Goal: Task Accomplishment & Management: Use online tool/utility

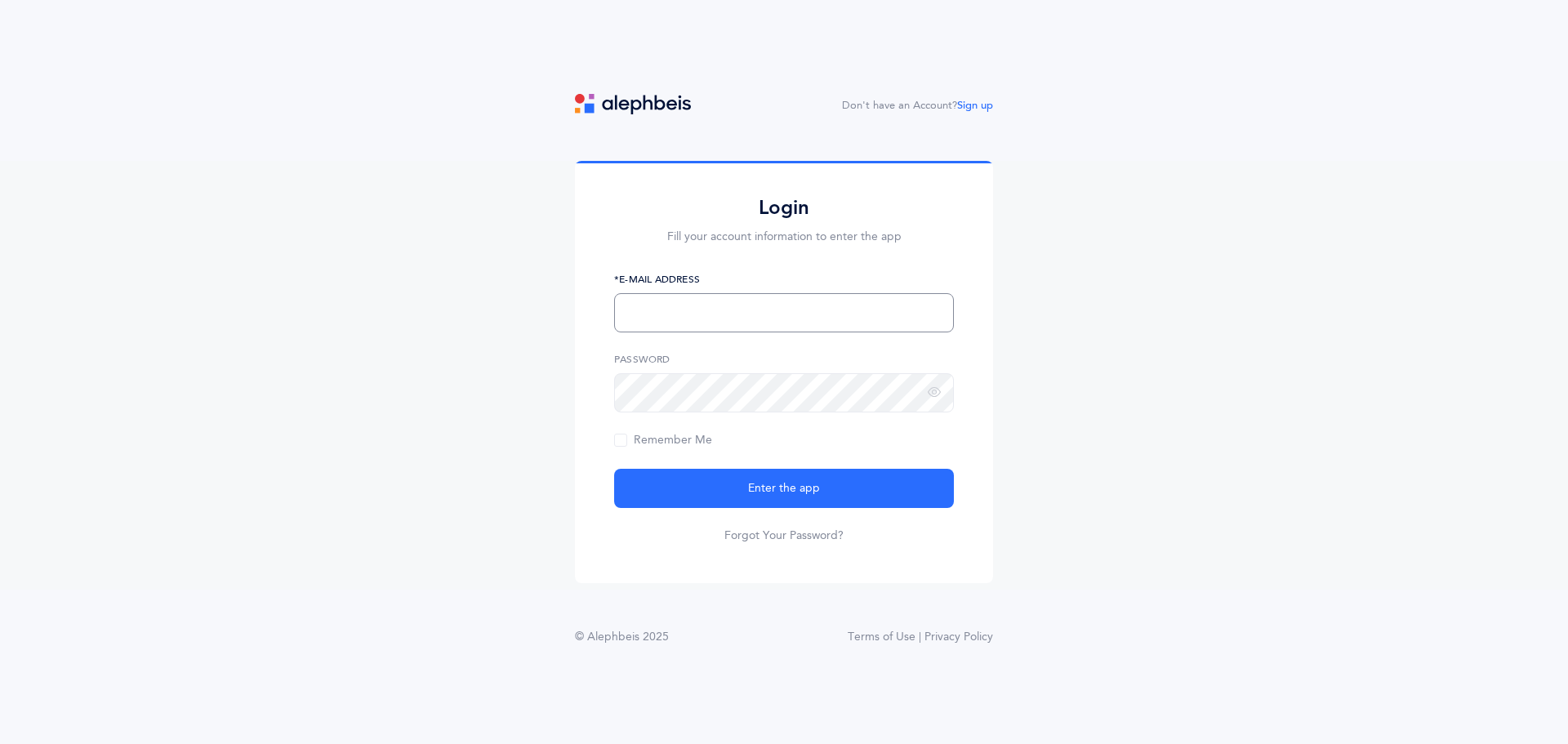
click at [654, 316] on input "text" at bounding box center [784, 312] width 340 height 39
click at [979, 102] on link "Sign up" at bounding box center [974, 105] width 36 height 12
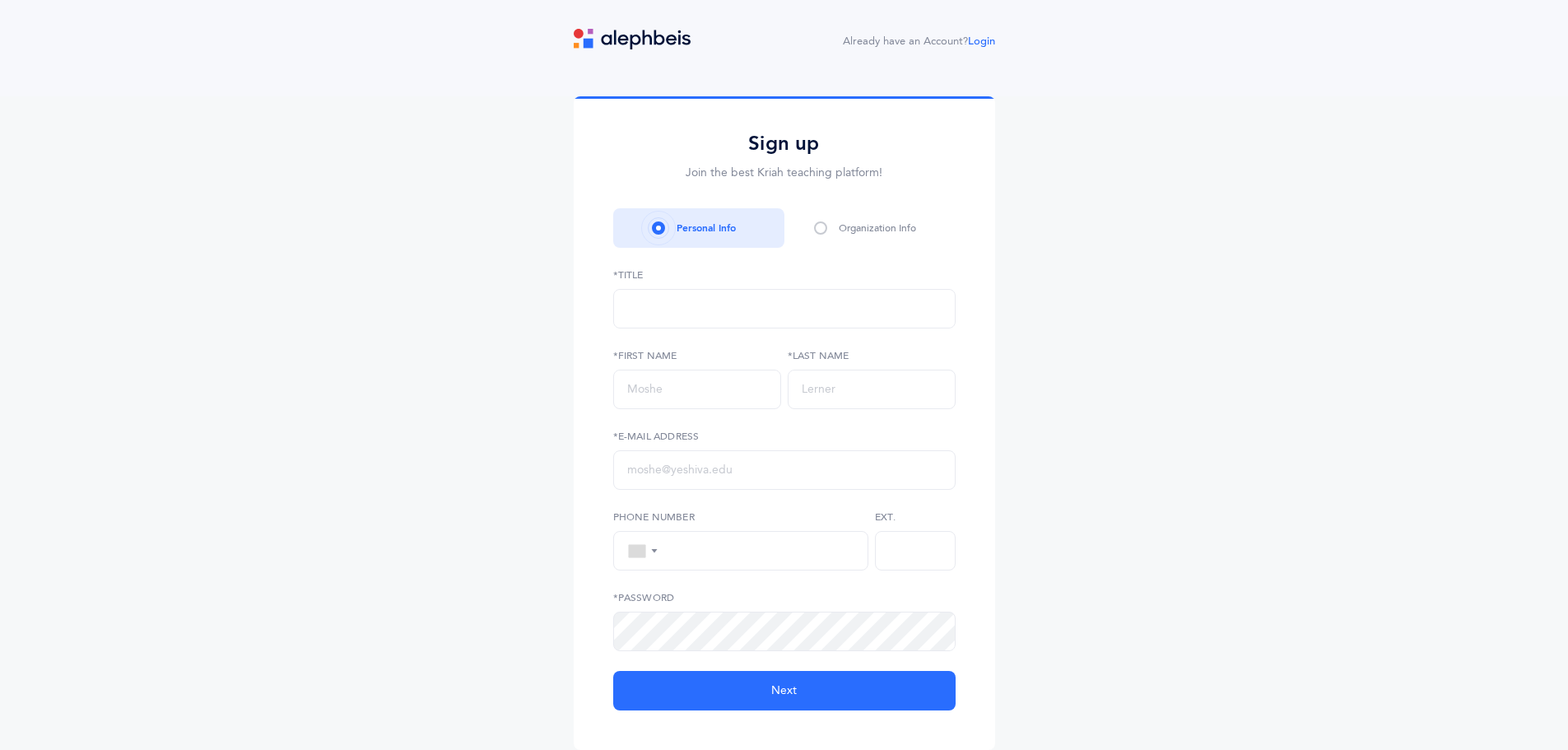
select select
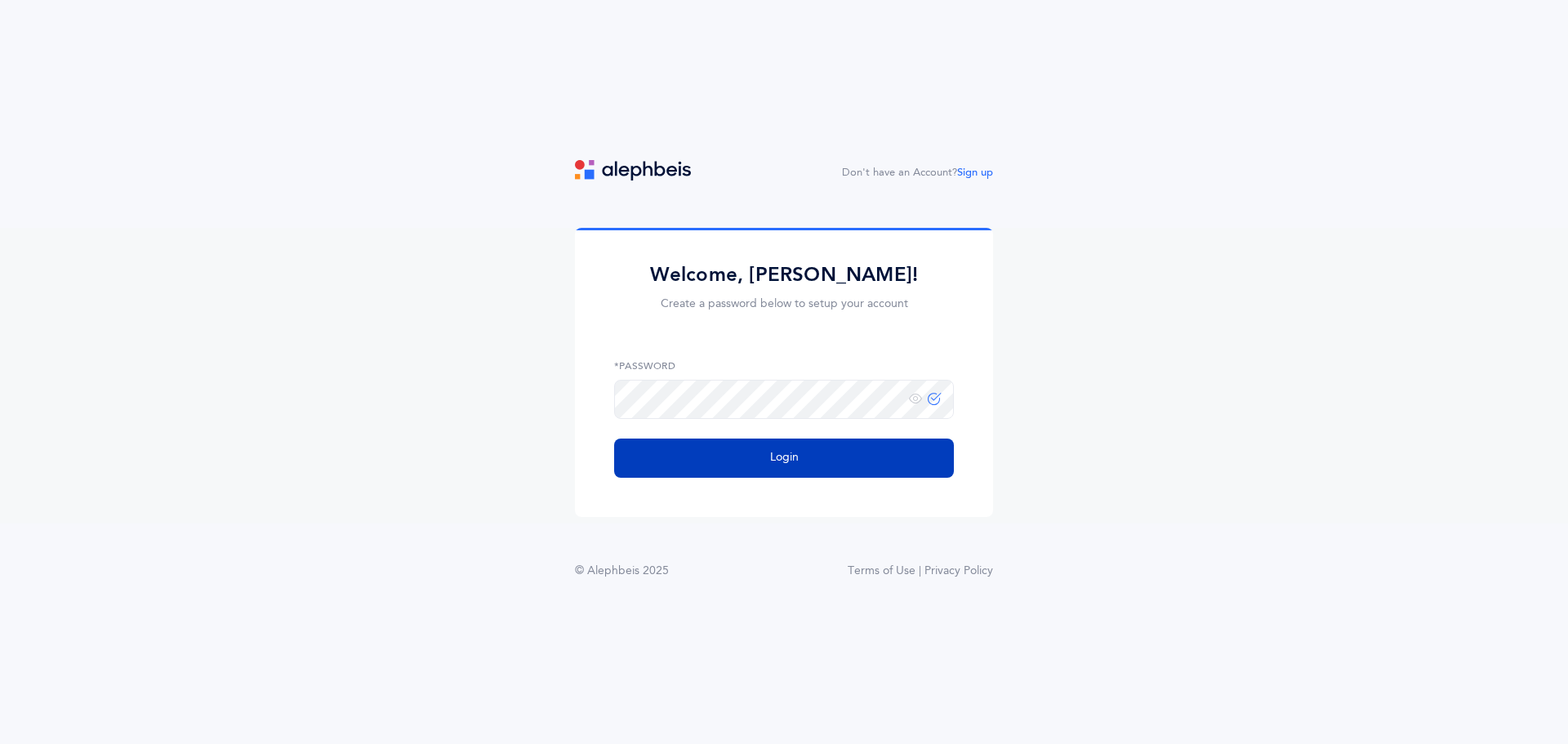
click at [729, 448] on button "Login" at bounding box center [784, 457] width 340 height 39
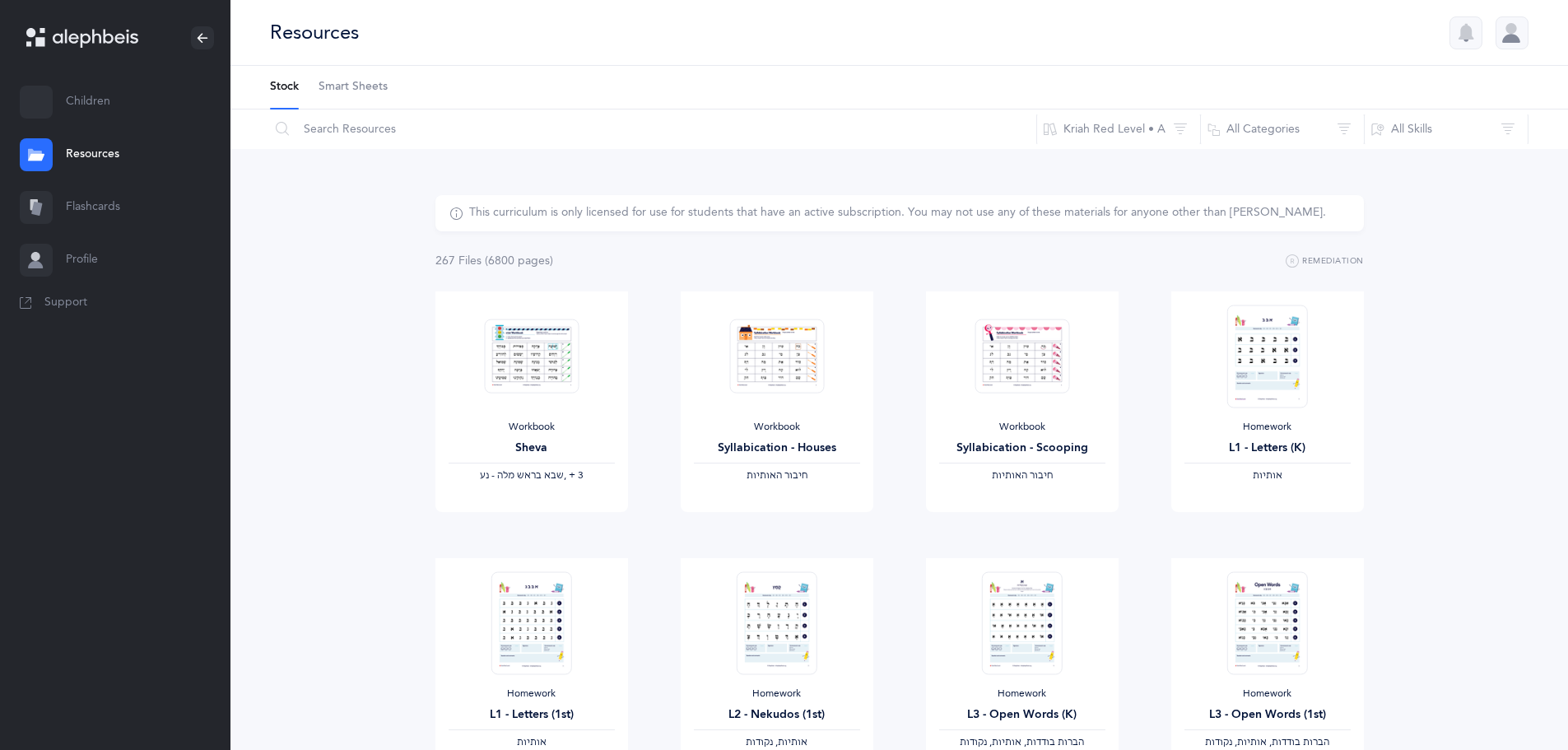
click at [108, 109] on link "Children" at bounding box center [115, 102] width 230 height 53
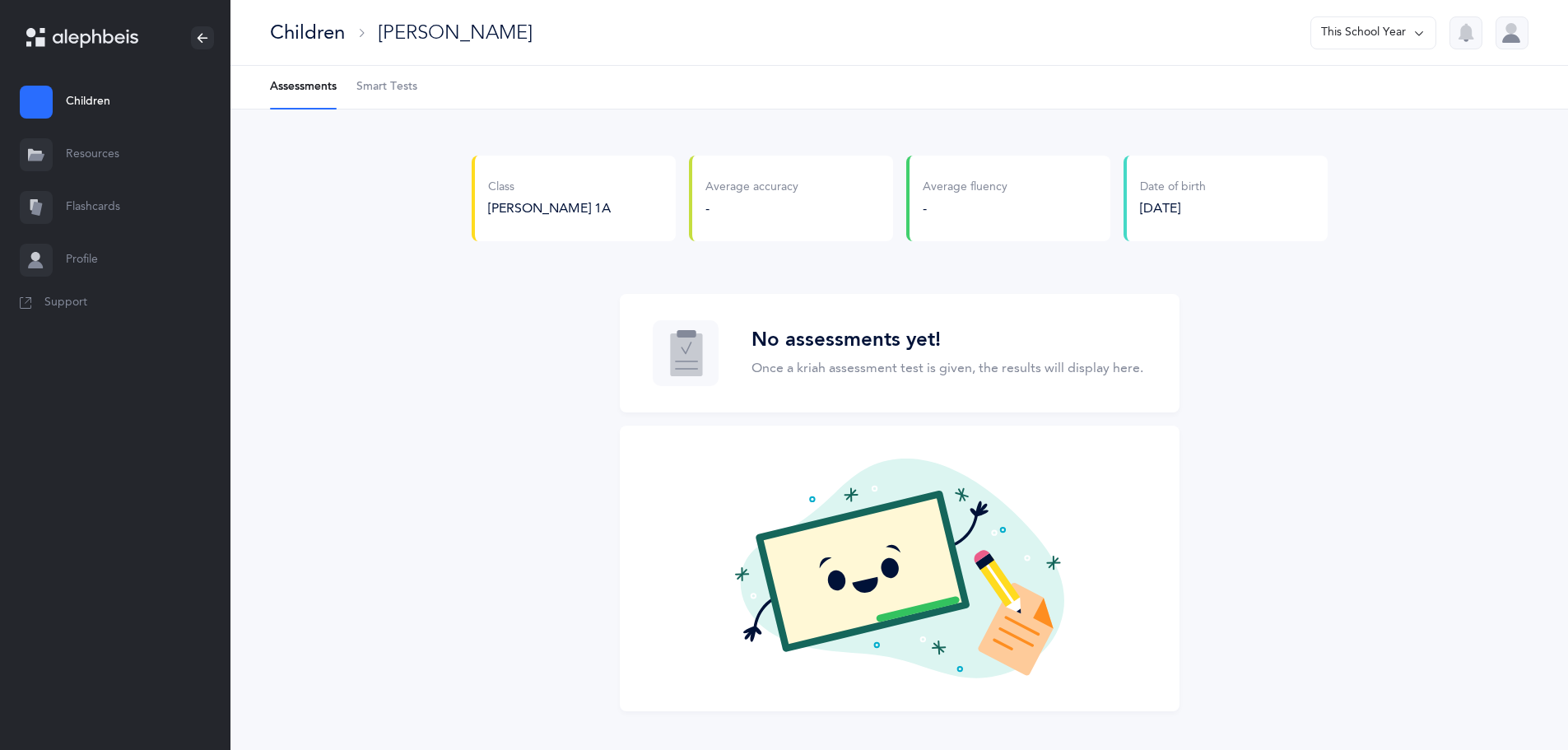
click at [395, 89] on span "Smart Tests" at bounding box center [387, 88] width 61 height 17
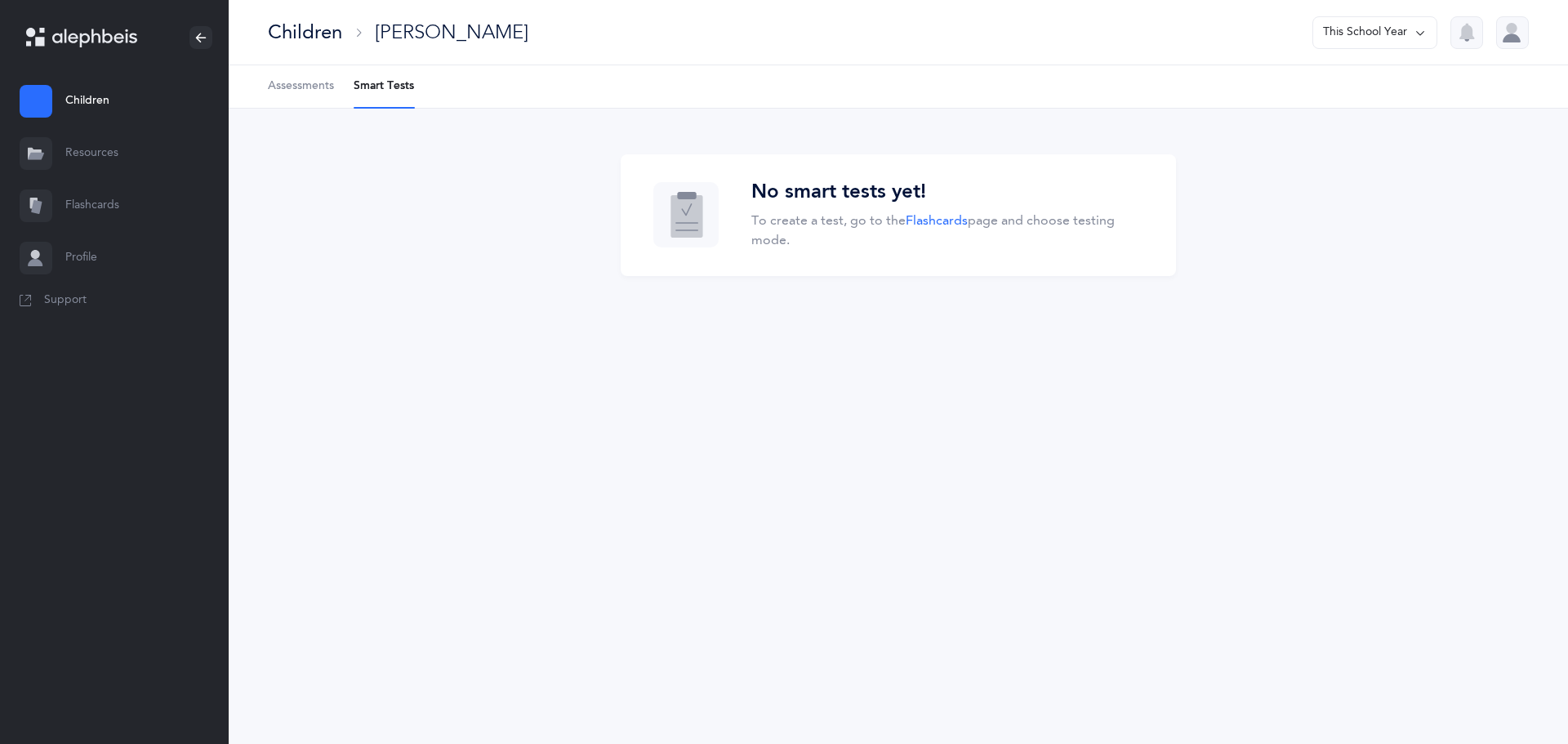
click at [310, 91] on span "Assessments" at bounding box center [301, 87] width 66 height 17
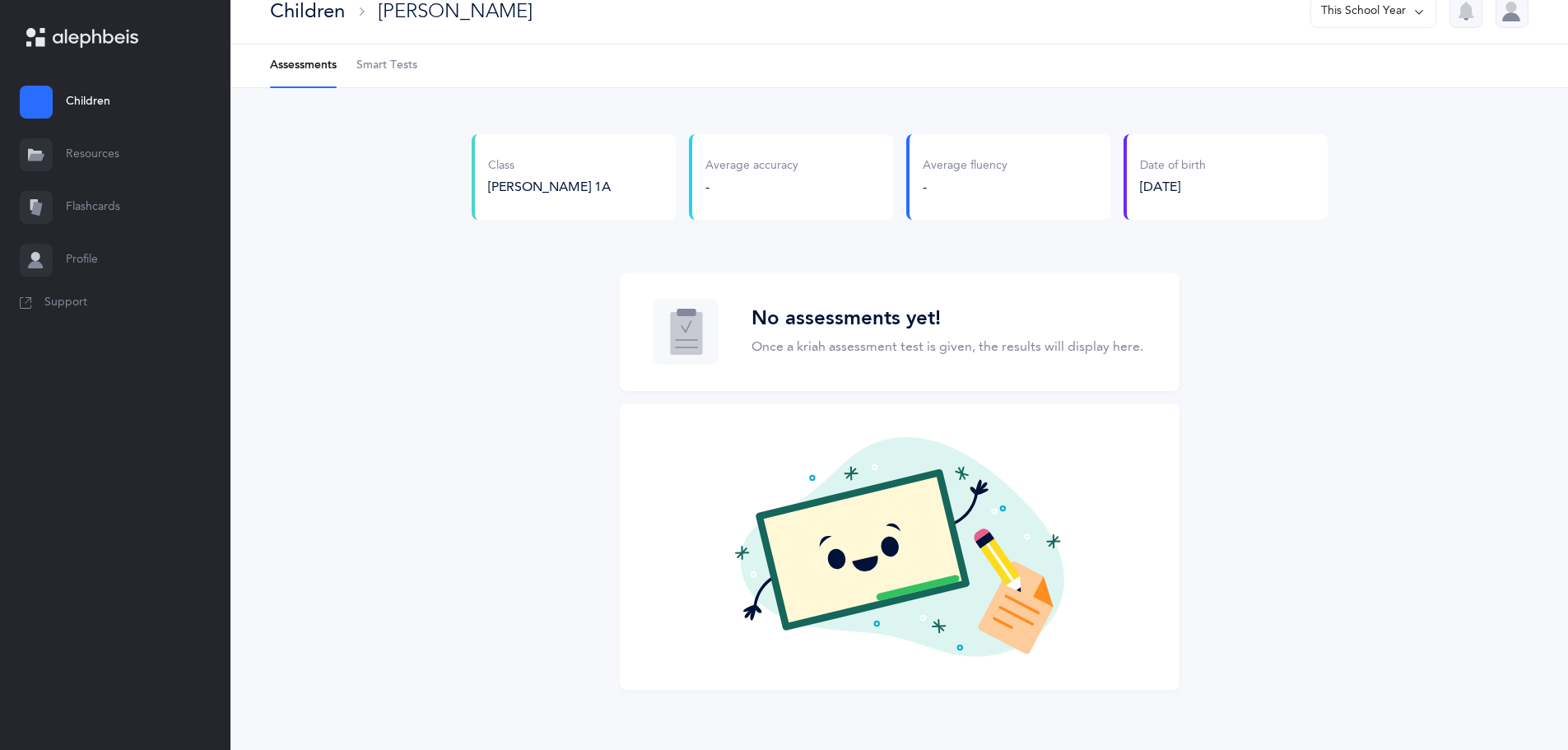
scroll to position [28, 0]
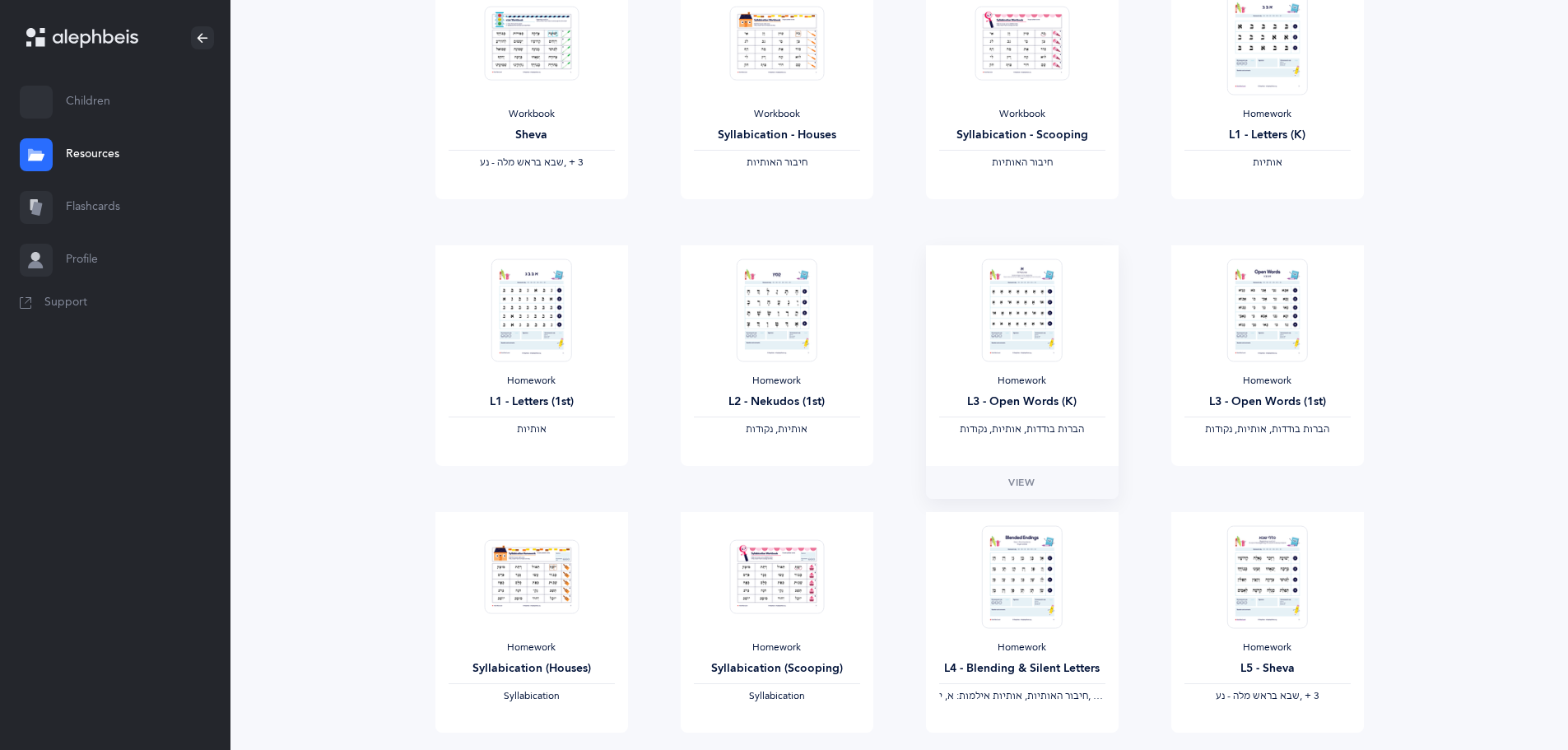
scroll to position [412, 0]
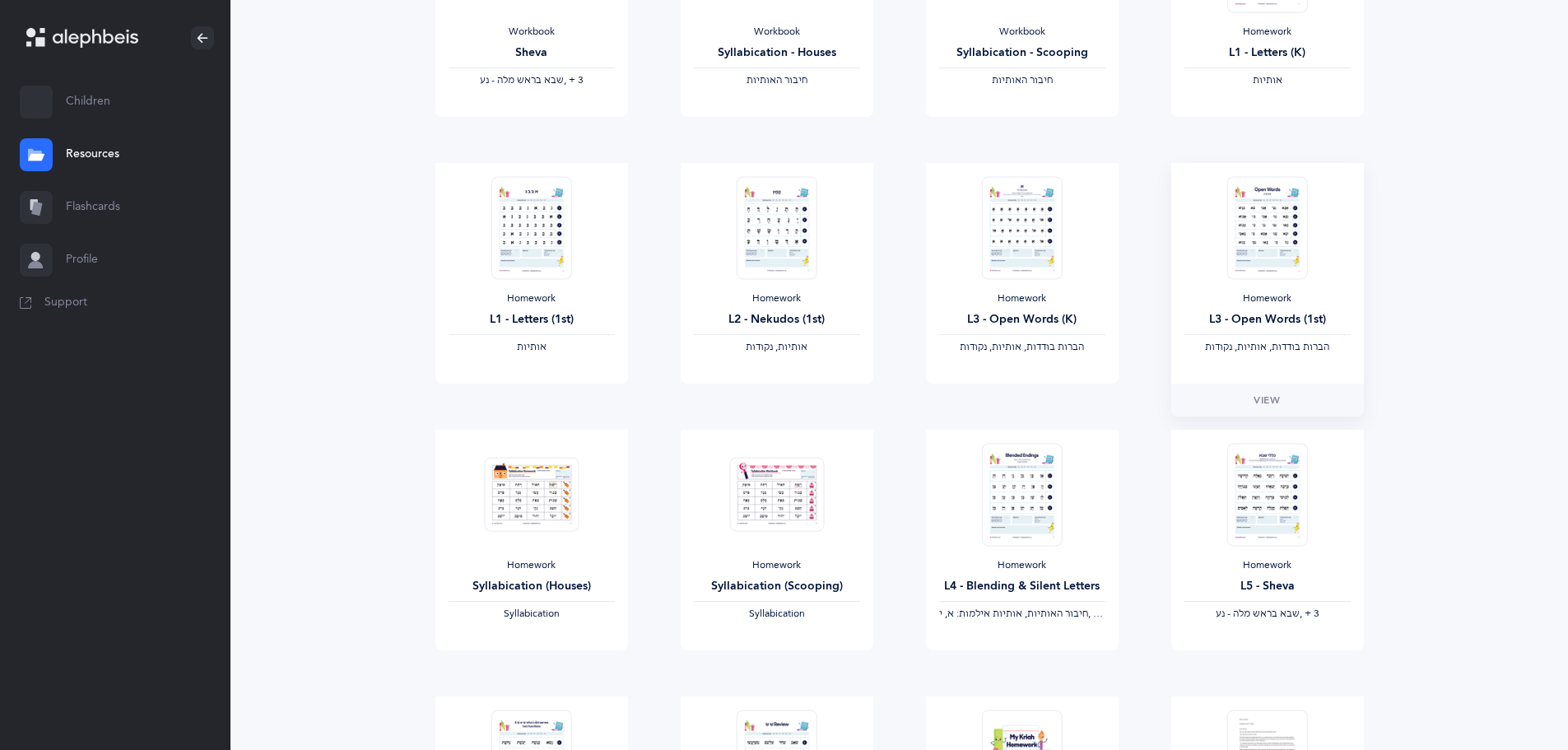
click at [1280, 237] on img at bounding box center [1267, 227] width 81 height 103
click at [1268, 393] on span "View" at bounding box center [1267, 400] width 27 height 15
click at [110, 210] on link "Flashcards" at bounding box center [115, 207] width 230 height 53
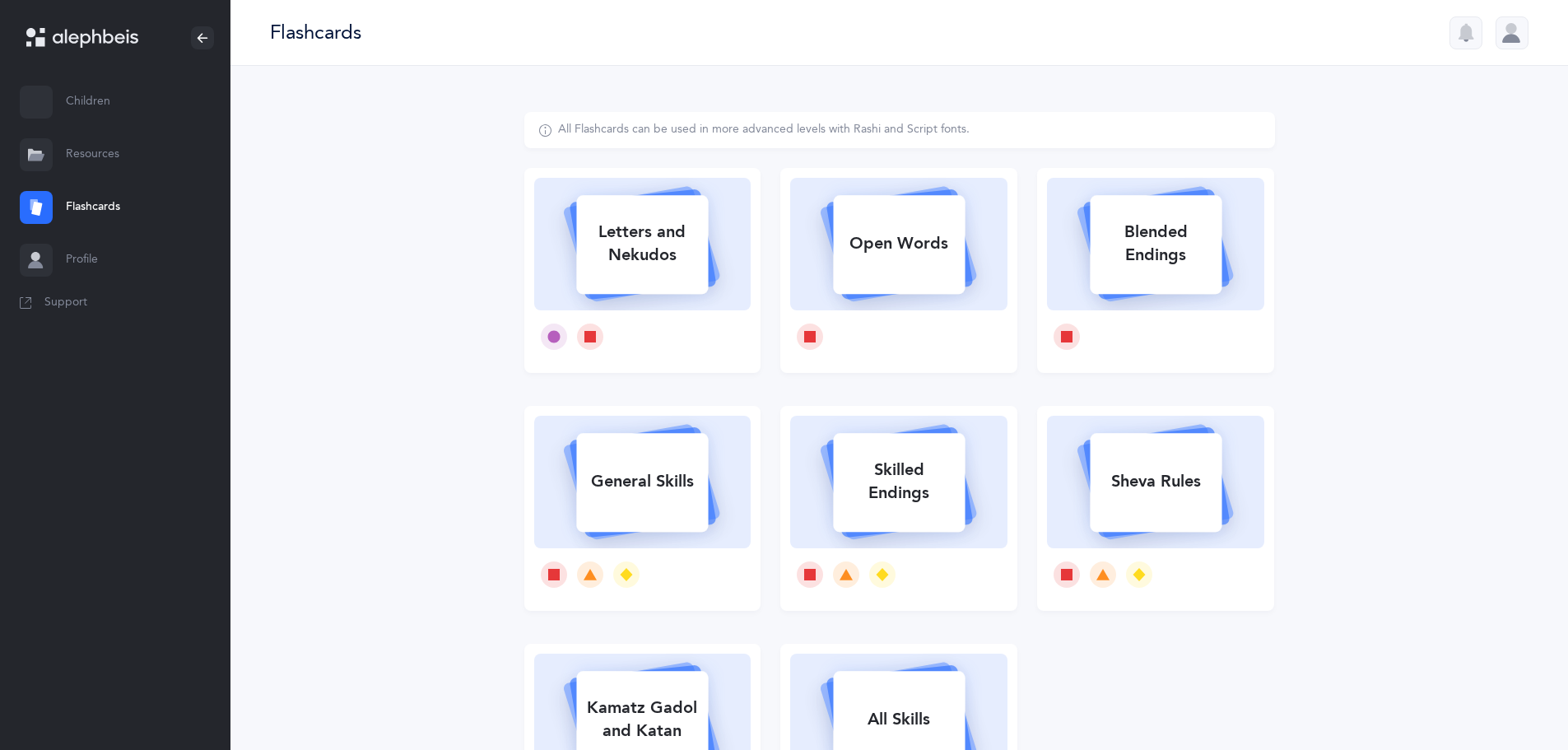
click at [919, 301] on icon at bounding box center [898, 241] width 196 height 138
select select
select select "single"
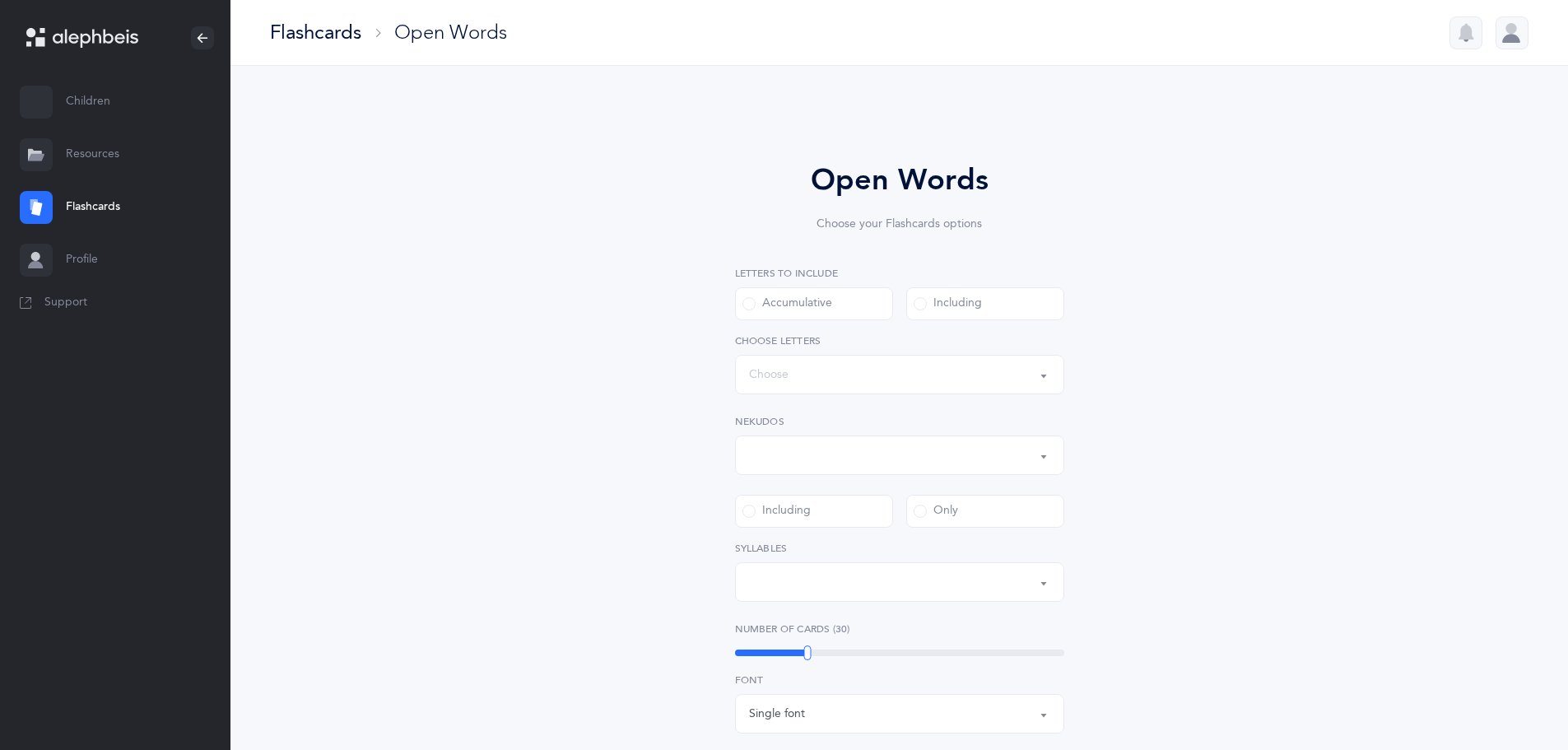
select select "all"
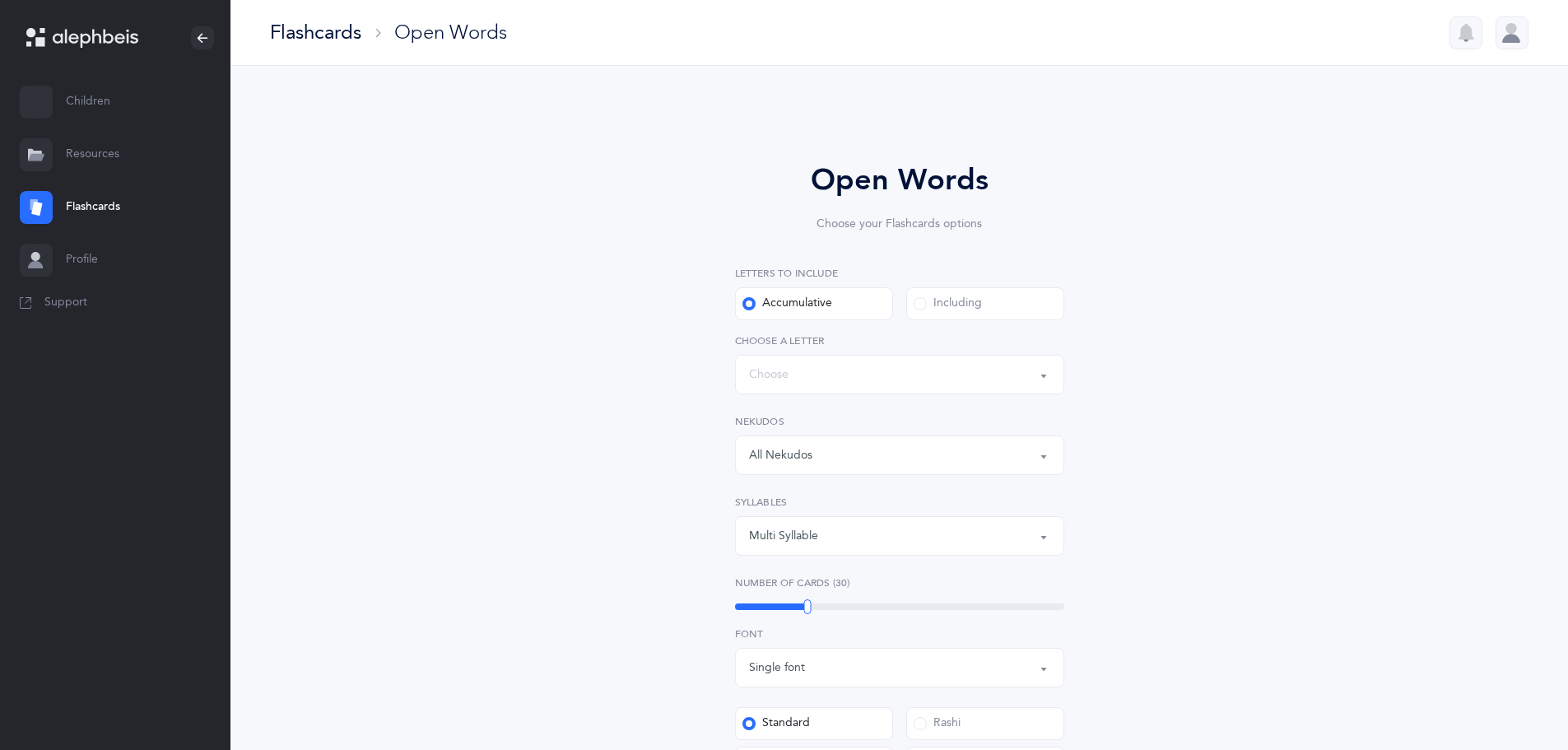
click at [827, 368] on div "Words up until: Choose" at bounding box center [899, 375] width 301 height 28
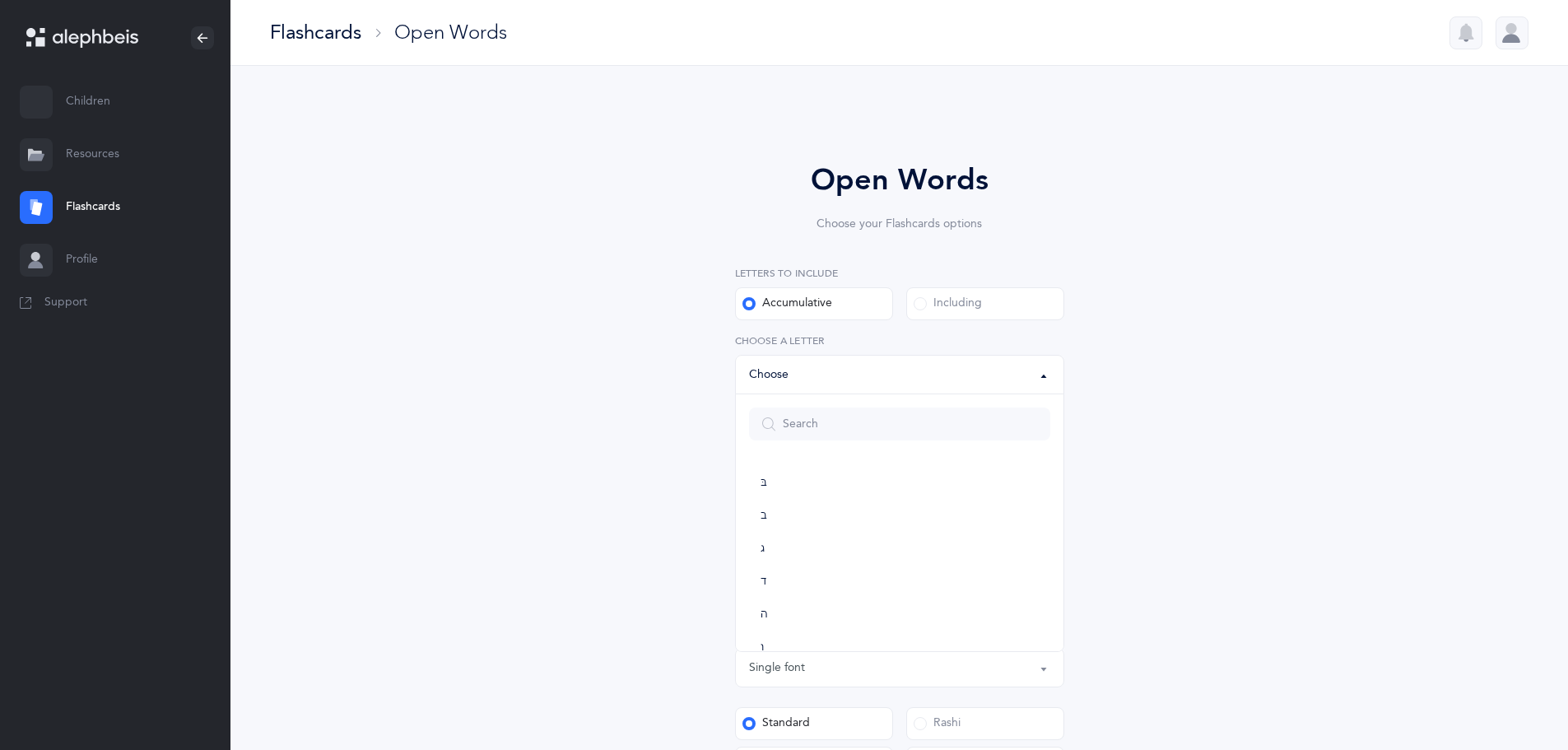
click at [827, 368] on div "Words up until: Choose" at bounding box center [899, 375] width 301 height 28
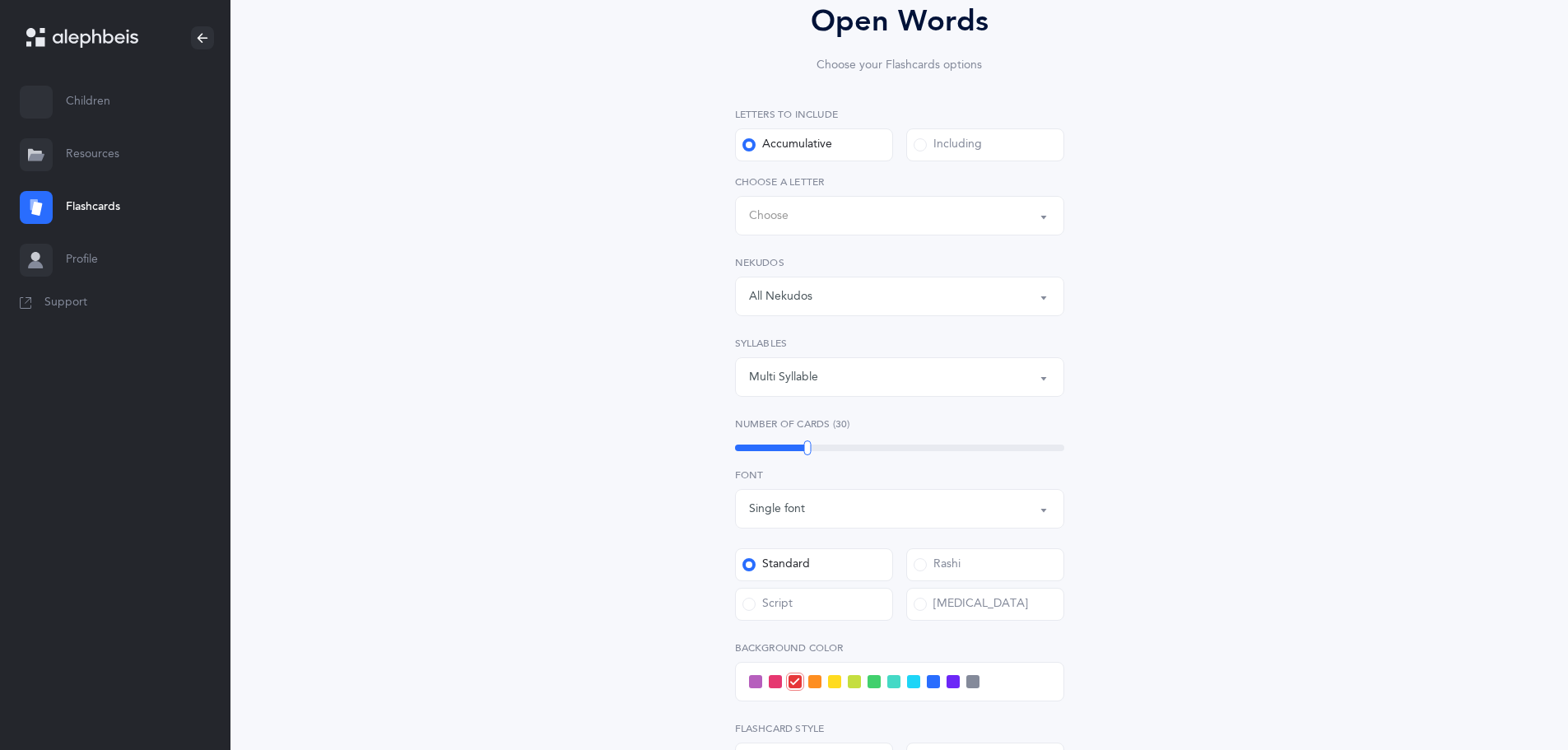
scroll to position [134, 0]
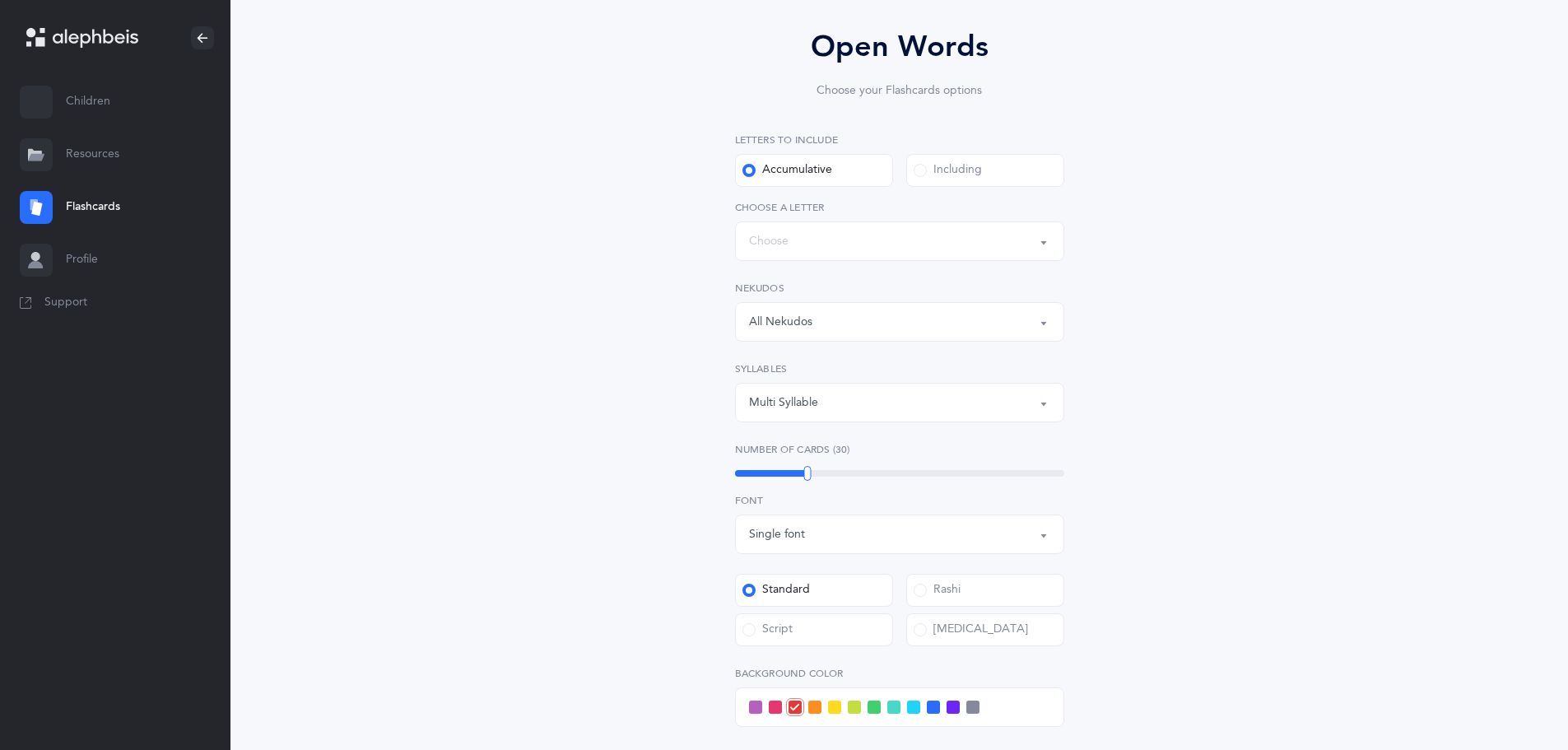
click at [831, 245] on div "Words up until: Choose" at bounding box center [899, 241] width 301 height 28
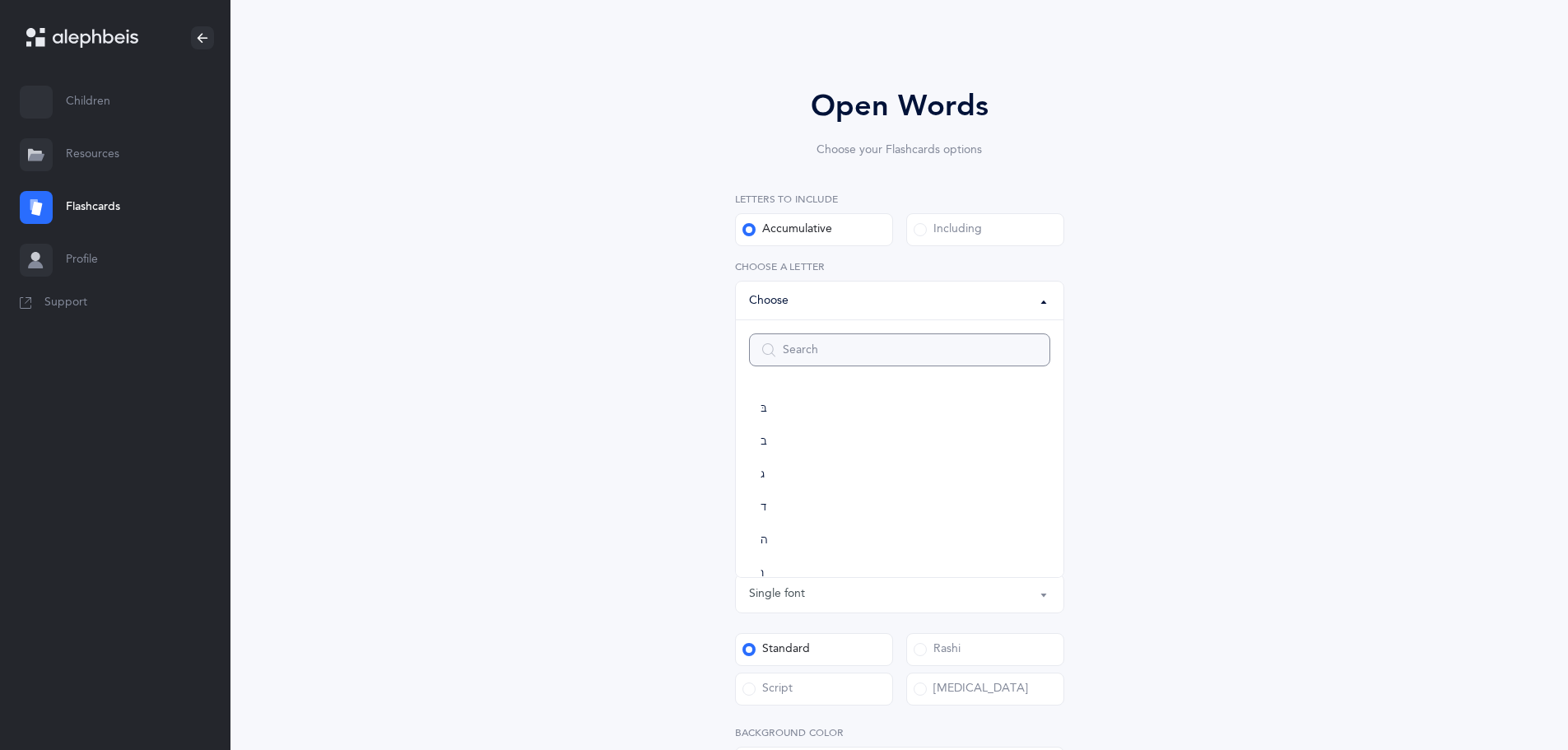
scroll to position [0, 0]
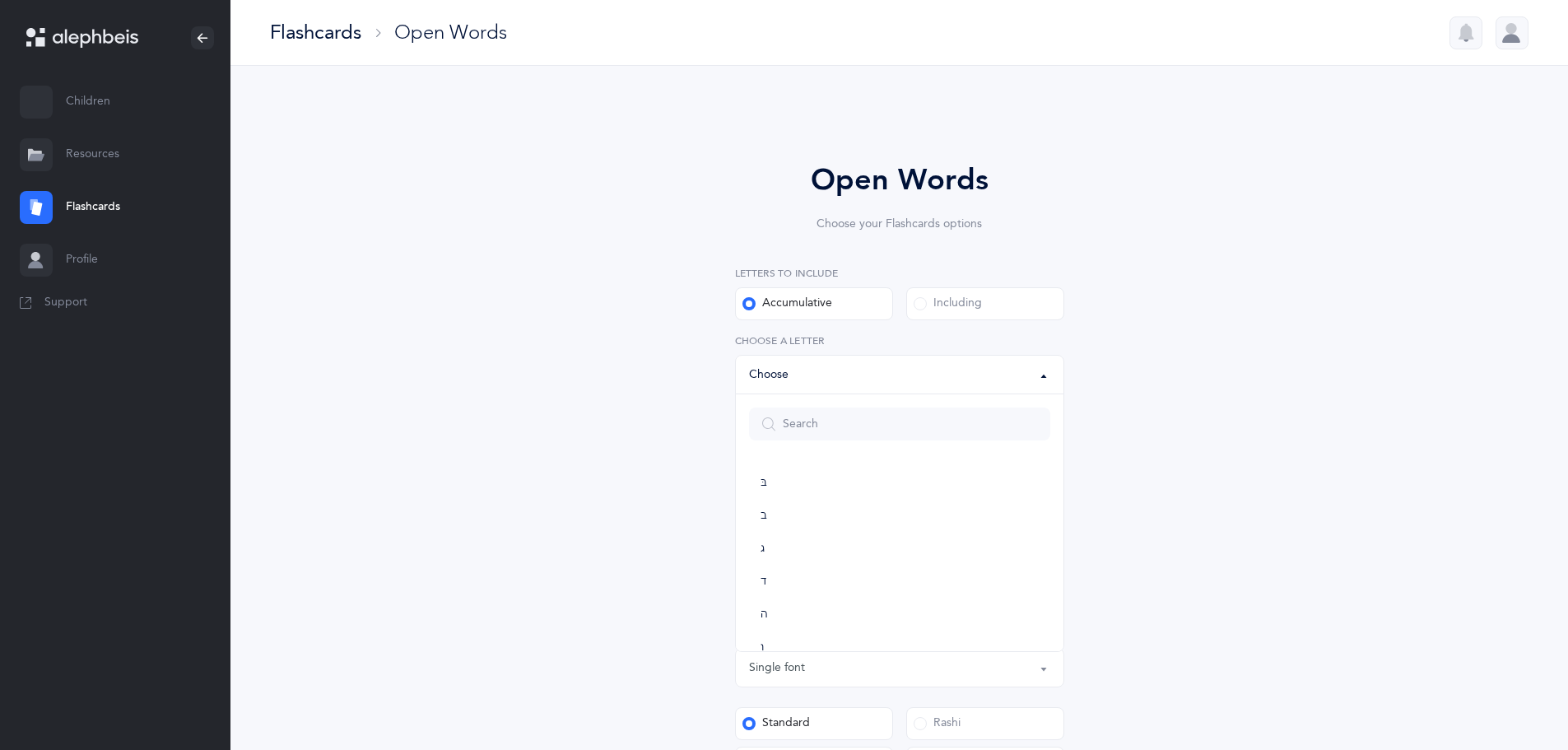
click at [649, 284] on div "Open Words Choose your Flashcards options Letters to include Accumulative Inclu…" at bounding box center [899, 629] width 751 height 1035
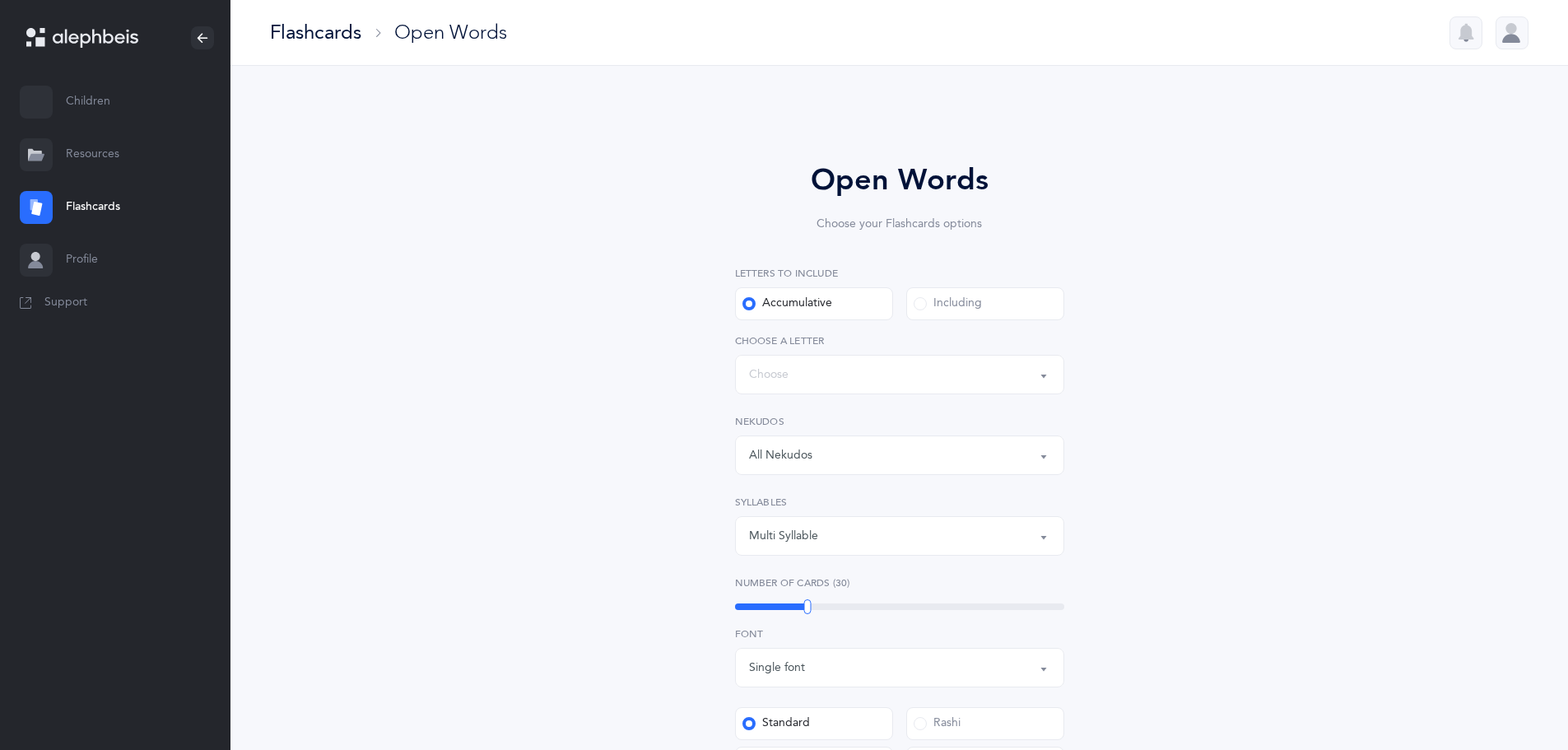
click at [800, 482] on div "Letters to include Accumulative Including בּ ב ג ד ה ו ז ח ט י כּ ךּ כ ך ל מ ם …" at bounding box center [899, 410] width 329 height 290
click at [799, 375] on div "Words up until: Choose" at bounding box center [899, 375] width 301 height 28
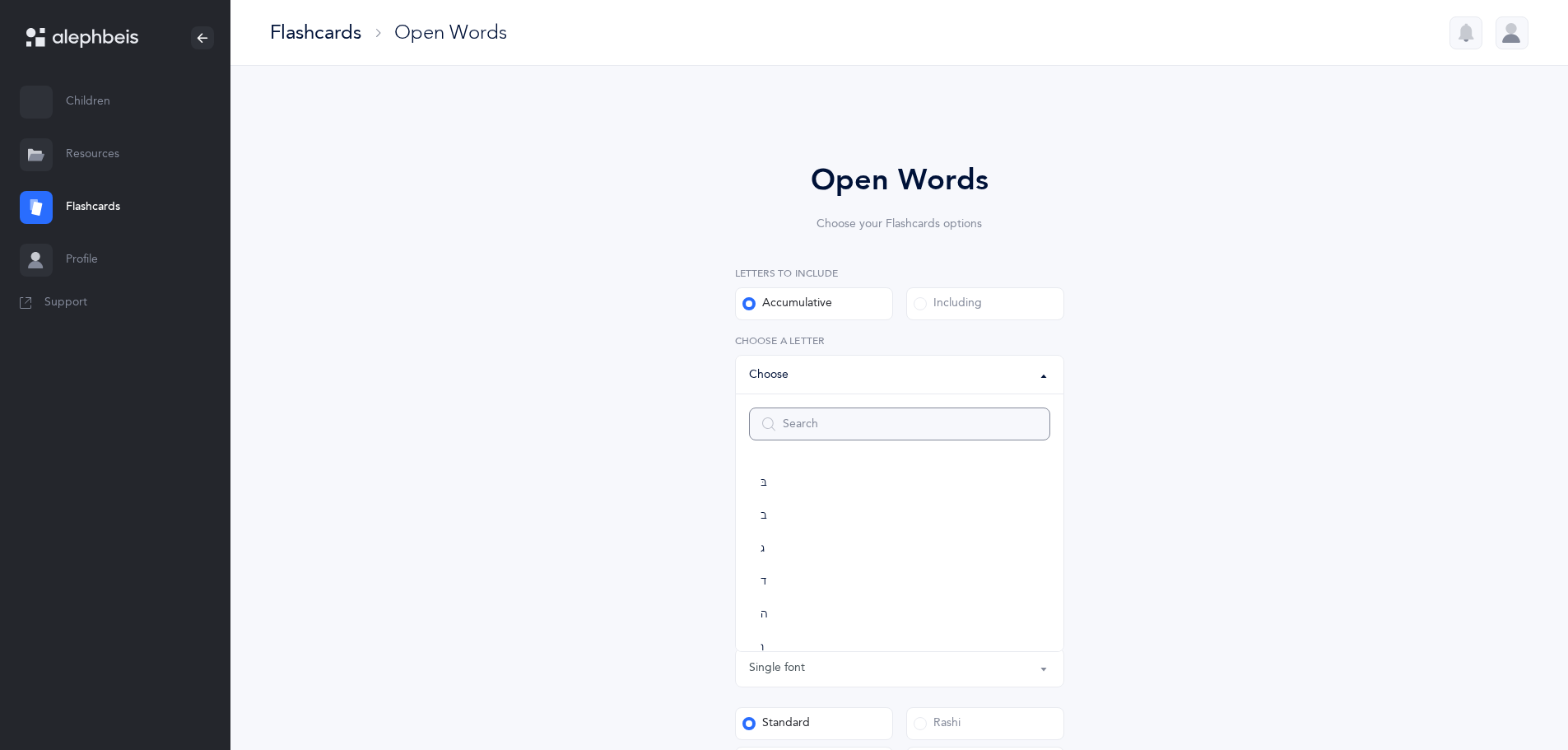
click at [803, 419] on input "Search" at bounding box center [899, 423] width 301 height 33
click at [635, 392] on div "Open Words Choose your Flashcards options Letters to include Accumulative Inclu…" at bounding box center [899, 629] width 751 height 1035
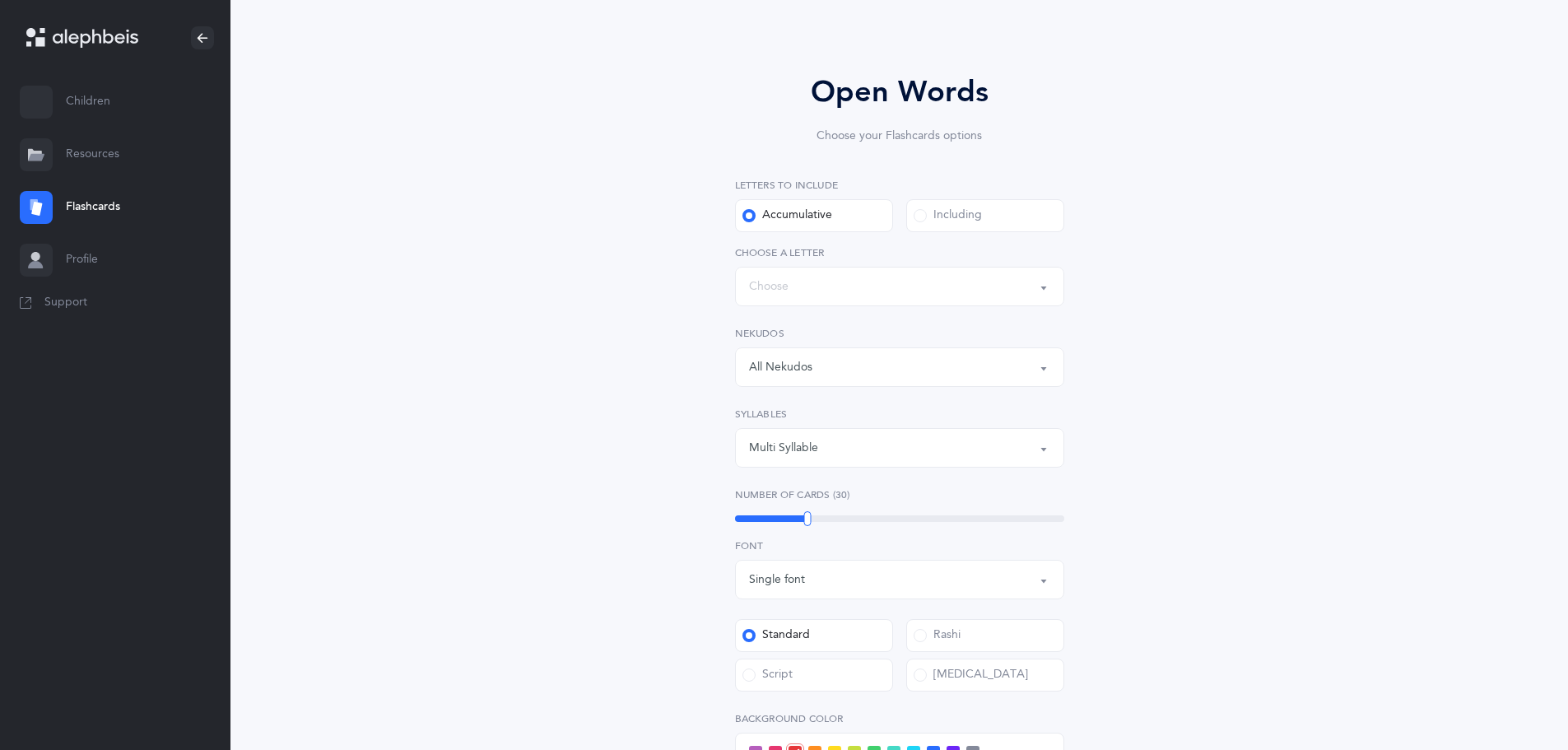
scroll to position [165, 0]
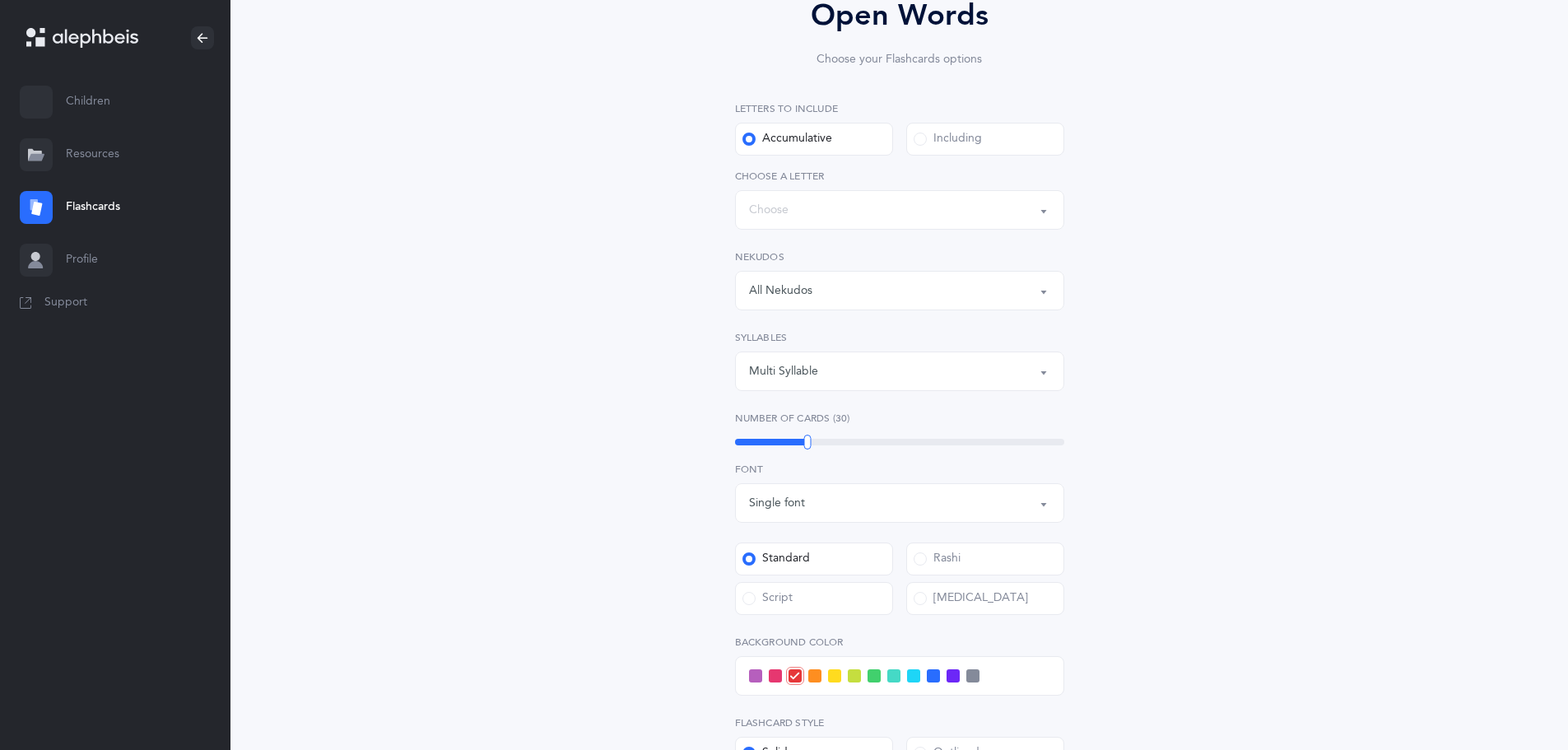
click at [812, 508] on div "Single font" at bounding box center [899, 504] width 301 height 28
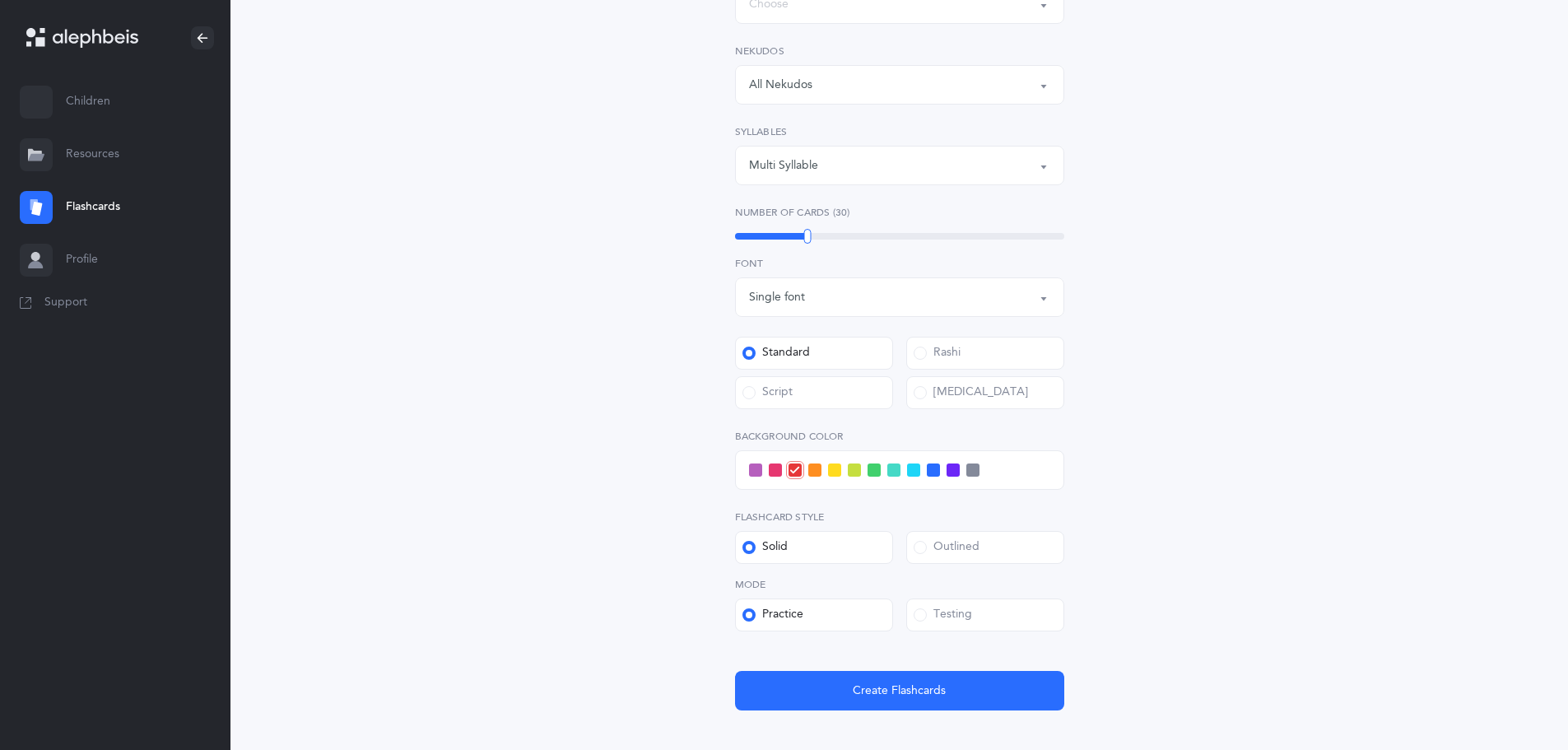
scroll to position [412, 0]
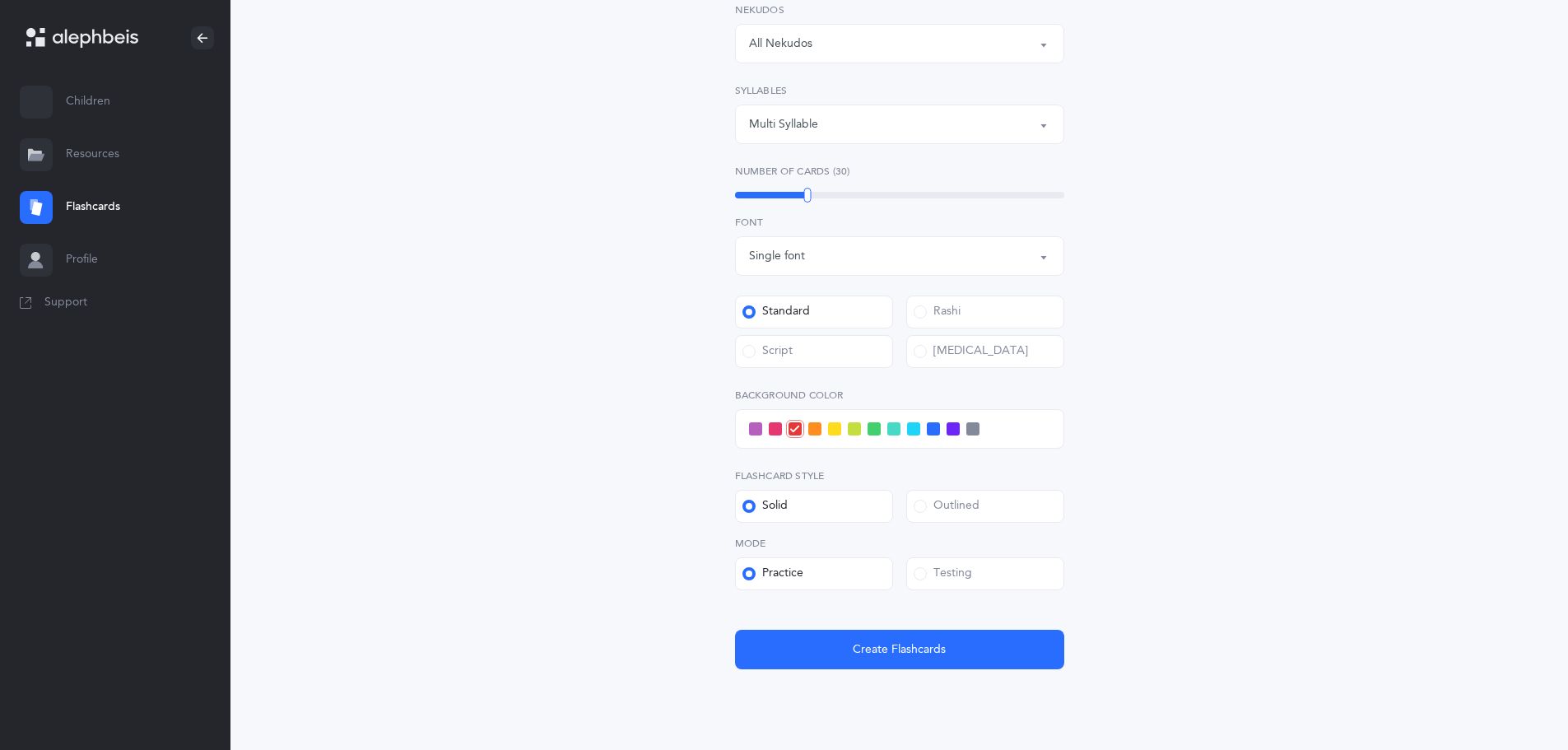
click at [953, 432] on span at bounding box center [953, 429] width 13 height 13
click at [0, 0] on input "checkbox" at bounding box center [0, 0] width 0 height 0
click at [913, 433] on span at bounding box center [913, 429] width 13 height 13
click at [0, 0] on input "checkbox" at bounding box center [0, 0] width 0 height 0
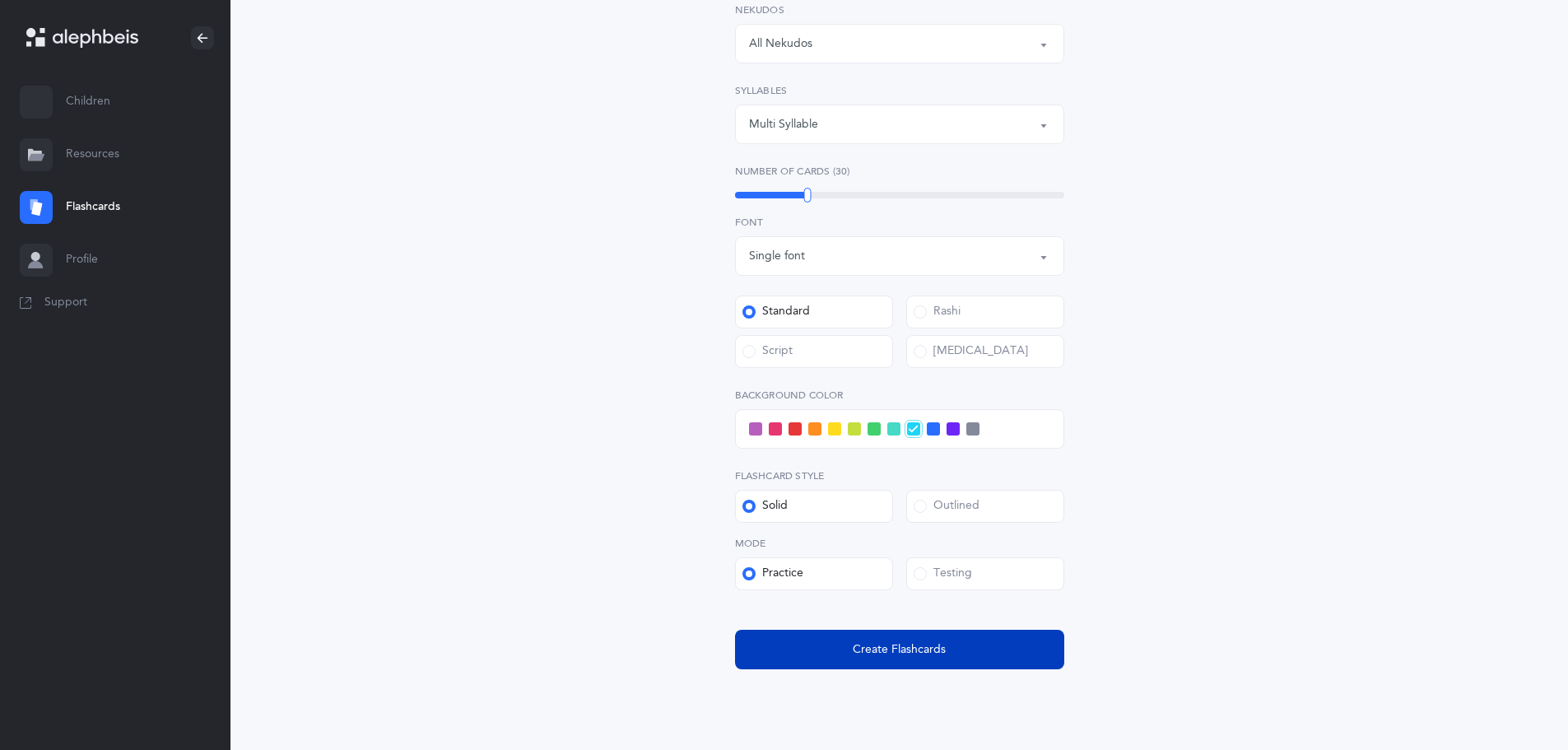
click at [920, 667] on button "Create Flashcards" at bounding box center [899, 649] width 329 height 39
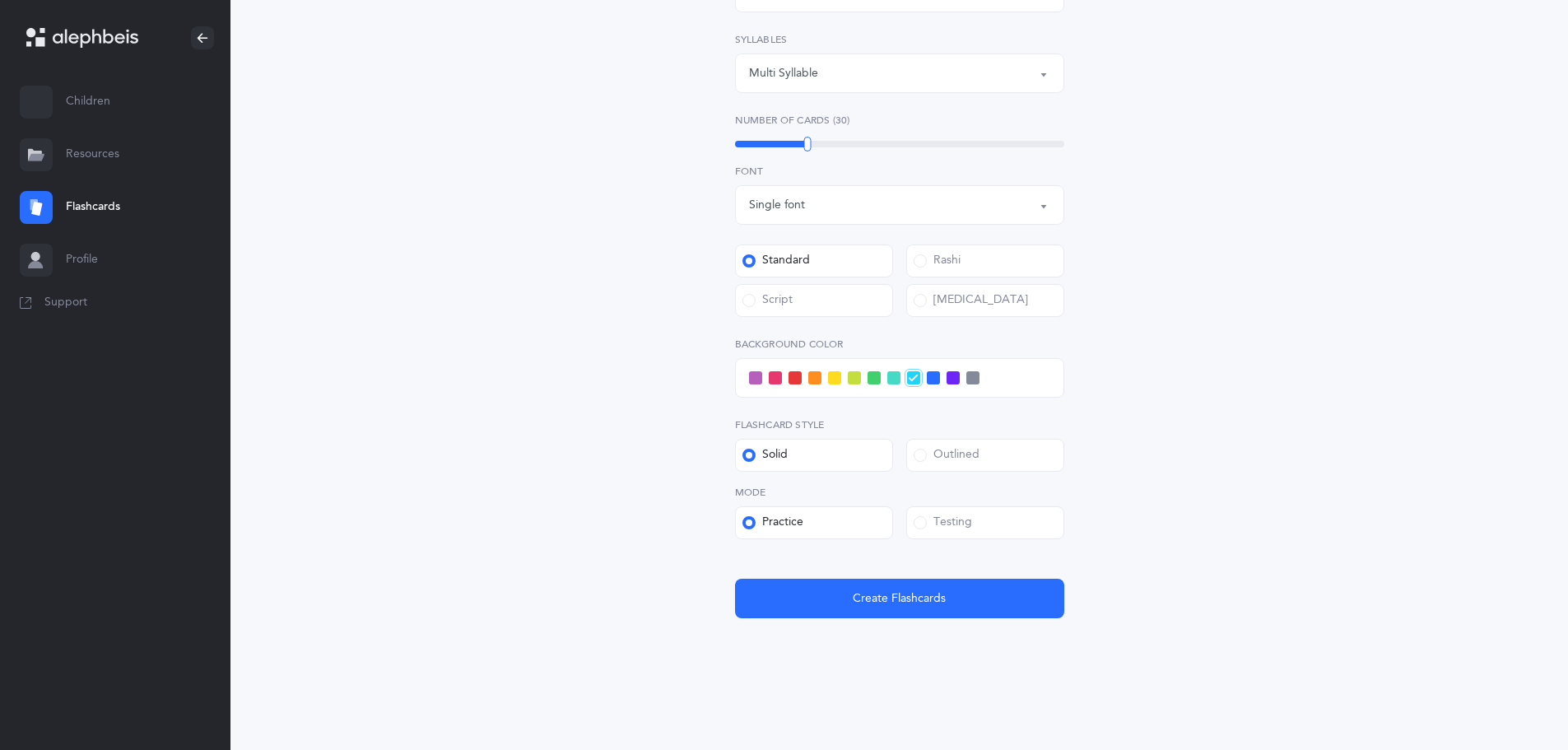
click at [890, 596] on span "Create Flashcards" at bounding box center [898, 599] width 93 height 18
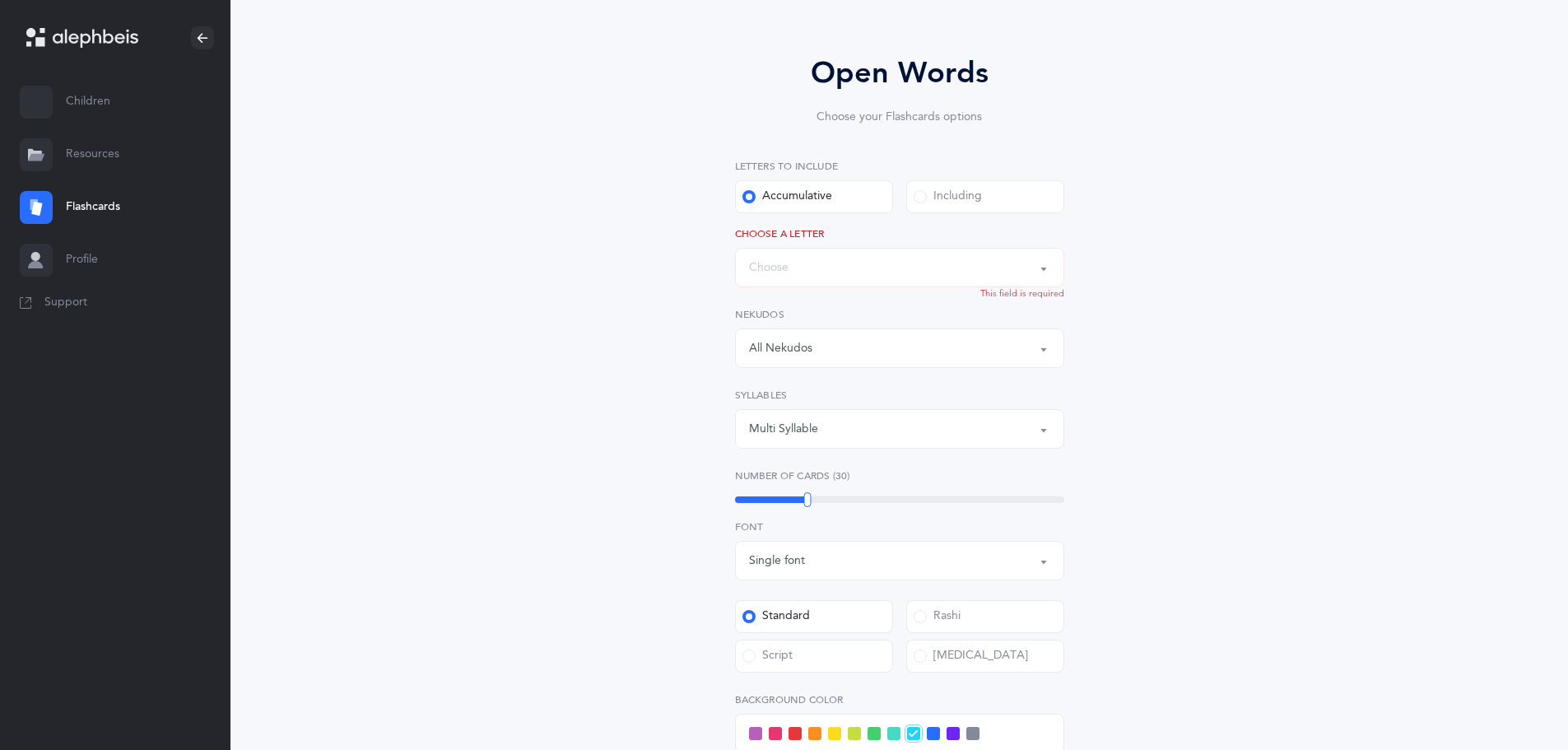
scroll to position [0, 0]
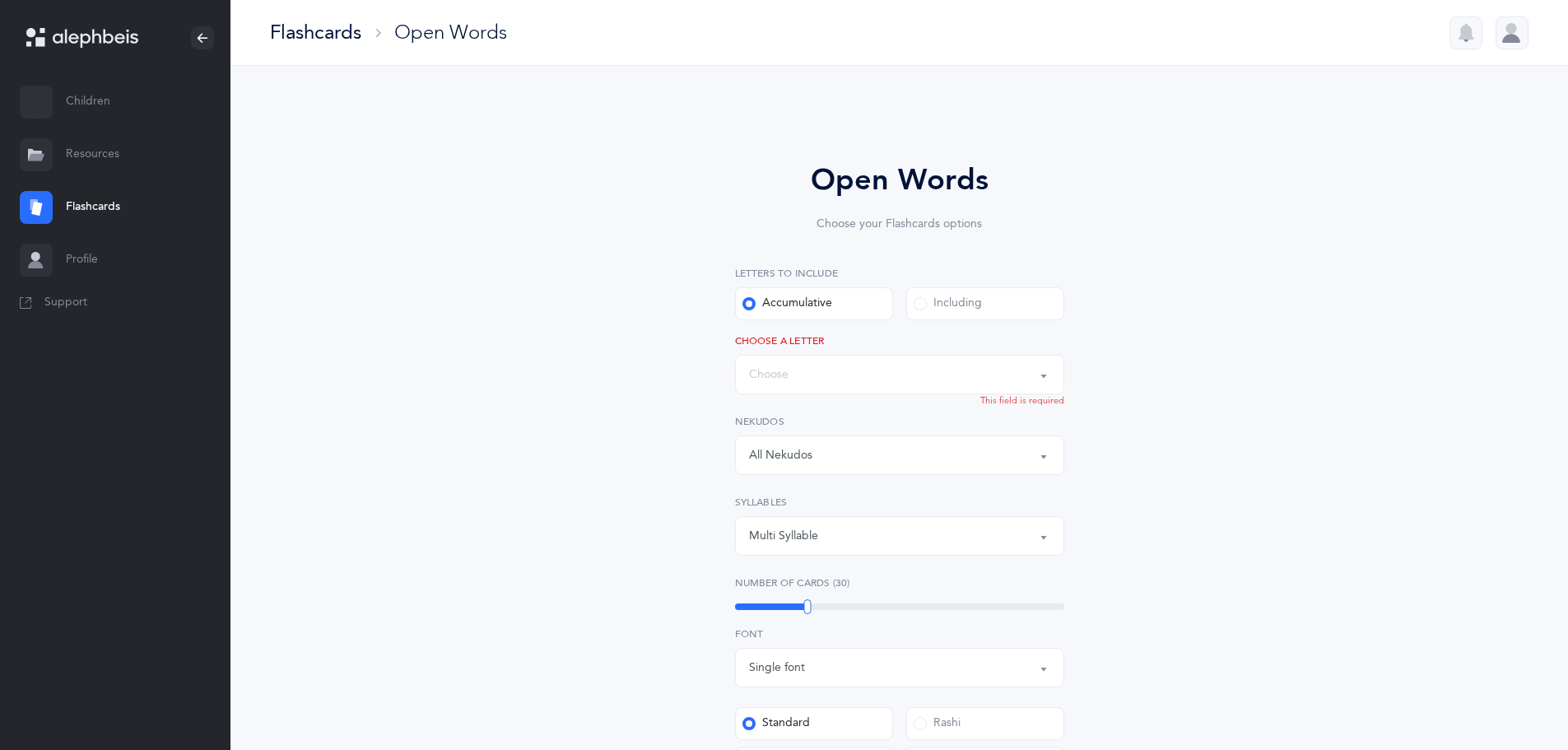
click at [878, 389] on button "Words up until: Choose" at bounding box center [899, 374] width 329 height 39
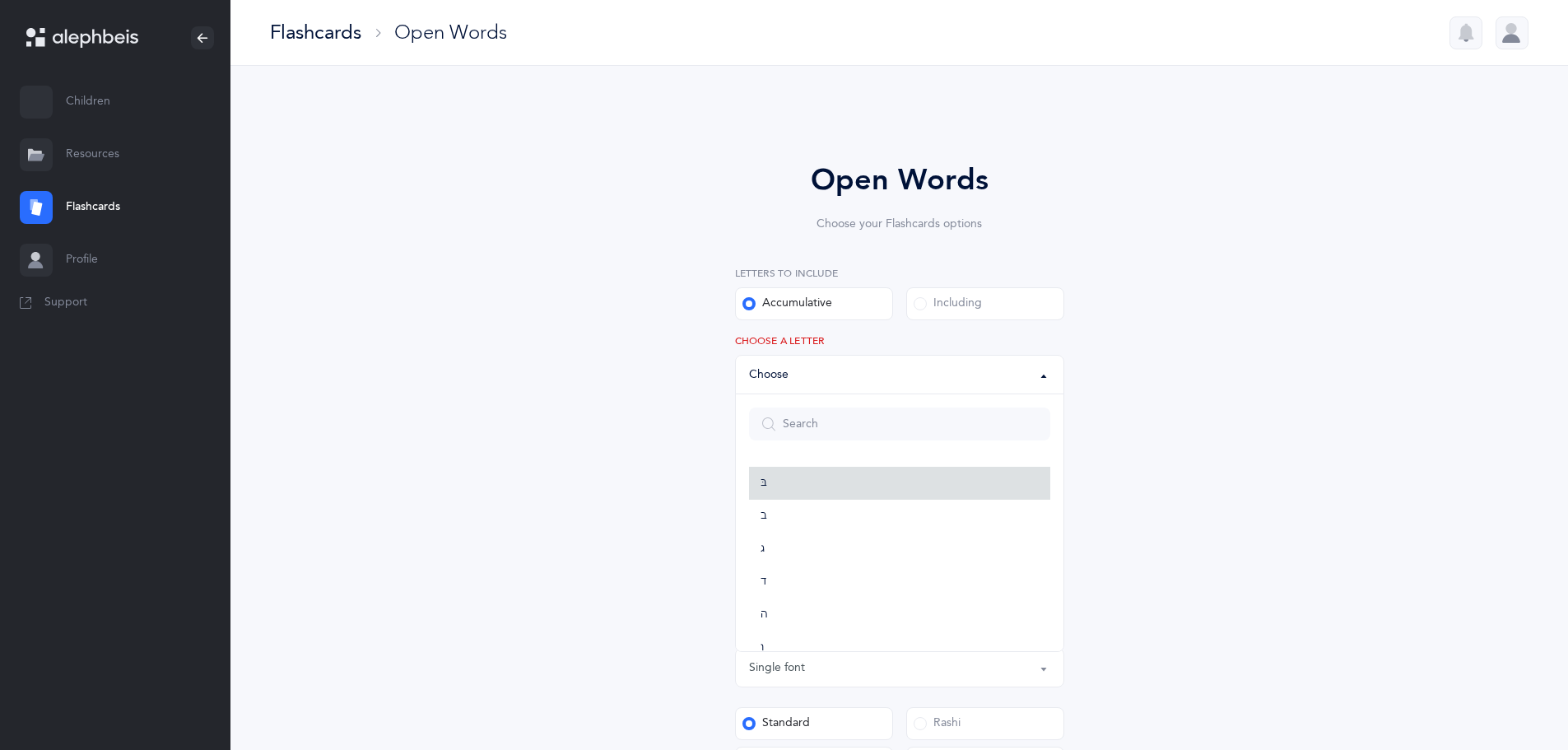
click at [816, 476] on link "בּ" at bounding box center [899, 483] width 301 height 33
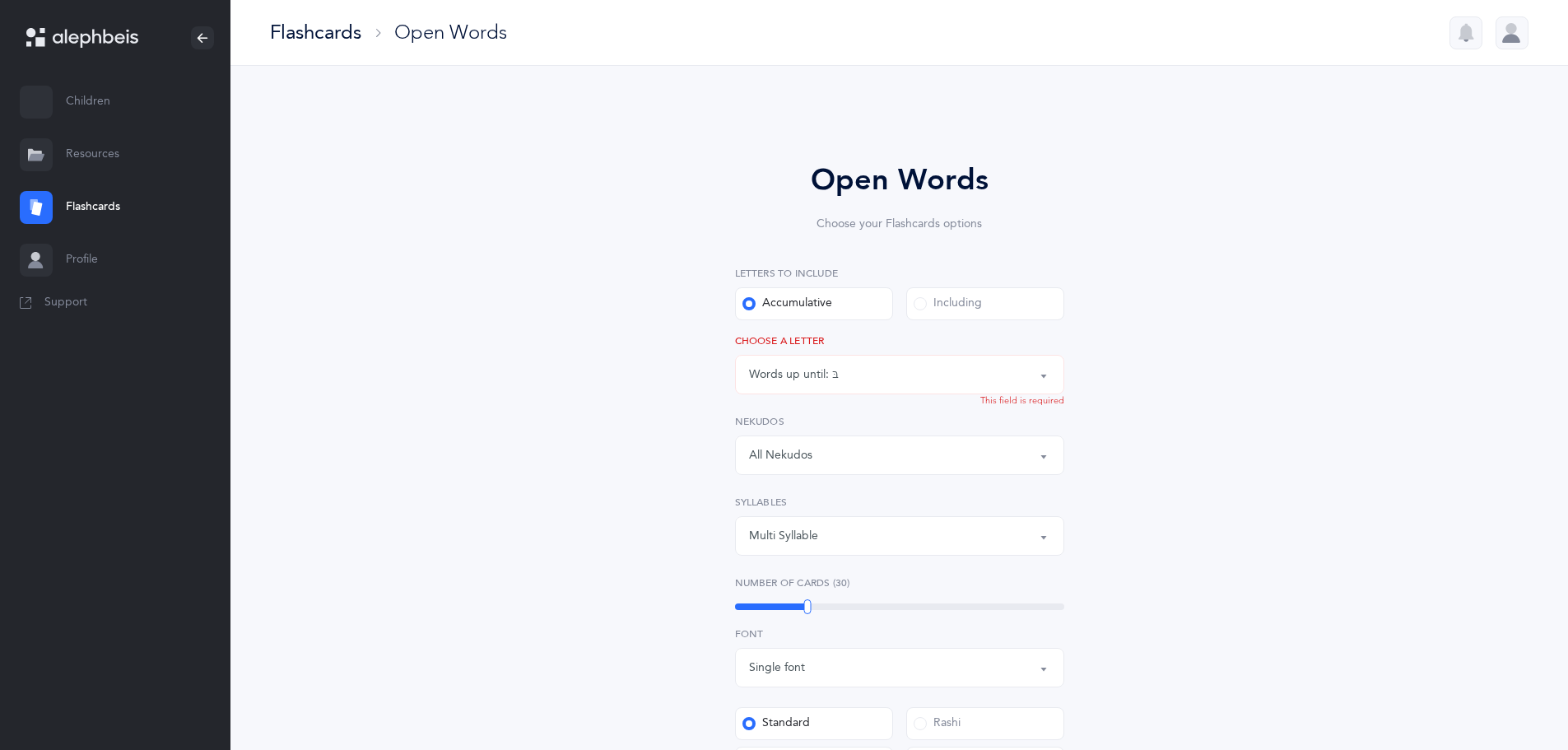
click at [847, 379] on div "Words up until: בּ" at bounding box center [899, 375] width 301 height 28
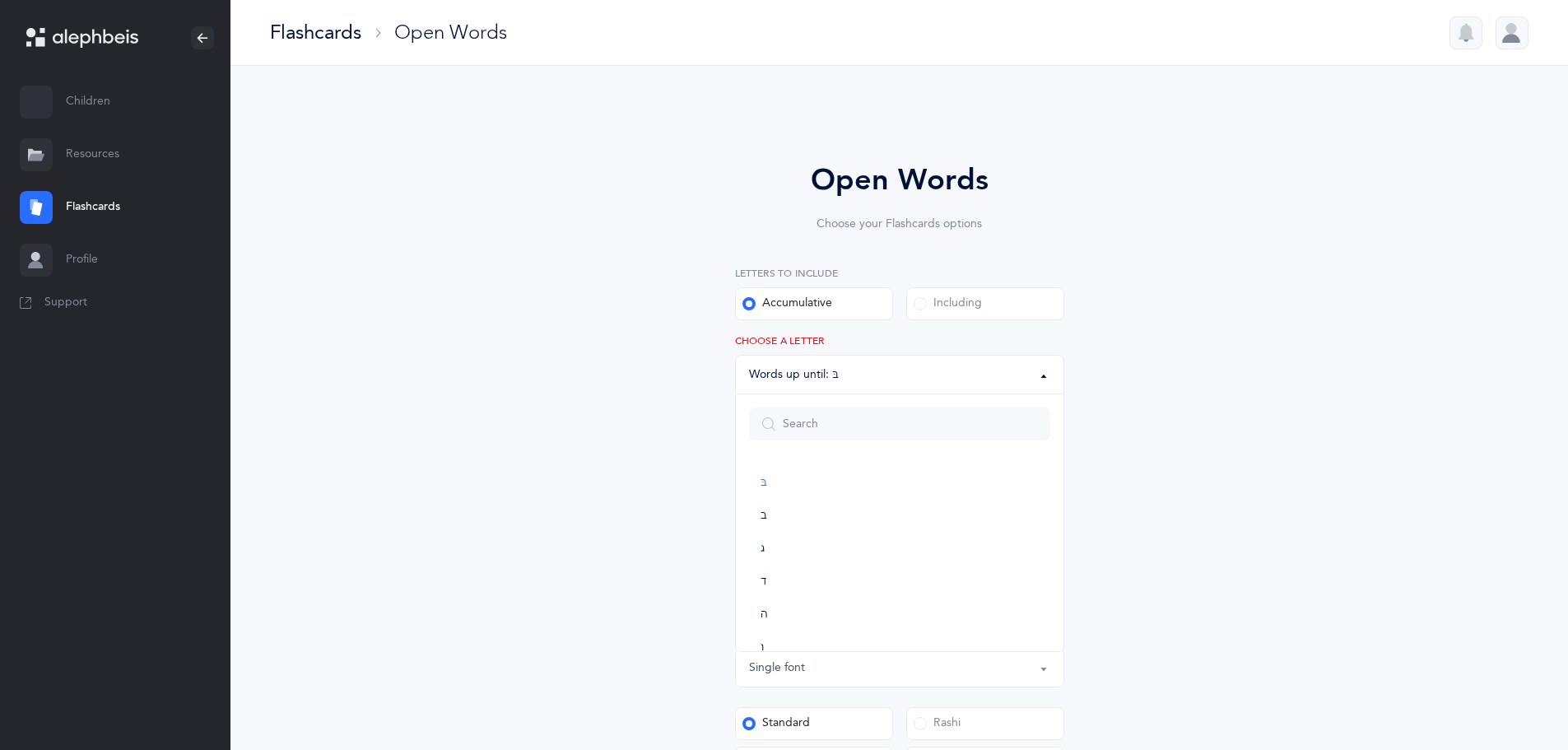
scroll to position [883, 0]
click at [875, 618] on link "ת" at bounding box center [899, 621] width 301 height 33
select select "27"
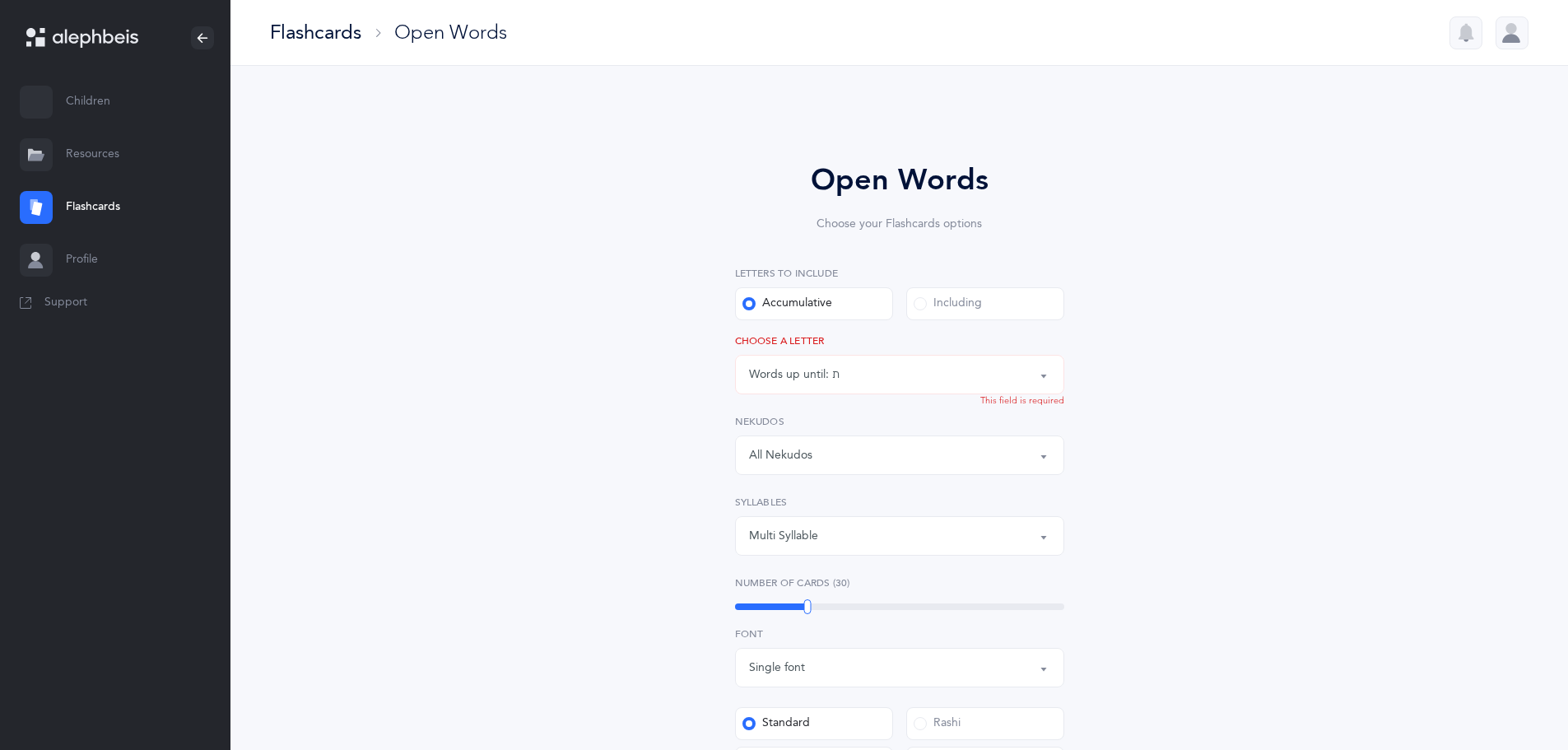
scroll to position [463, 0]
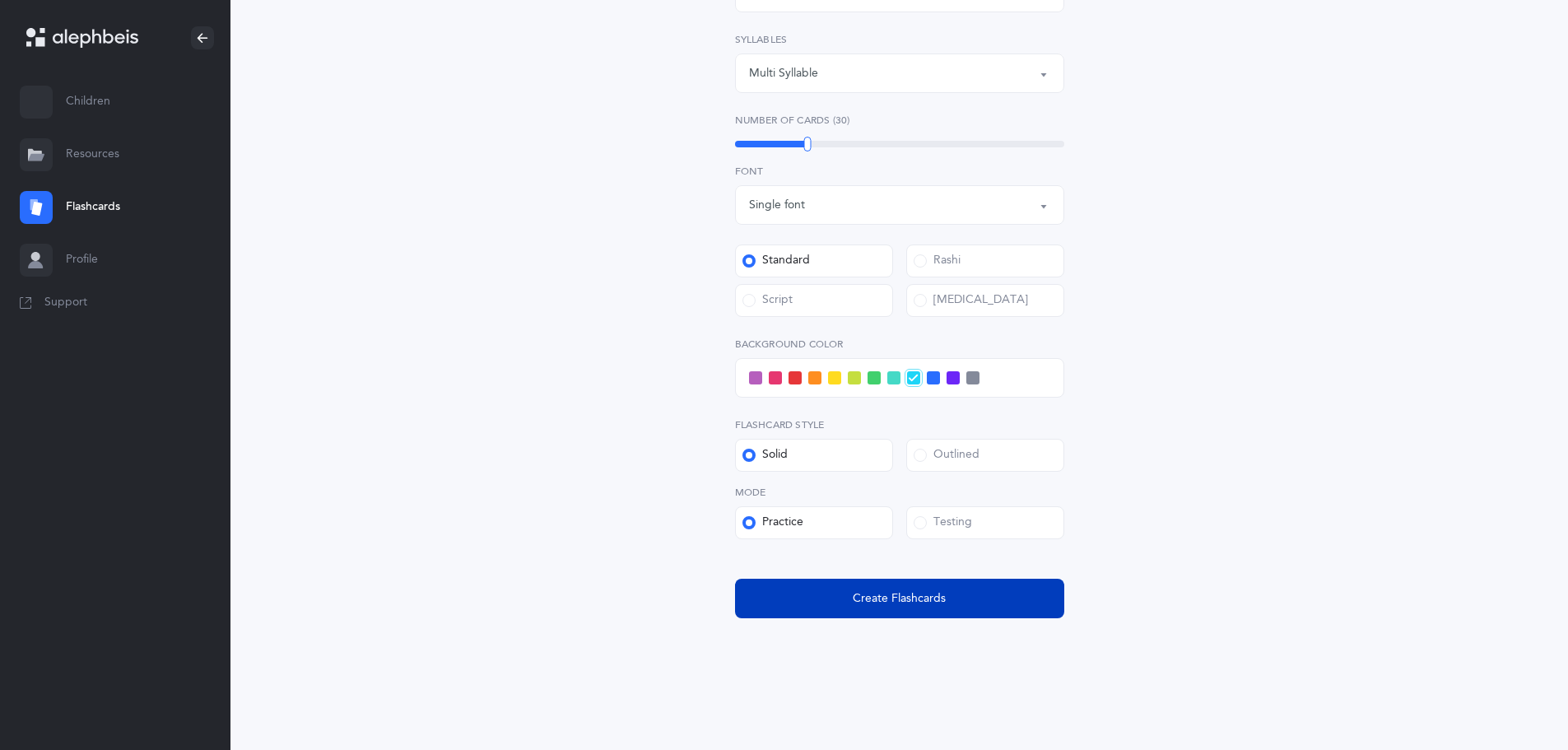
click at [874, 616] on button "Create Flashcards" at bounding box center [899, 598] width 329 height 39
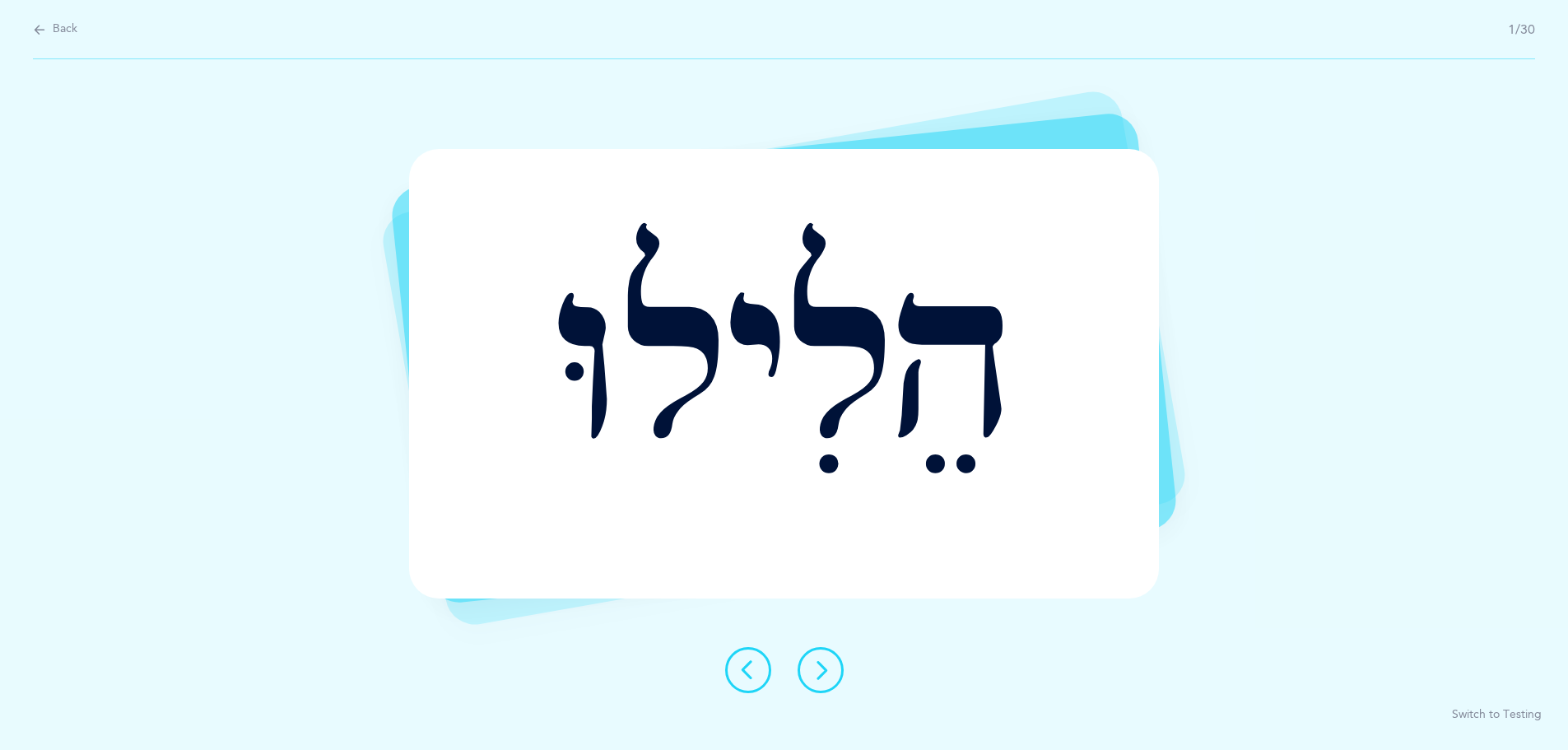
scroll to position [0, 0]
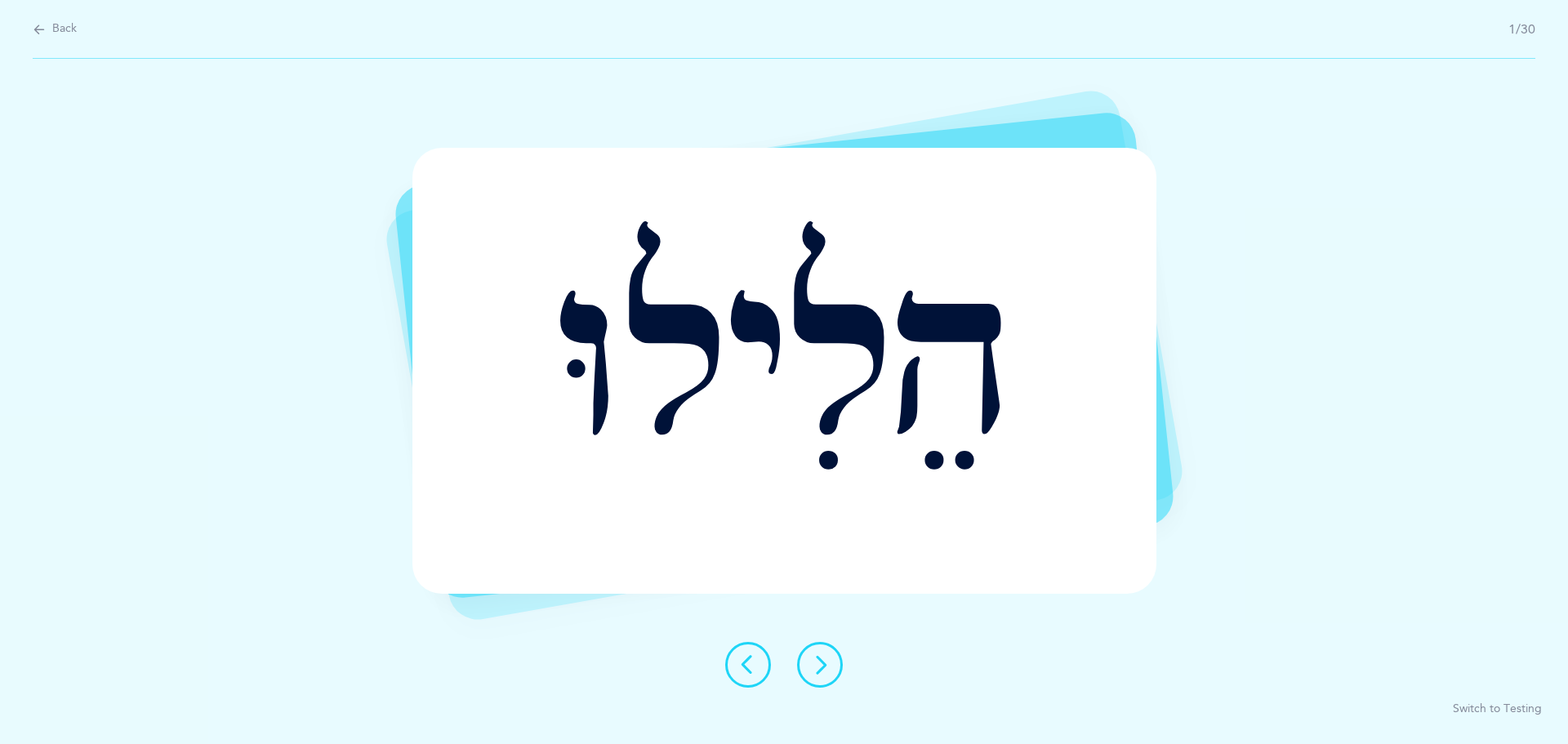
click at [836, 656] on button at bounding box center [819, 664] width 46 height 46
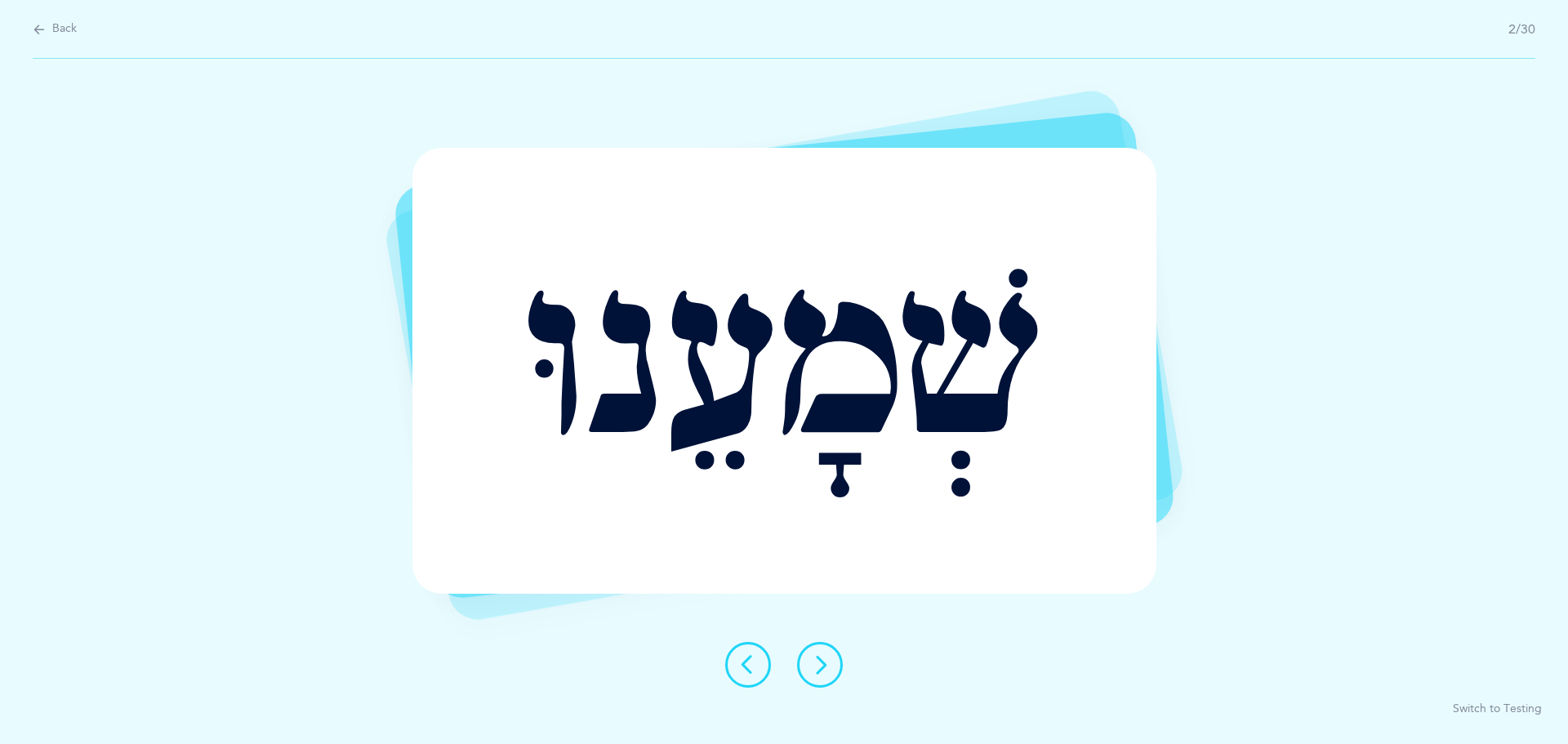
click at [823, 671] on icon at bounding box center [820, 665] width 20 height 20
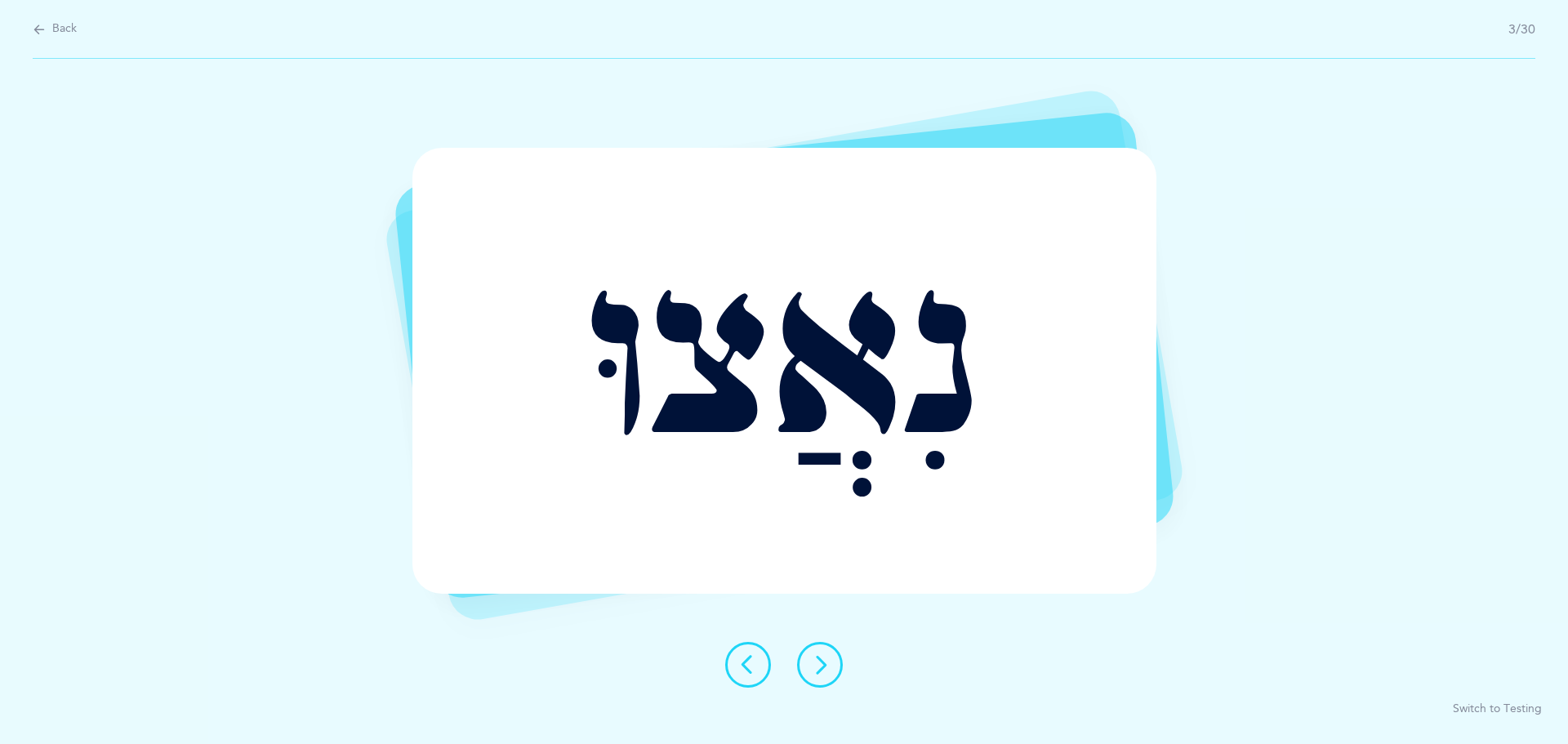
click at [815, 671] on icon at bounding box center [820, 665] width 20 height 20
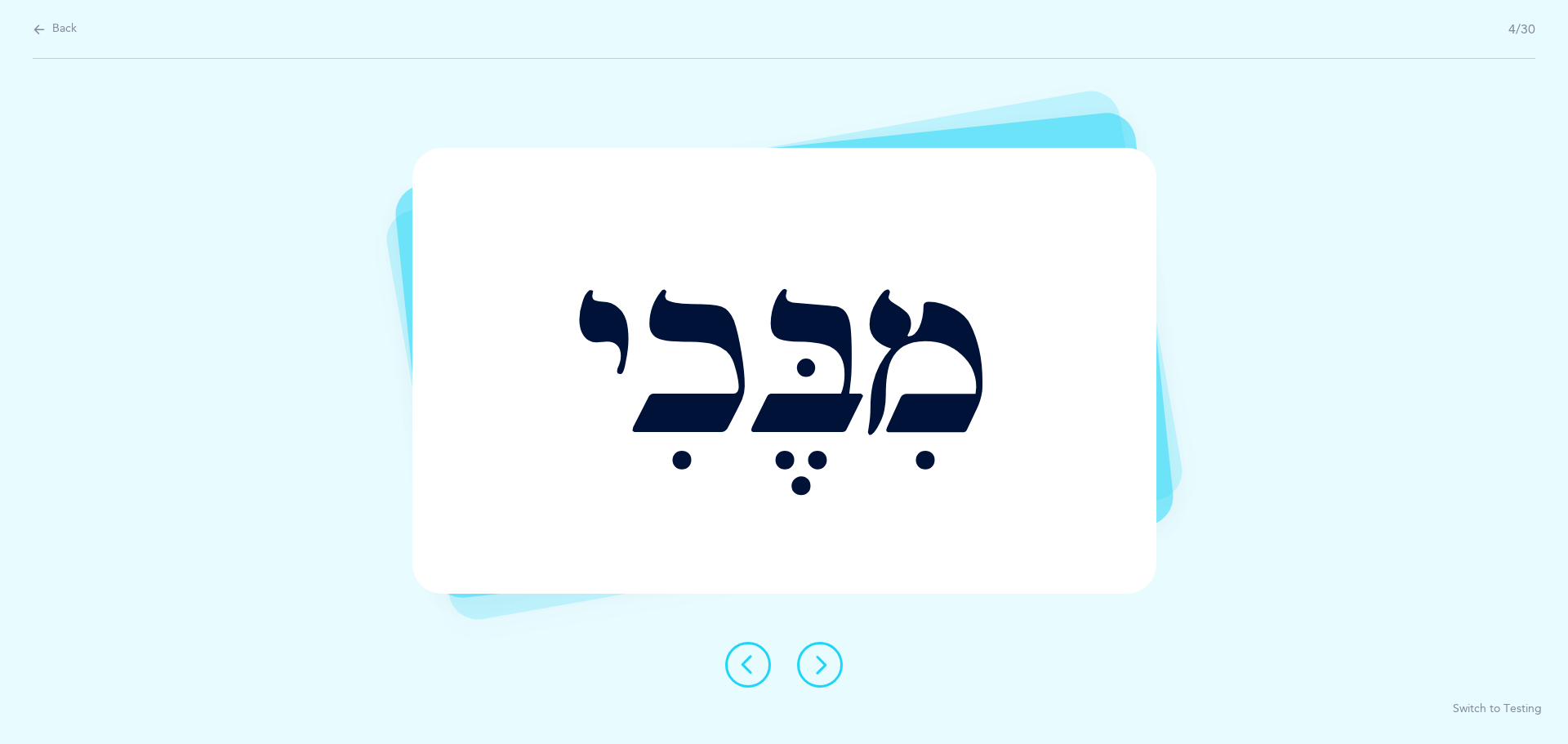
click at [822, 650] on button at bounding box center [819, 664] width 46 height 46
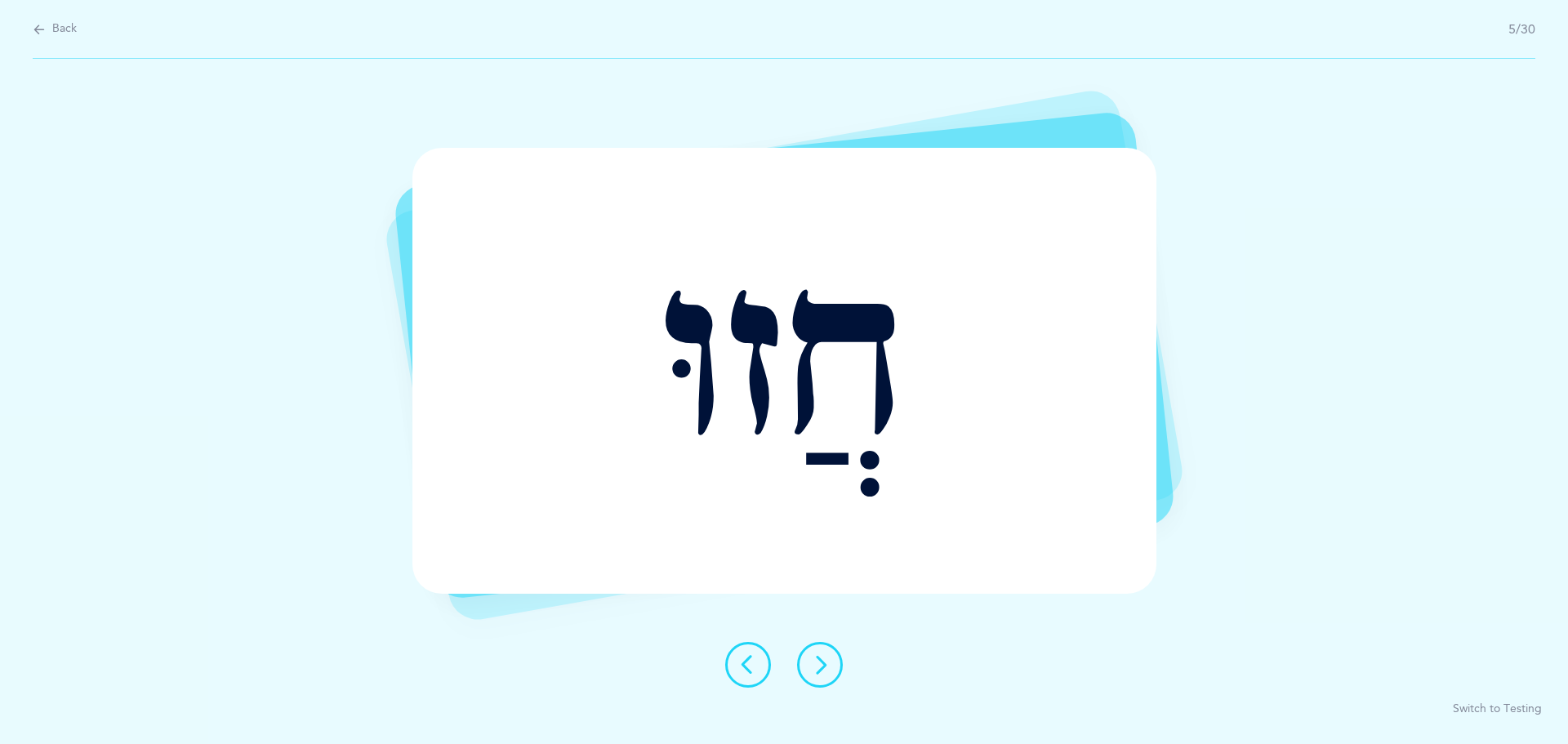
click at [831, 663] on button at bounding box center [819, 664] width 46 height 46
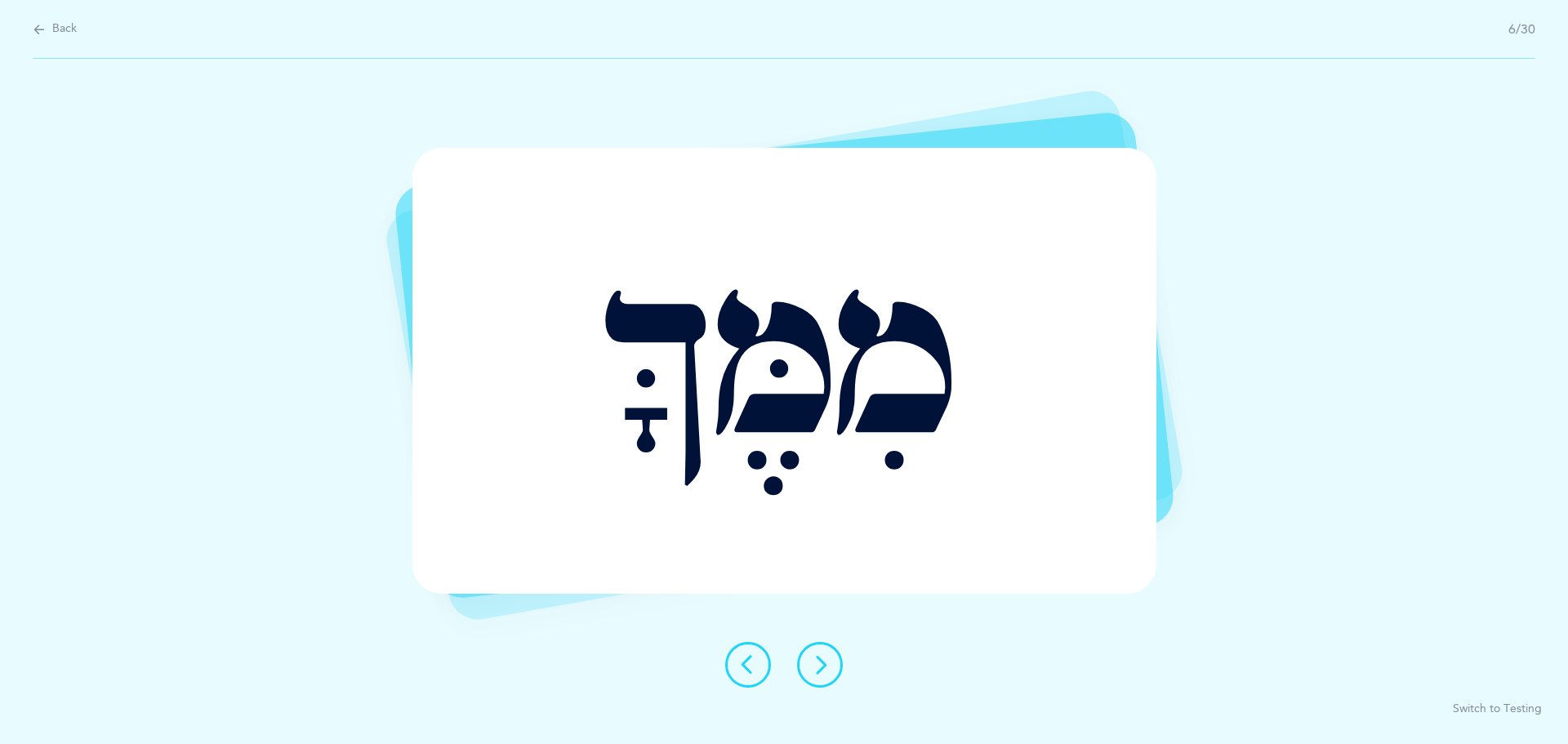
click at [828, 663] on icon at bounding box center [820, 665] width 20 height 20
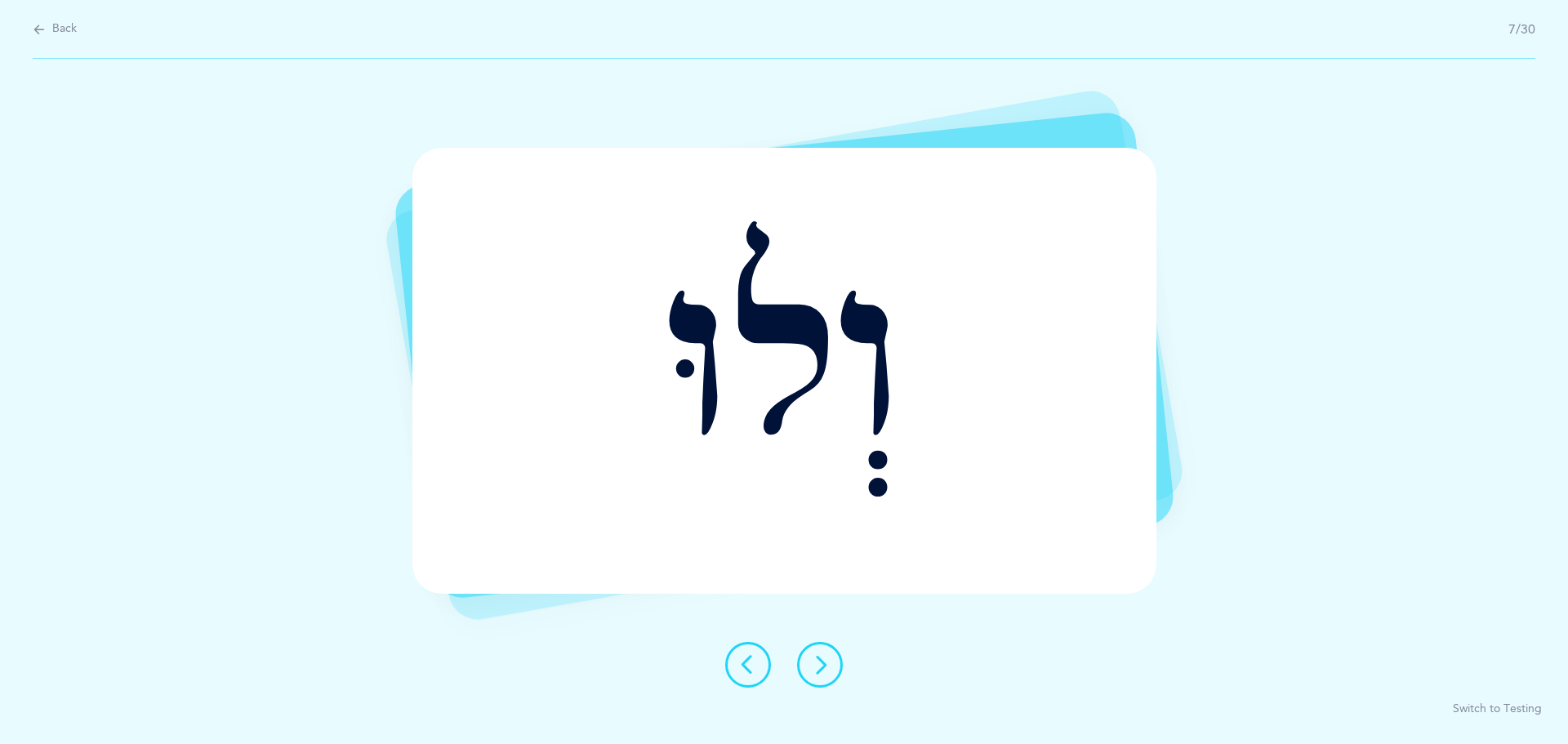
click at [828, 663] on icon at bounding box center [820, 665] width 20 height 20
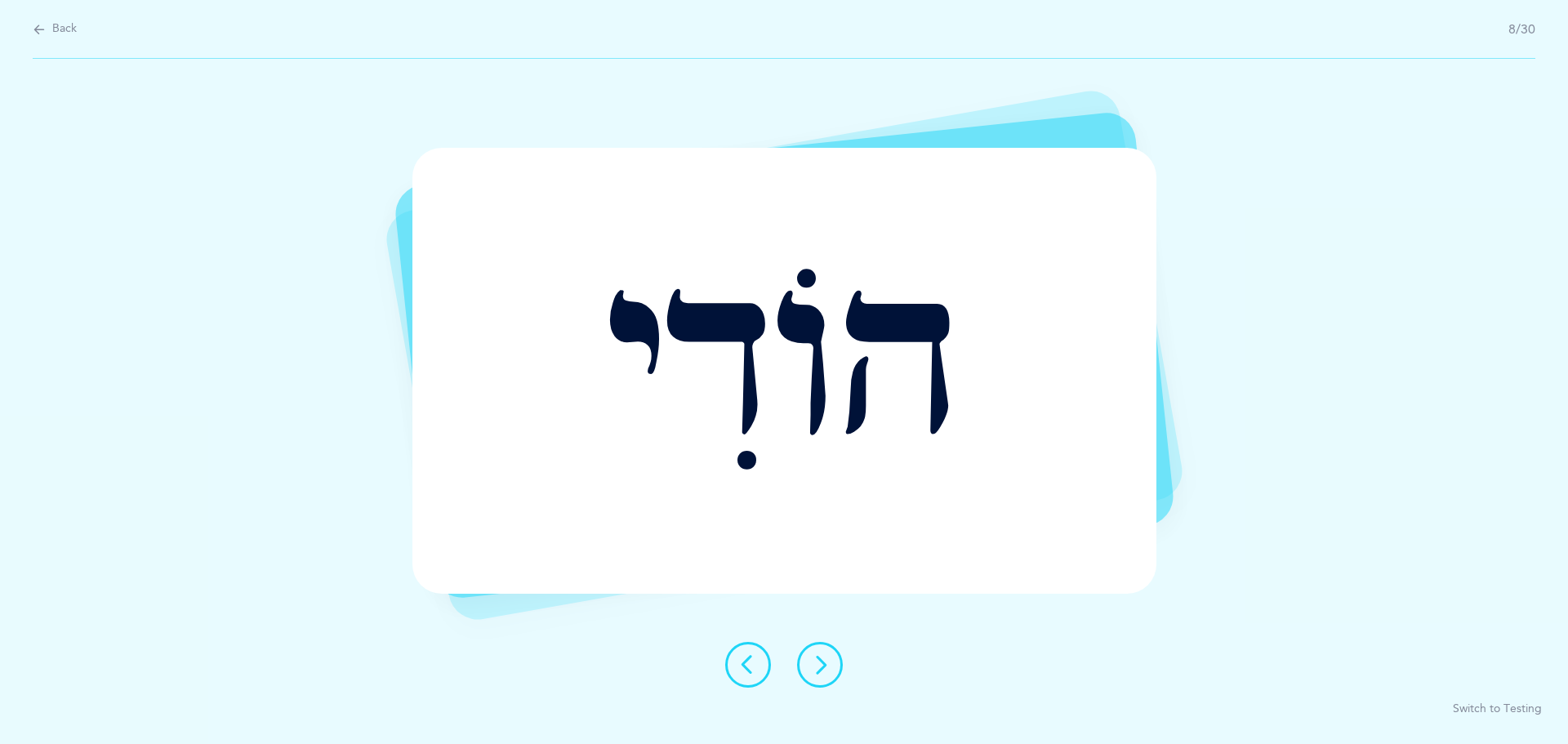
click at [828, 663] on icon at bounding box center [820, 665] width 20 height 20
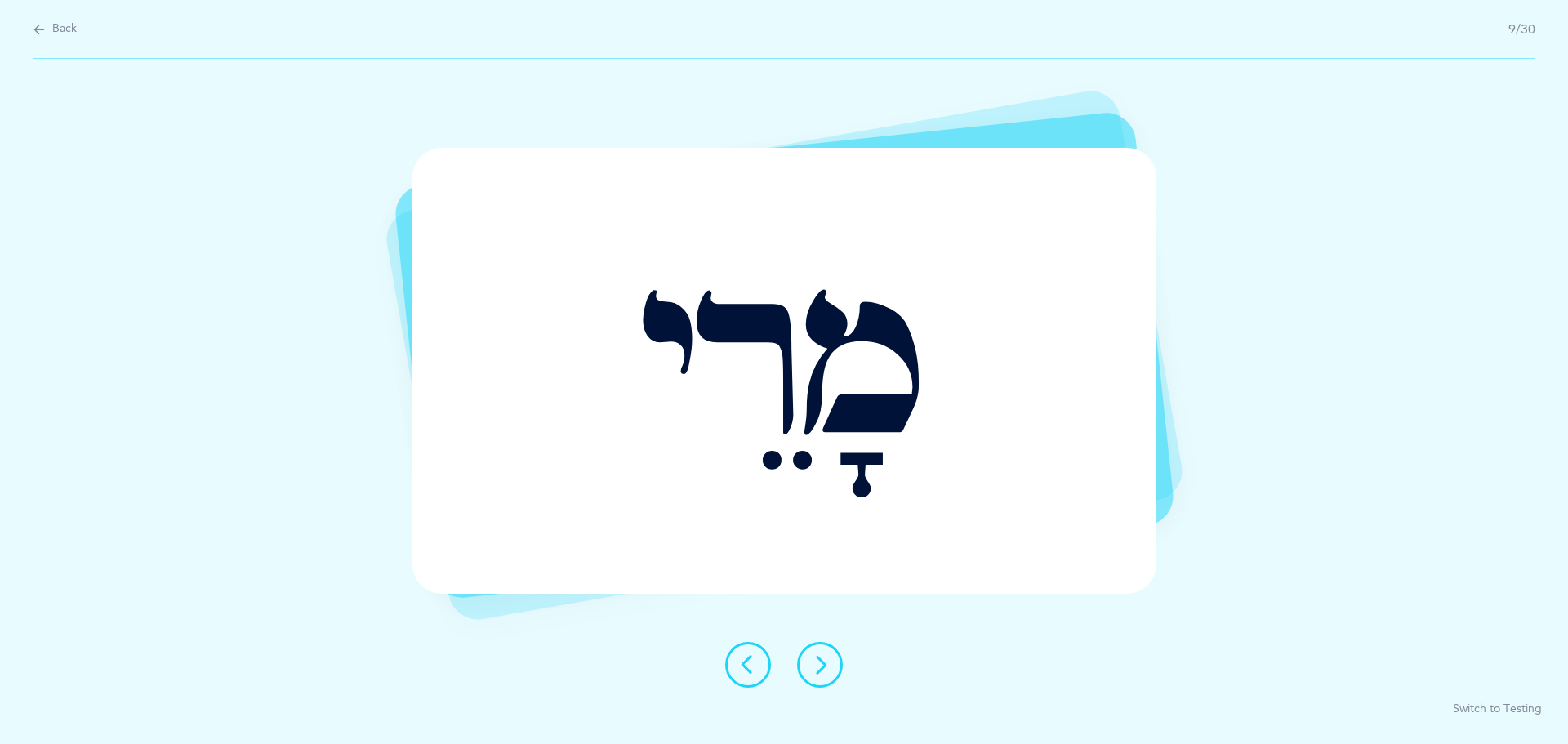
click at [828, 663] on icon at bounding box center [820, 665] width 20 height 20
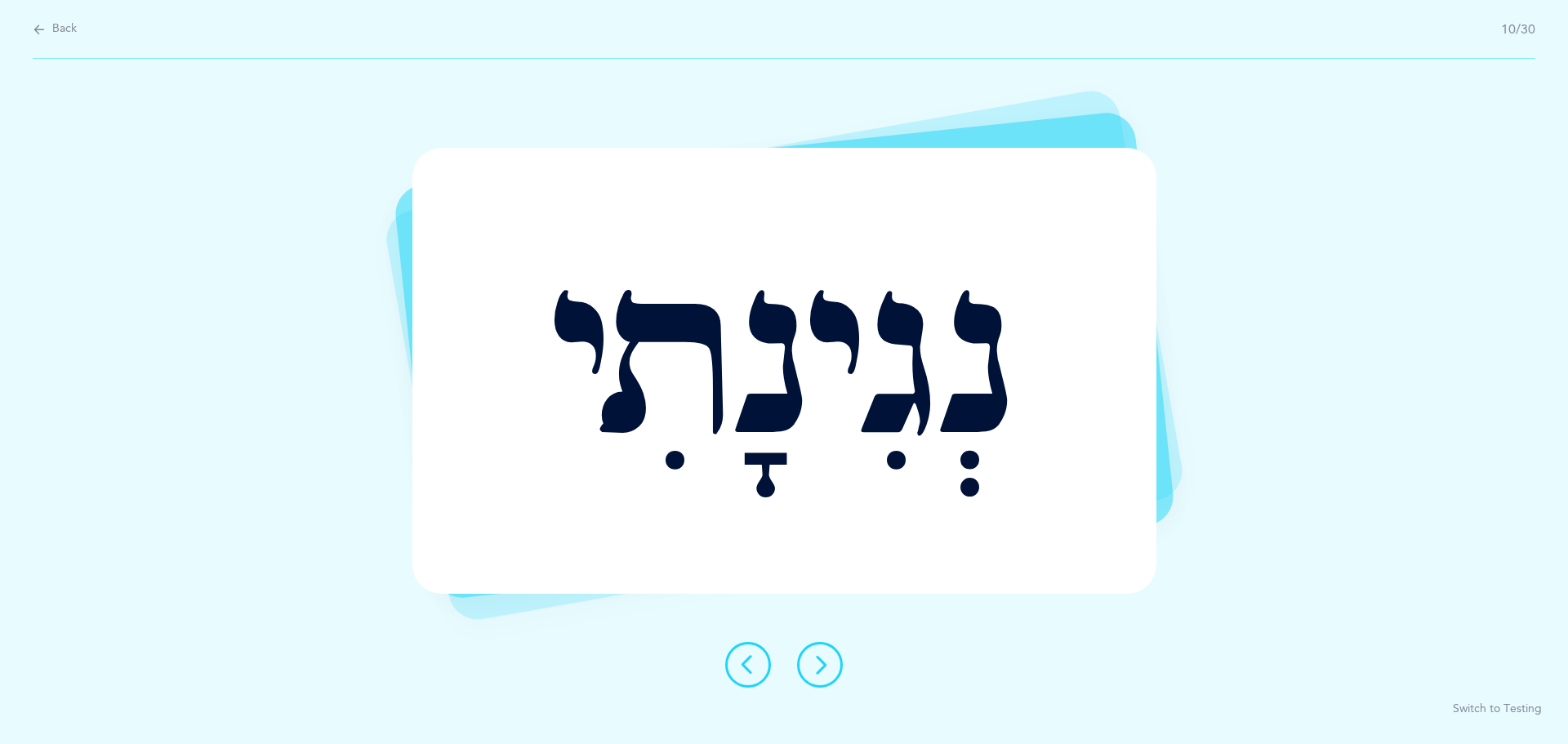
click at [752, 668] on icon at bounding box center [748, 665] width 20 height 20
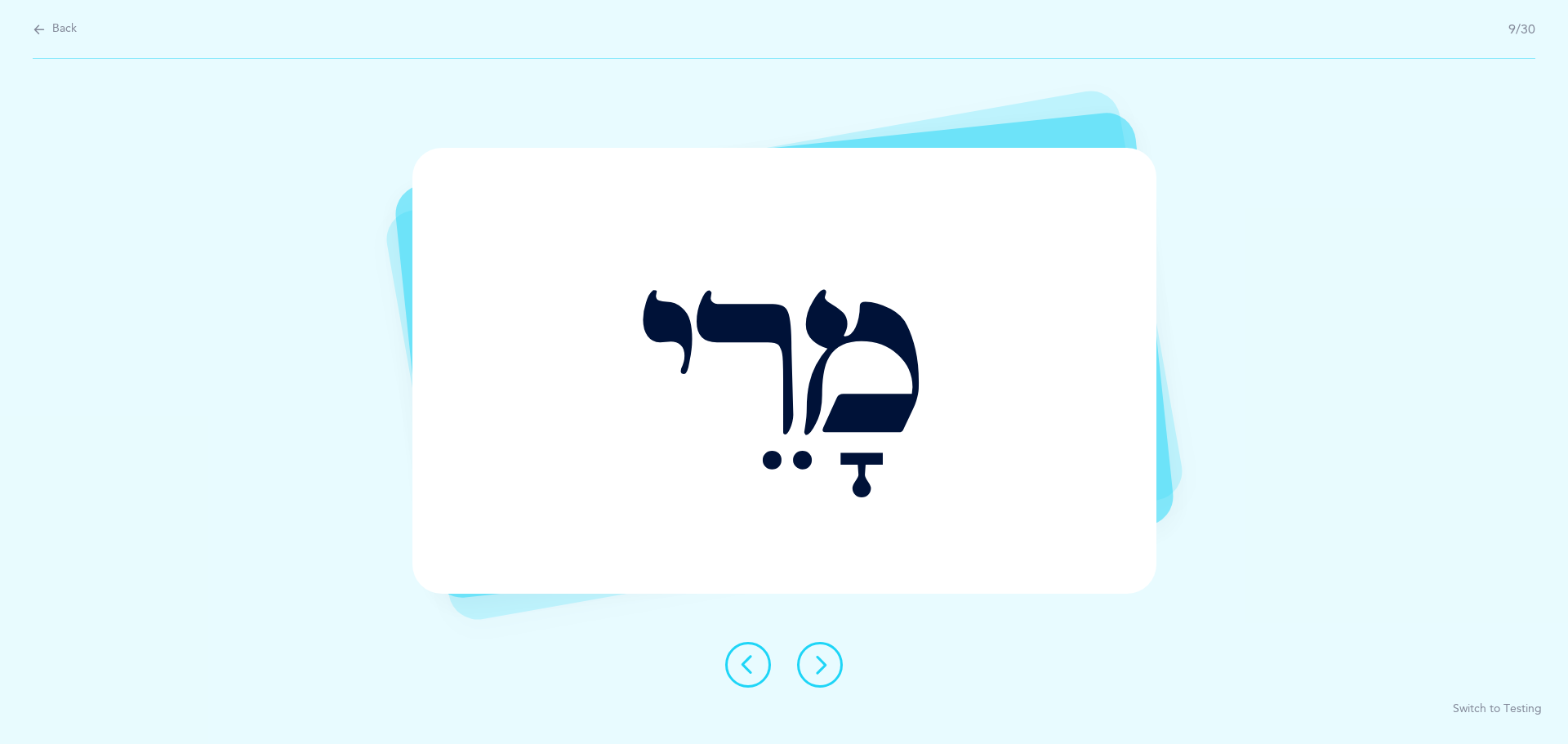
click at [809, 666] on button at bounding box center [819, 664] width 46 height 46
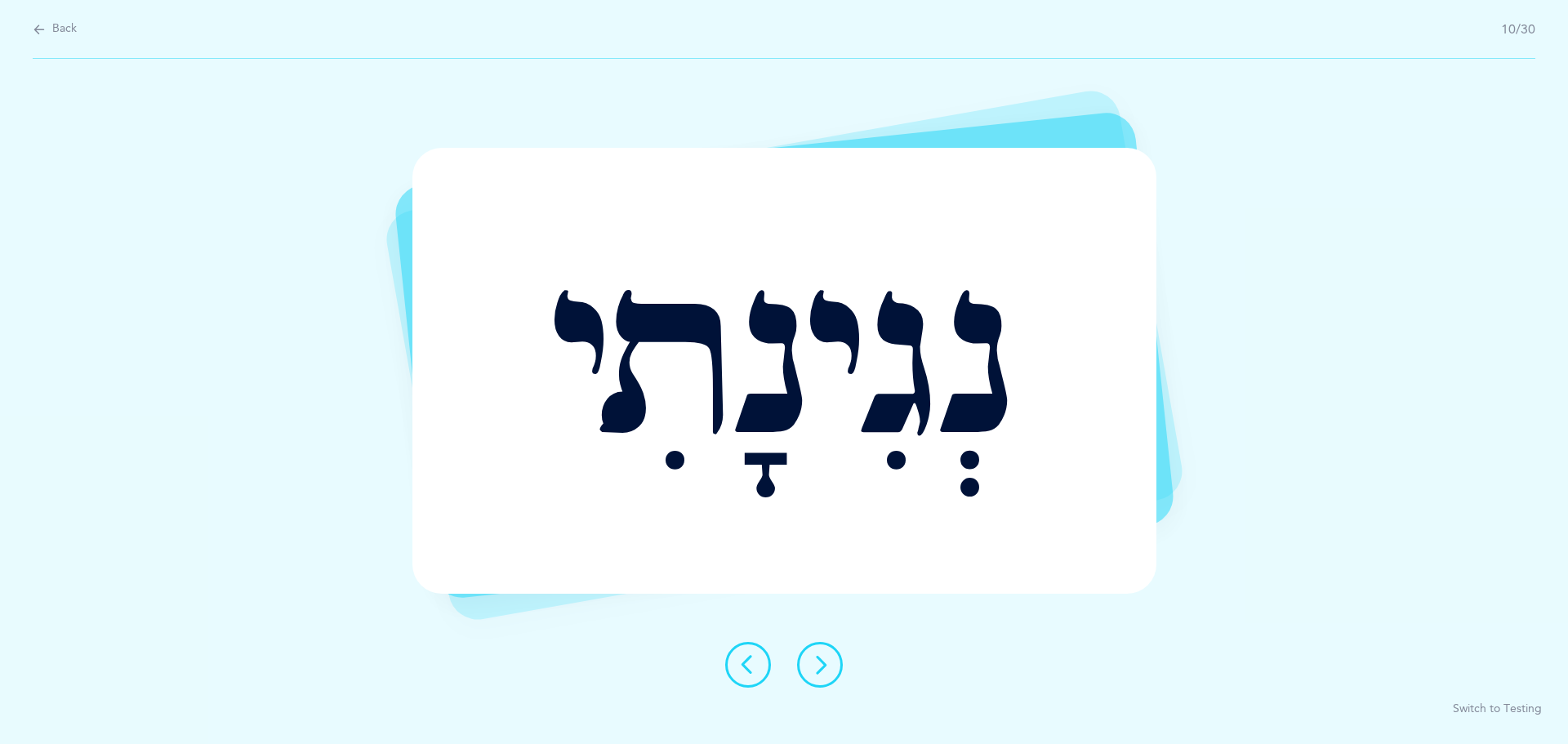
click at [828, 664] on icon at bounding box center [820, 665] width 20 height 20
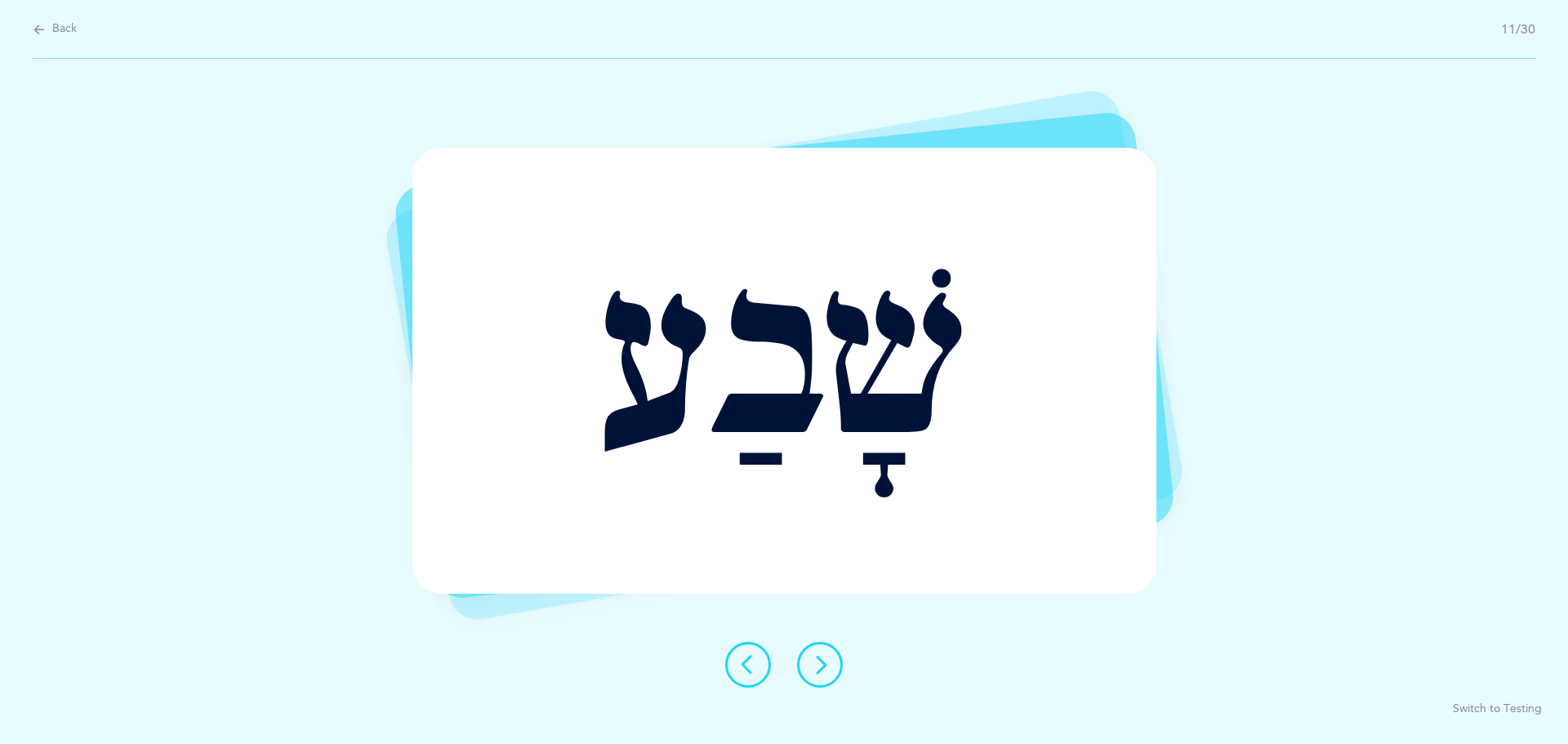
click at [802, 686] on div at bounding box center [784, 664] width 144 height 46
click at [808, 678] on button at bounding box center [819, 664] width 46 height 46
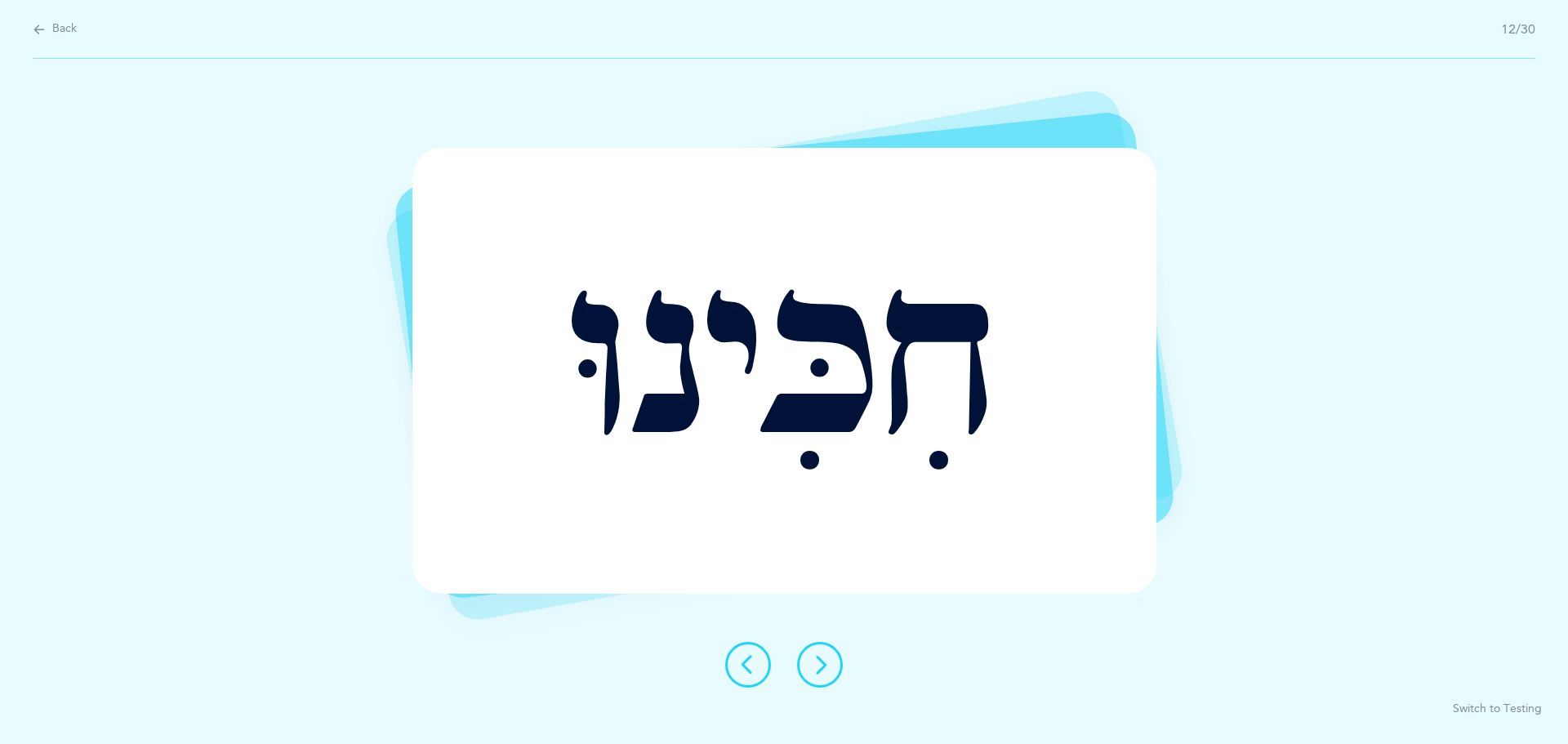
click at [813, 659] on icon at bounding box center [820, 665] width 20 height 20
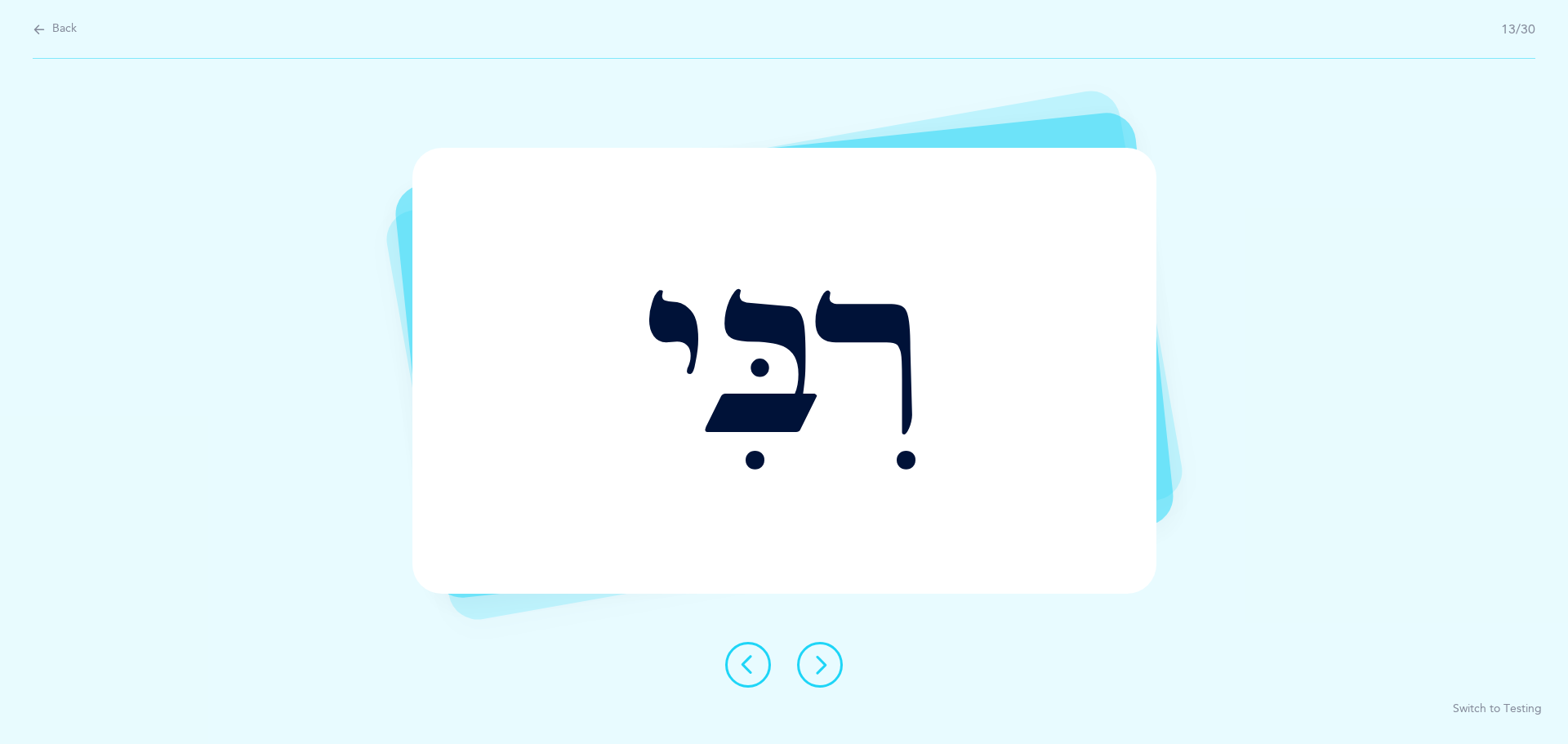
click at [826, 656] on icon at bounding box center [820, 665] width 20 height 20
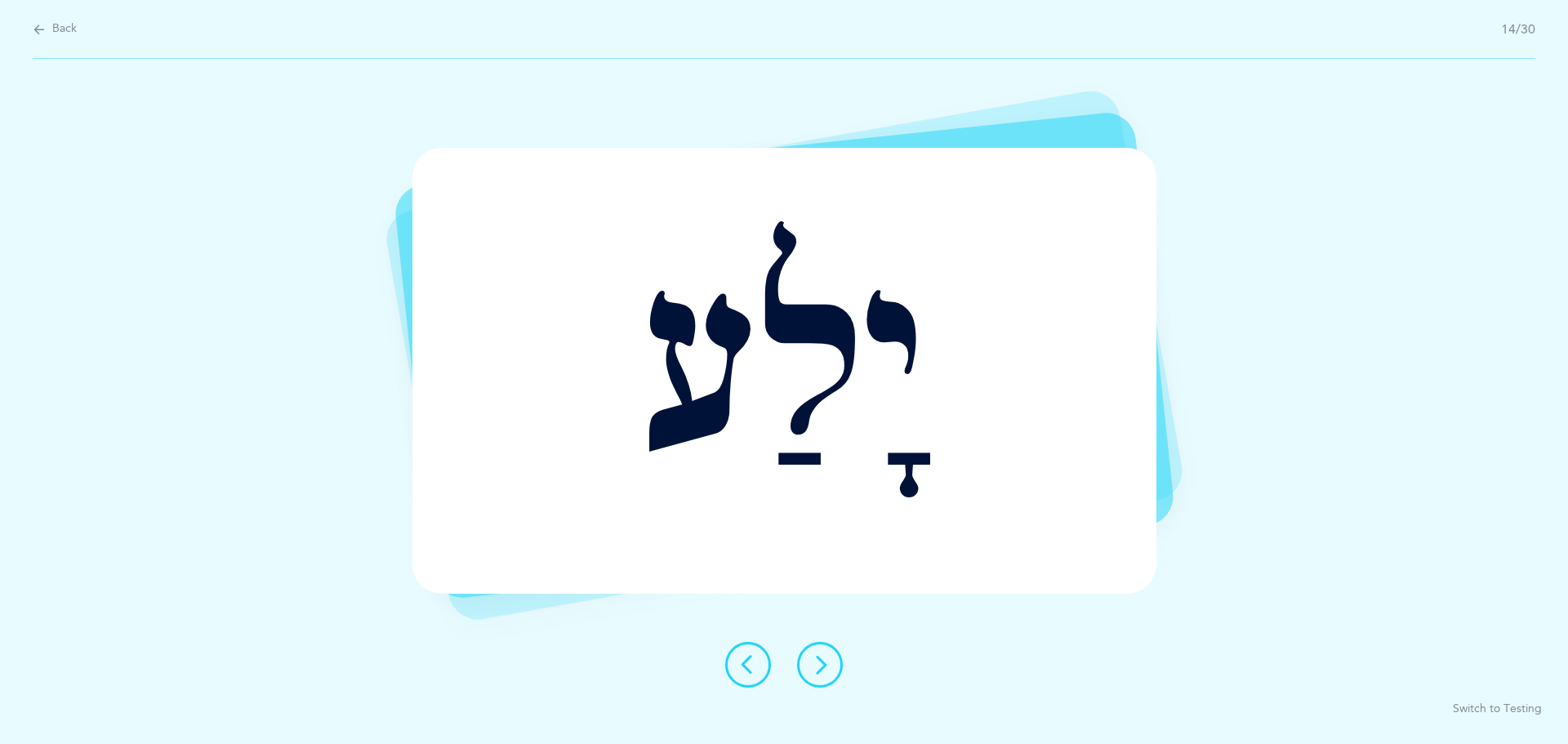
click at [801, 656] on button at bounding box center [819, 664] width 46 height 46
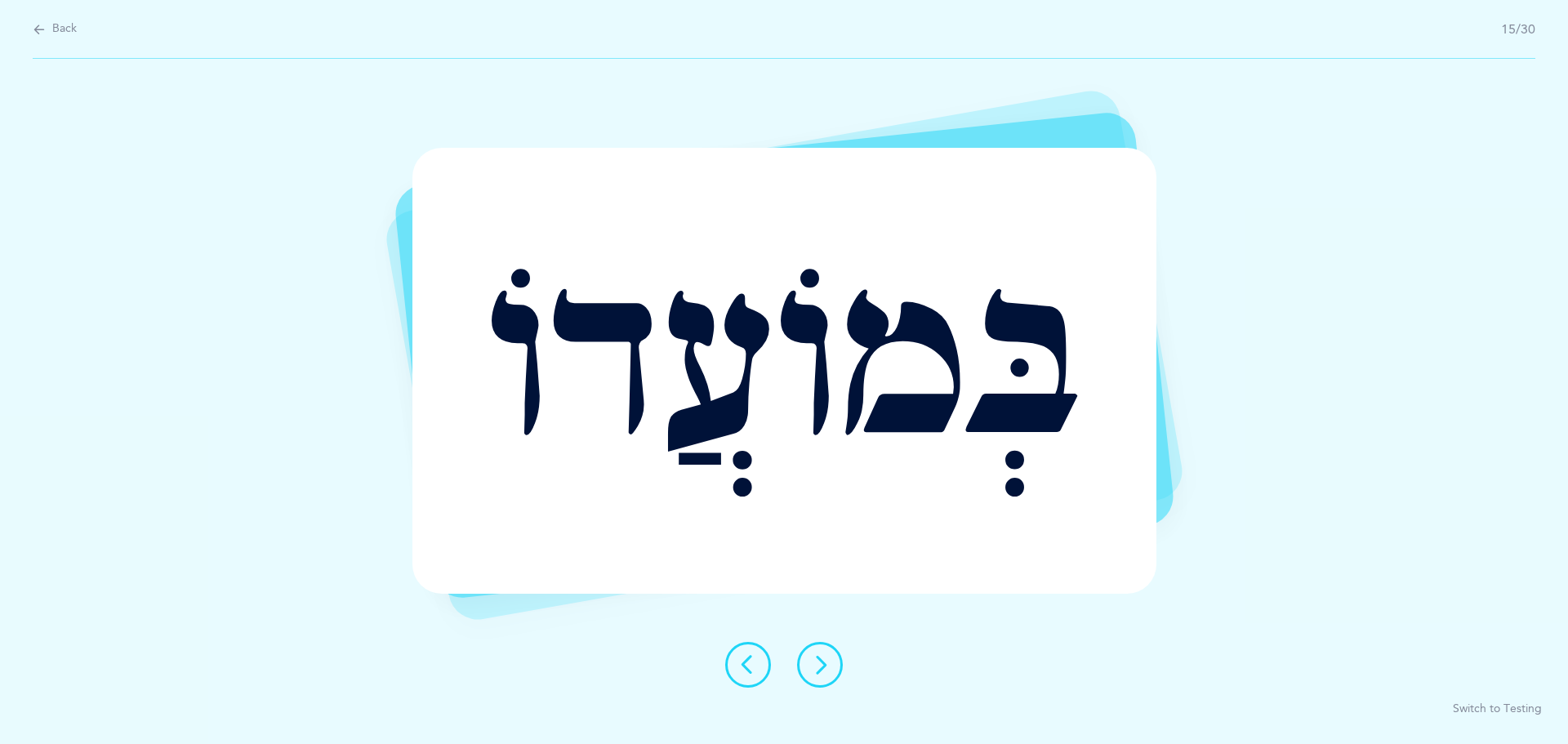
click at [819, 659] on icon at bounding box center [820, 665] width 20 height 20
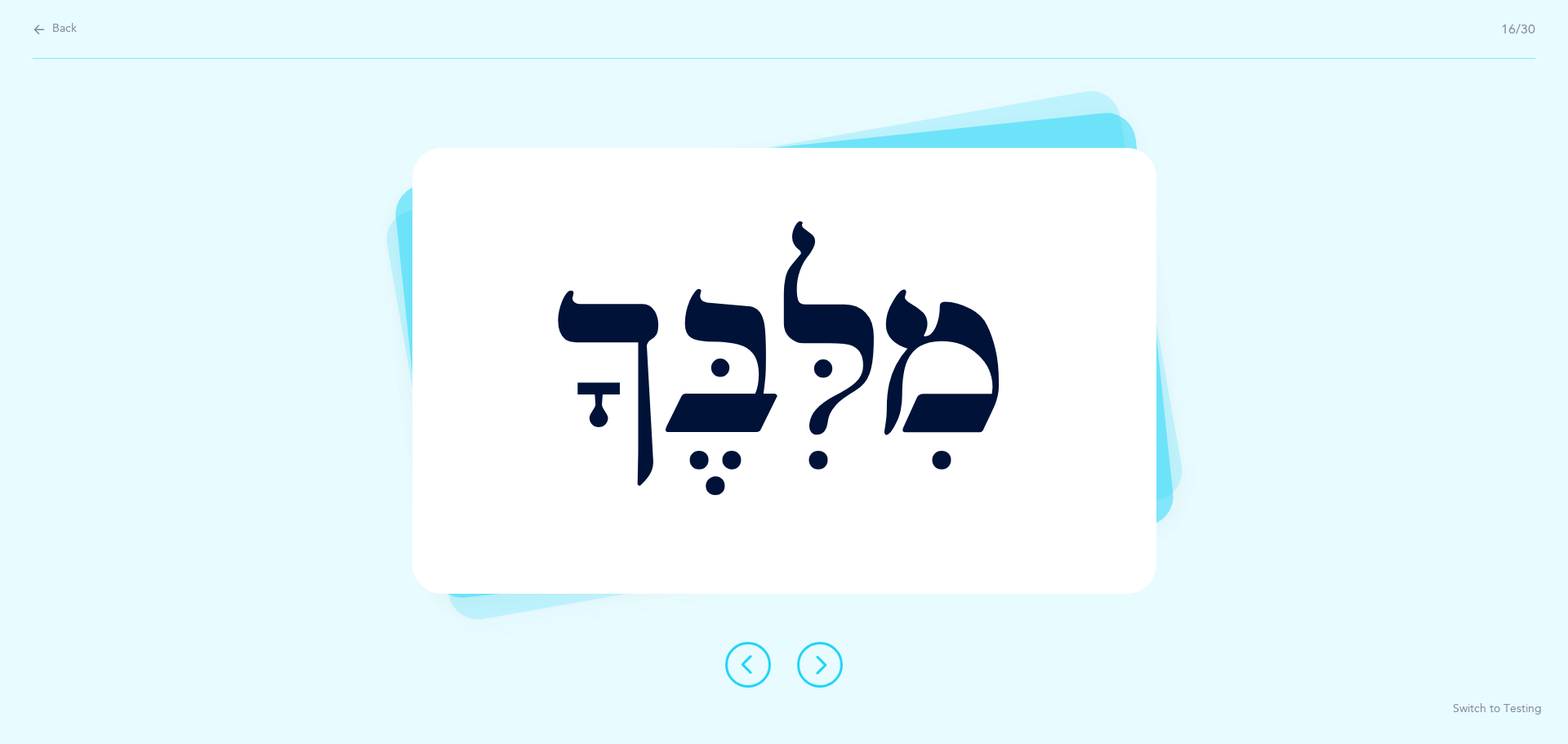
click at [827, 676] on button at bounding box center [819, 664] width 46 height 46
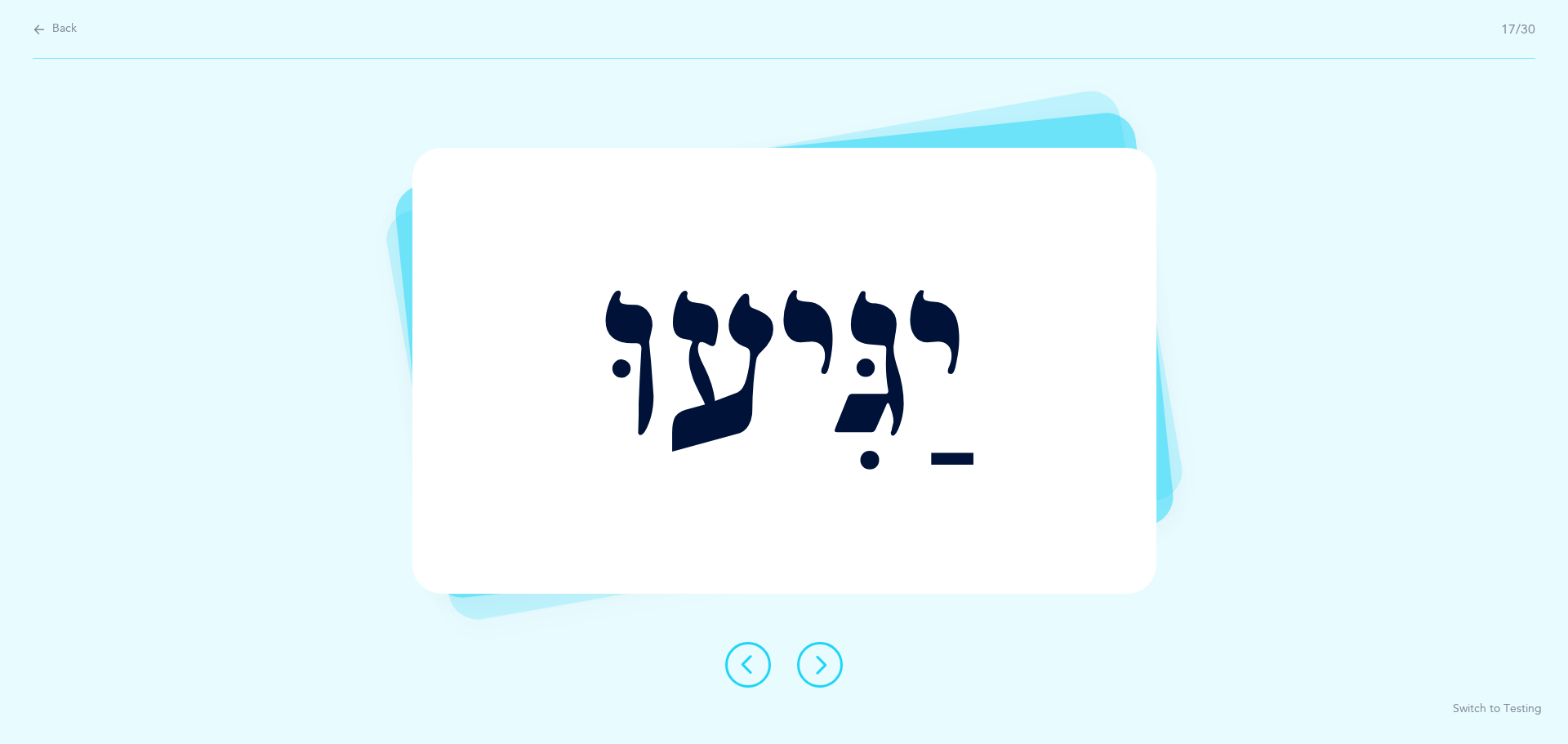
click at [823, 669] on icon at bounding box center [820, 665] width 20 height 20
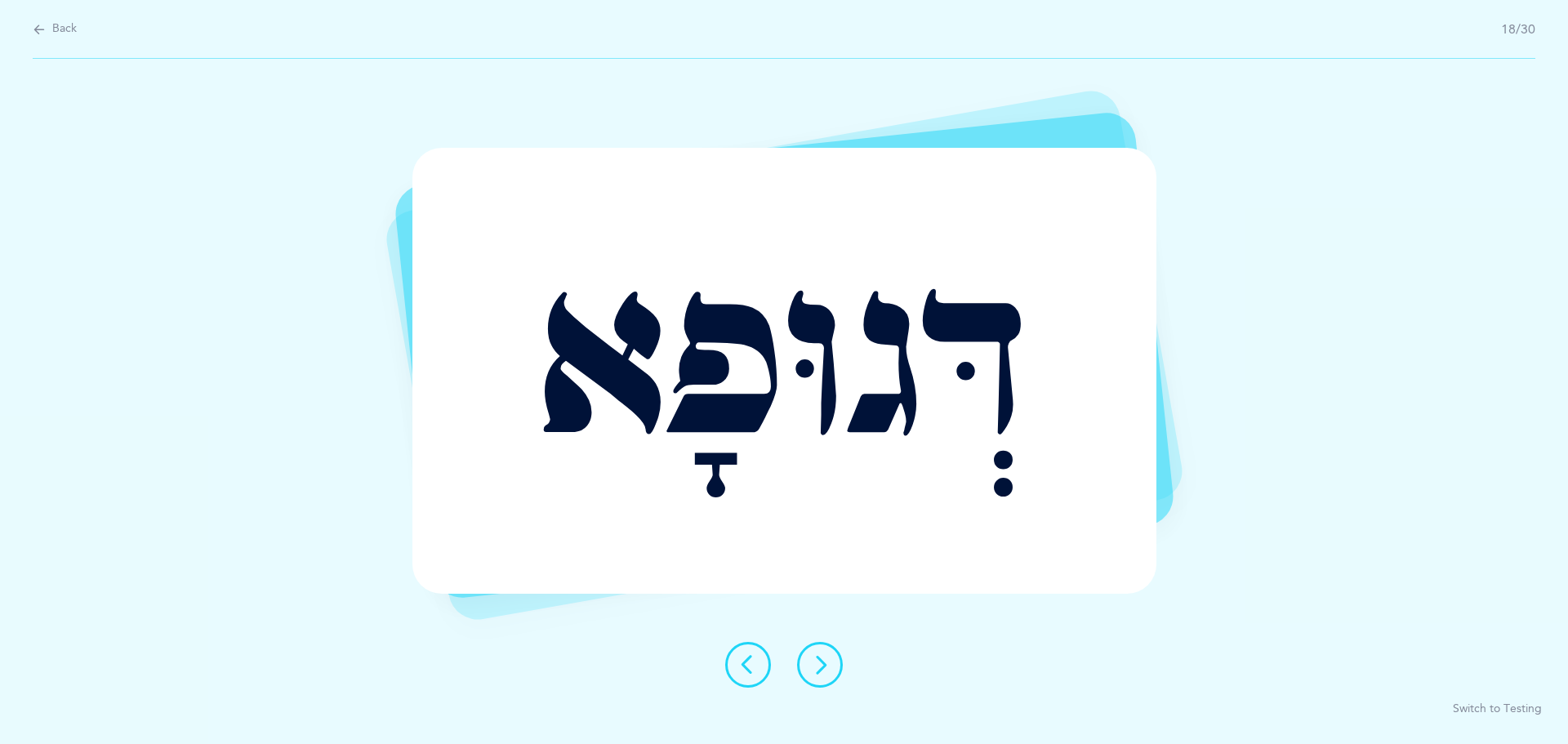
click at [823, 669] on icon at bounding box center [820, 665] width 20 height 20
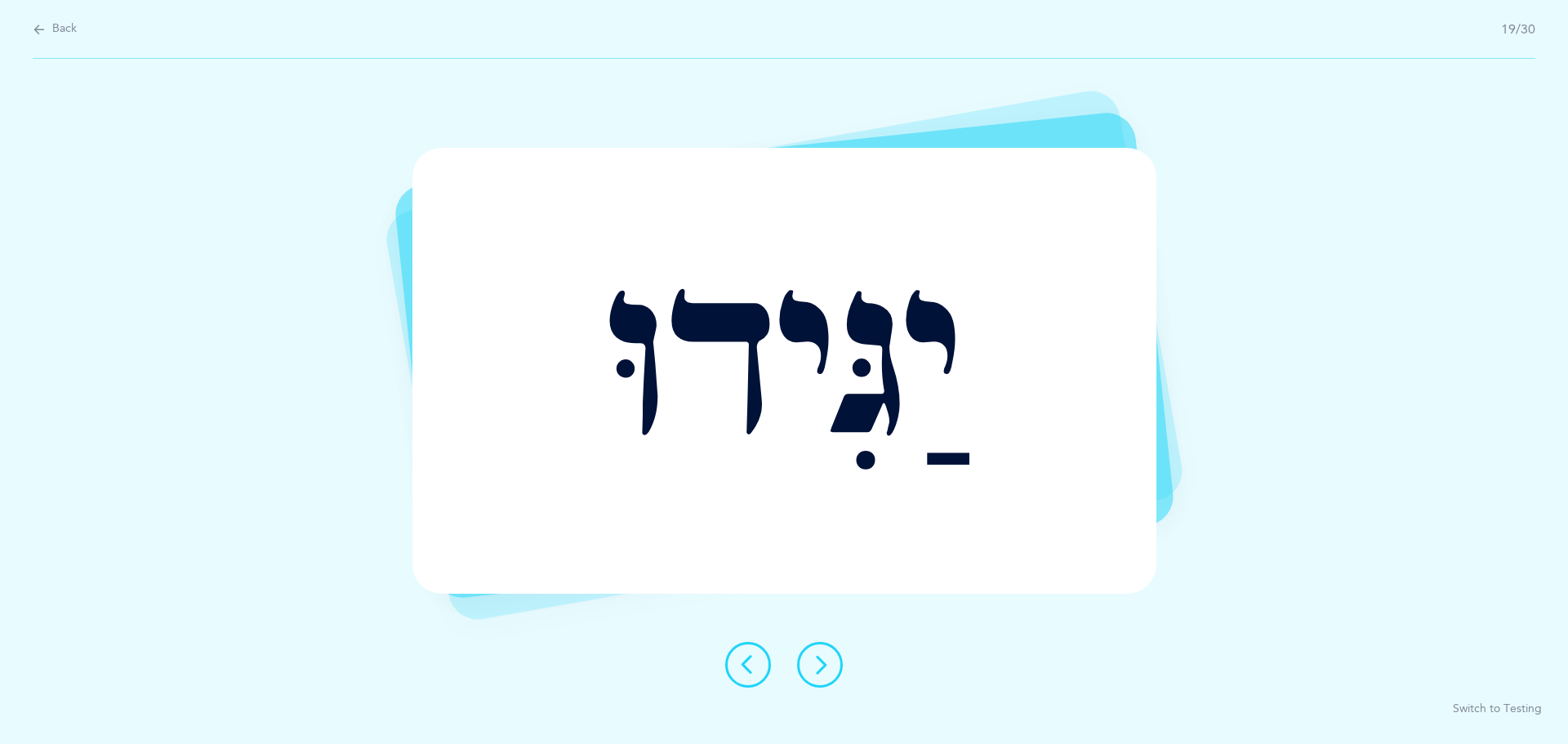
click at [824, 678] on button at bounding box center [819, 664] width 46 height 46
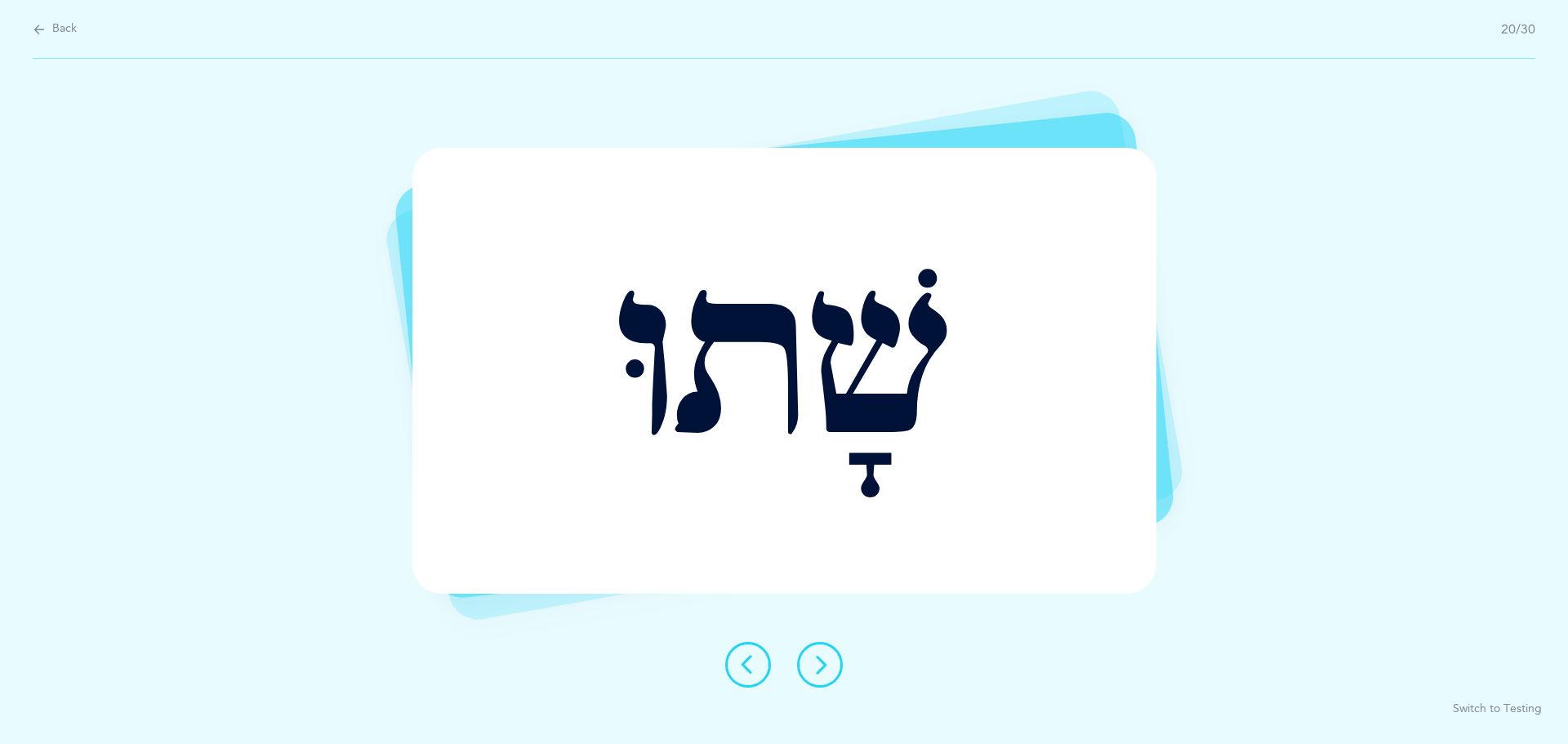
click at [823, 666] on icon at bounding box center [820, 665] width 20 height 20
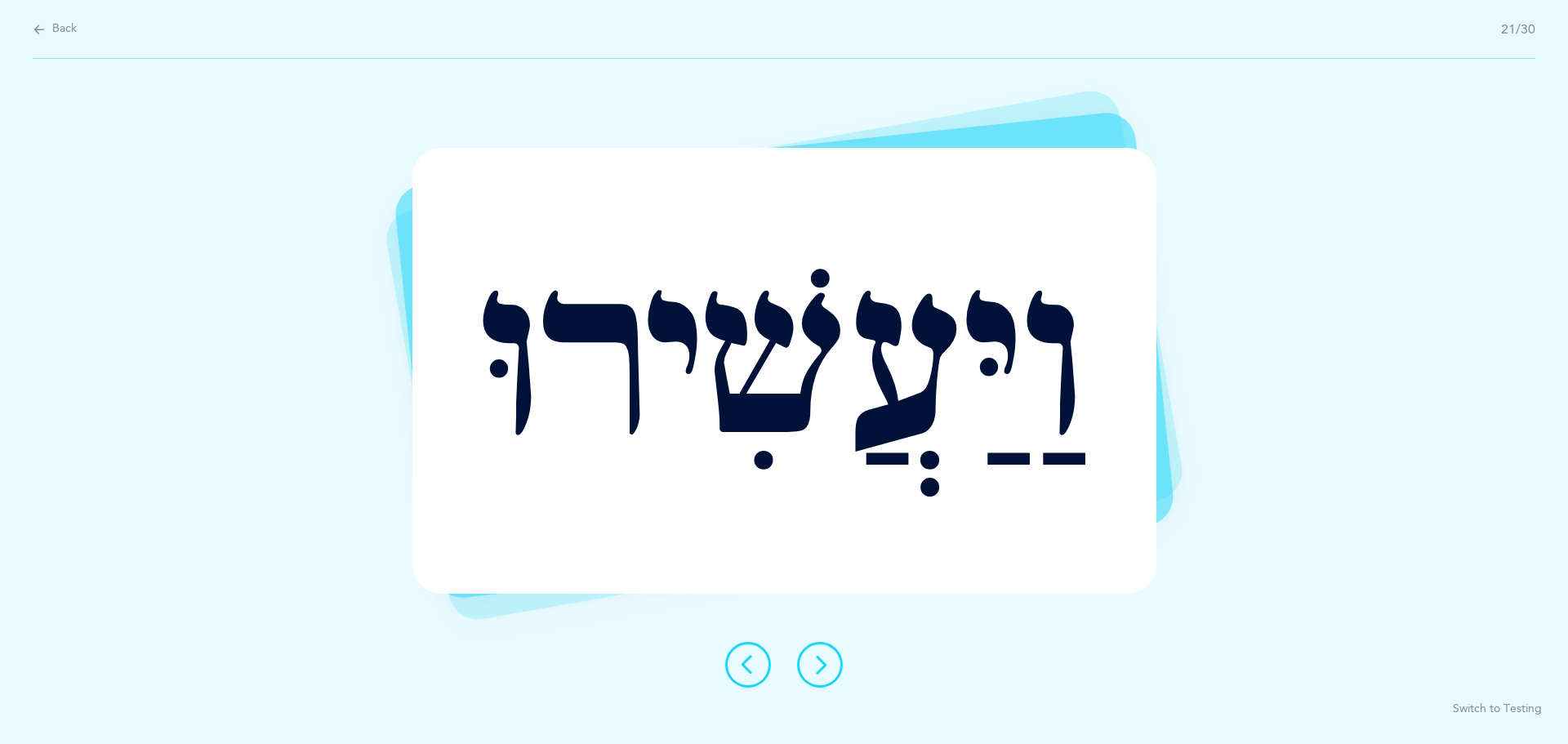
click at [820, 659] on icon at bounding box center [820, 665] width 20 height 20
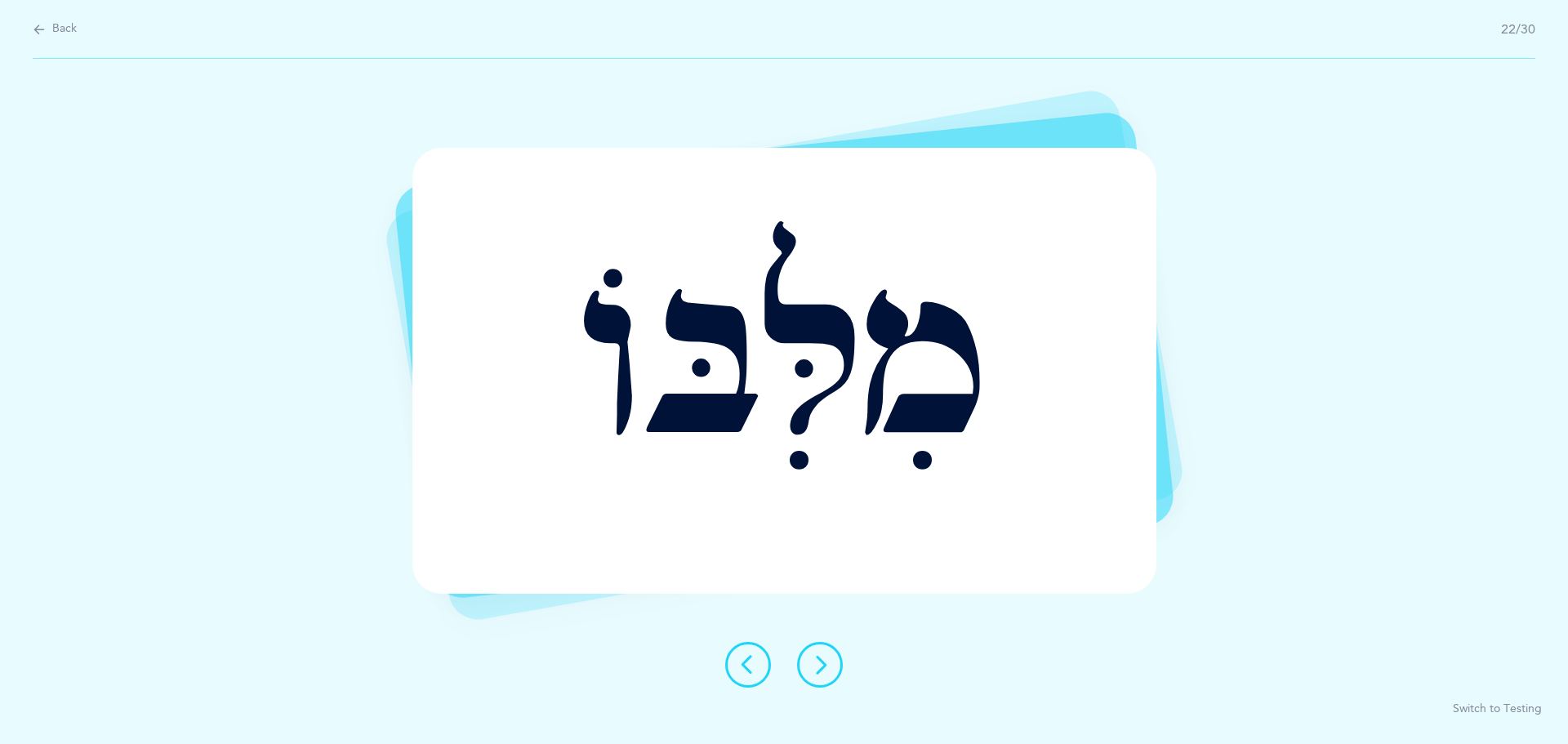
click at [831, 655] on button at bounding box center [819, 664] width 46 height 46
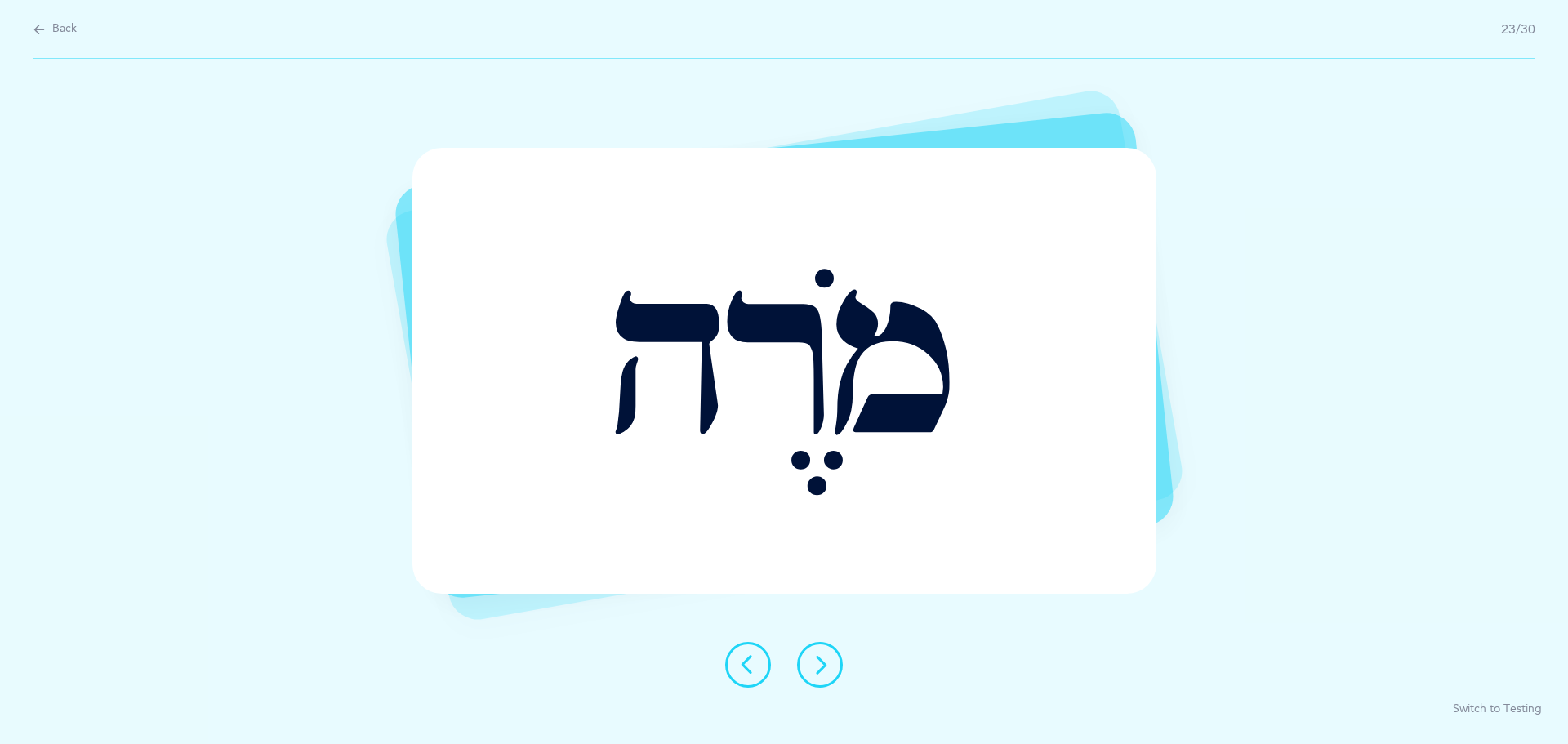
click at [831, 655] on button at bounding box center [819, 664] width 46 height 46
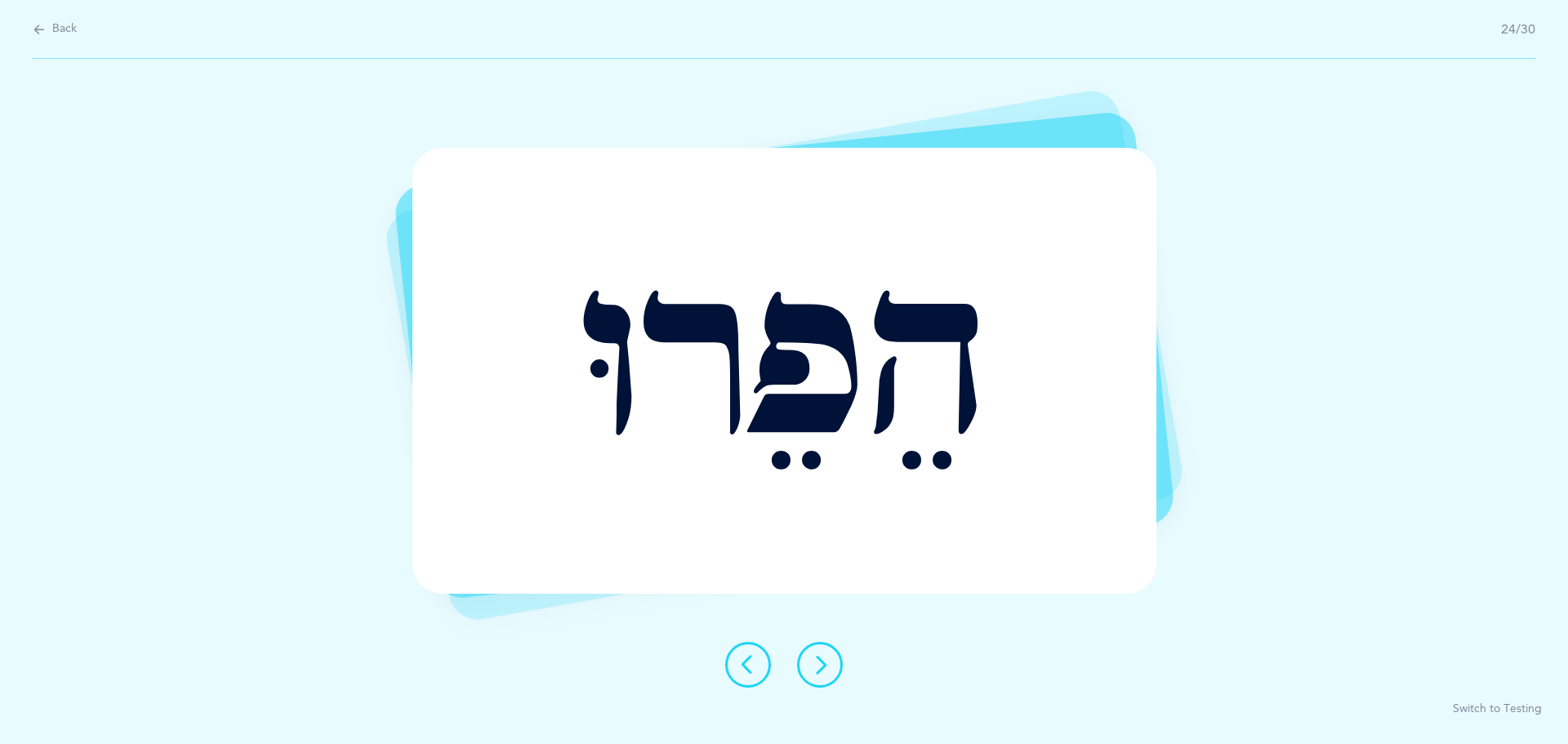
click at [831, 655] on button at bounding box center [819, 664] width 46 height 46
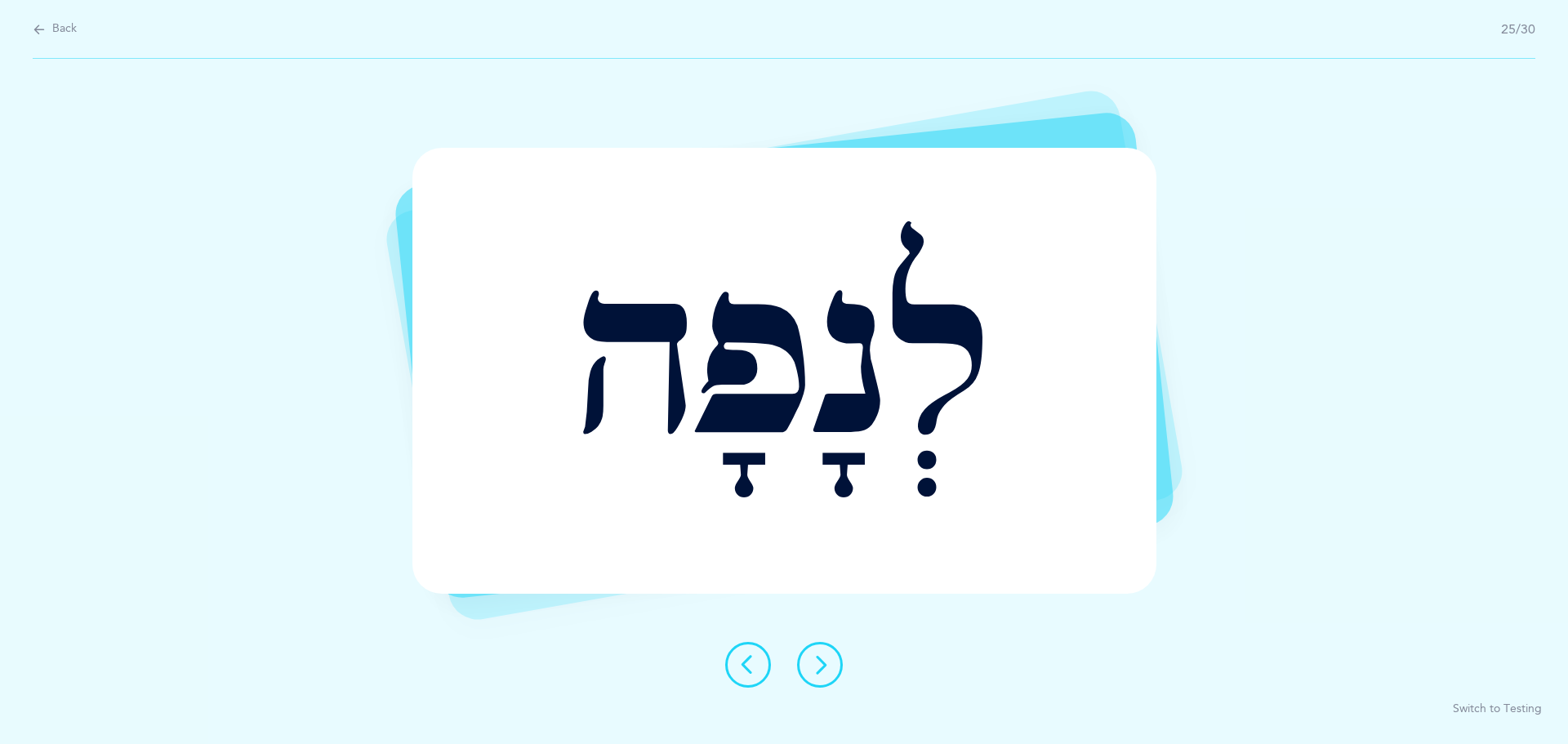
click at [831, 655] on button at bounding box center [819, 664] width 46 height 46
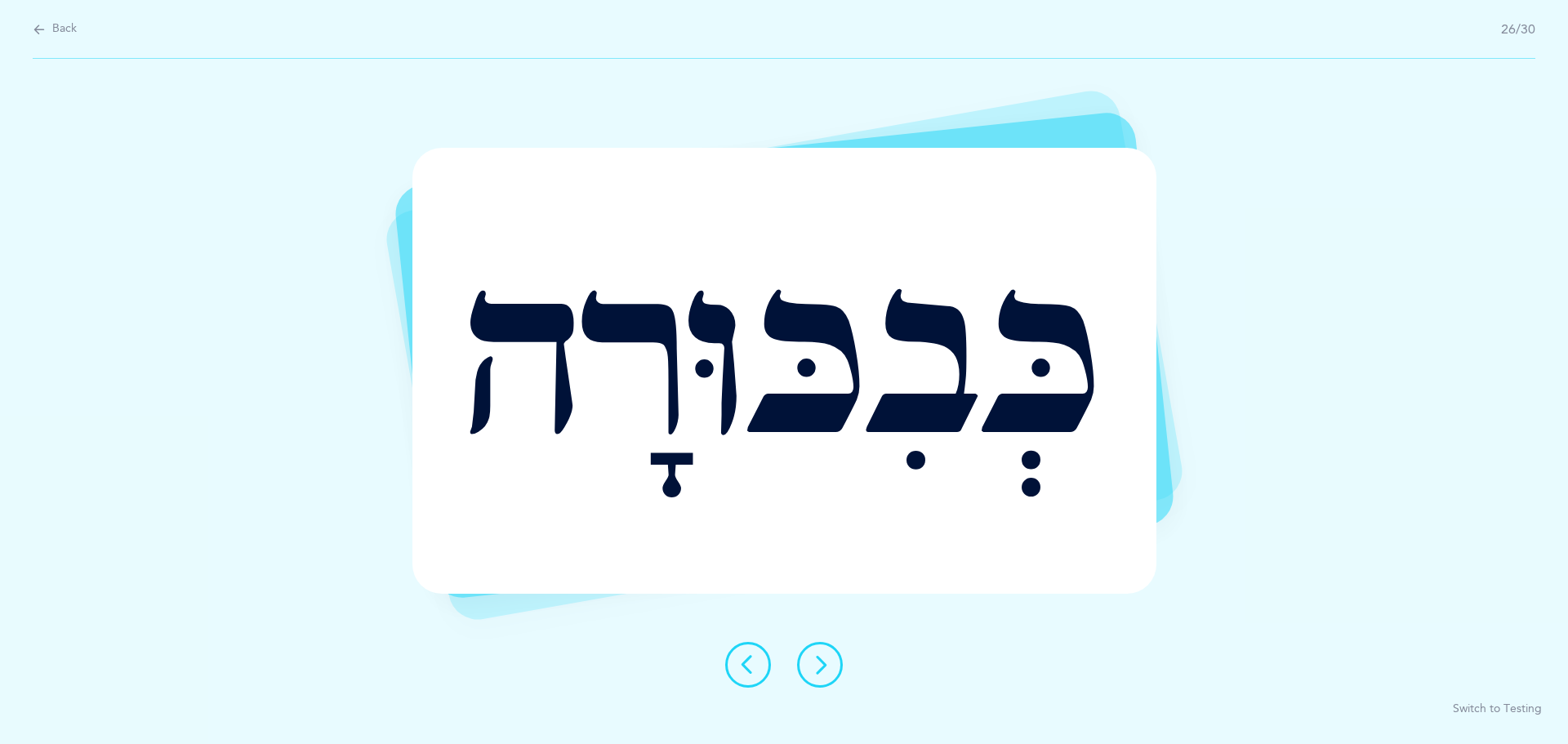
click at [831, 655] on button at bounding box center [819, 664] width 46 height 46
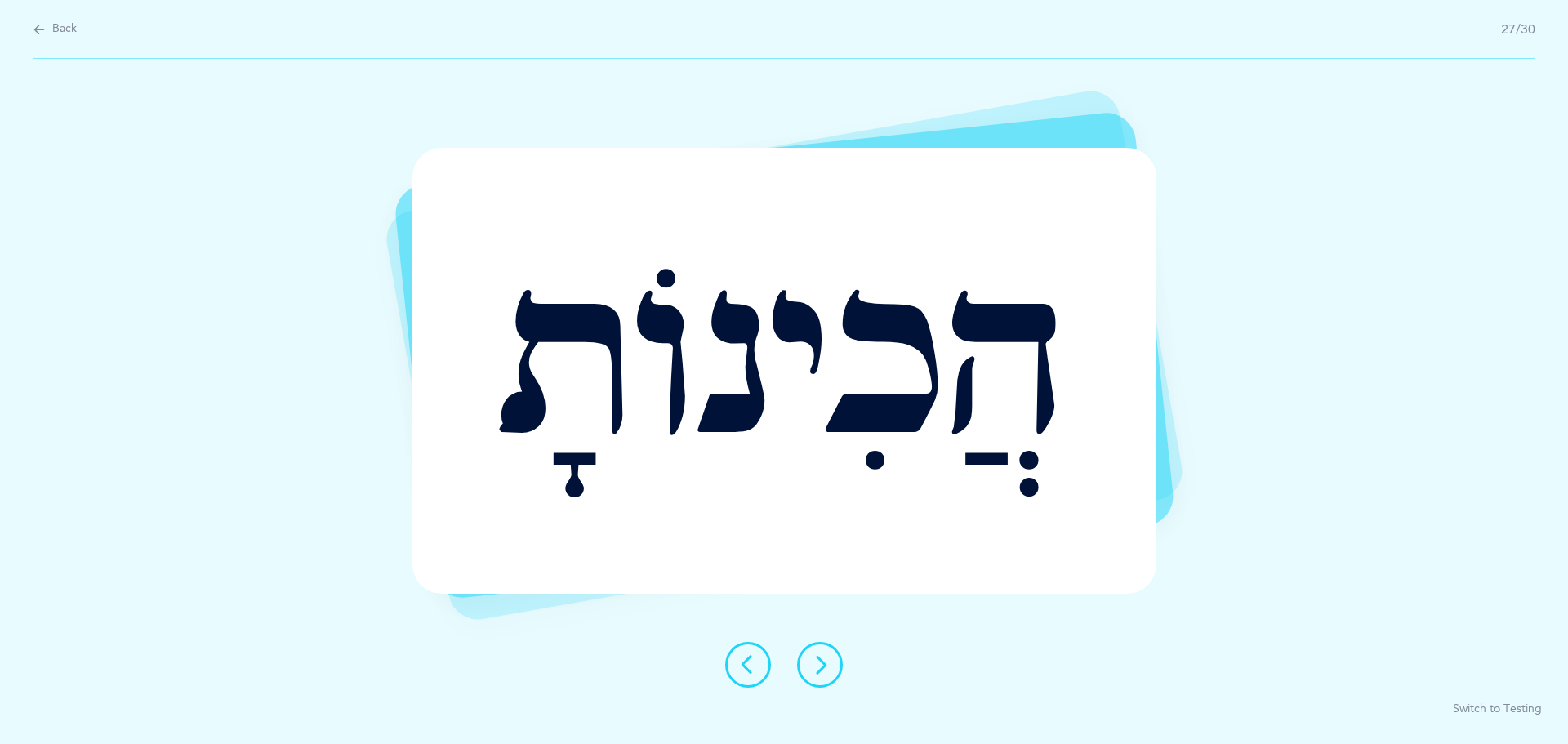
click at [817, 650] on button at bounding box center [819, 664] width 46 height 46
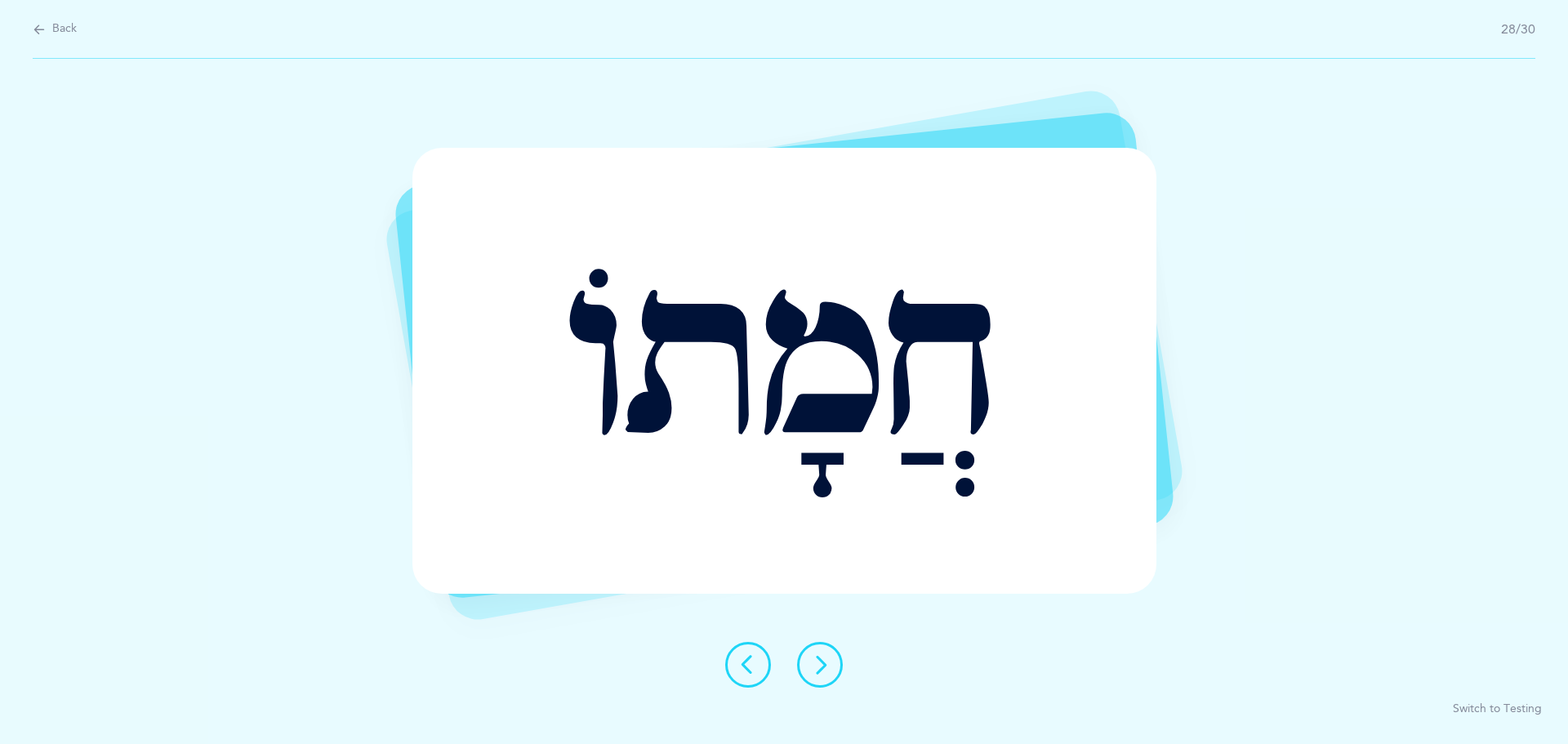
click at [835, 665] on button at bounding box center [819, 664] width 46 height 46
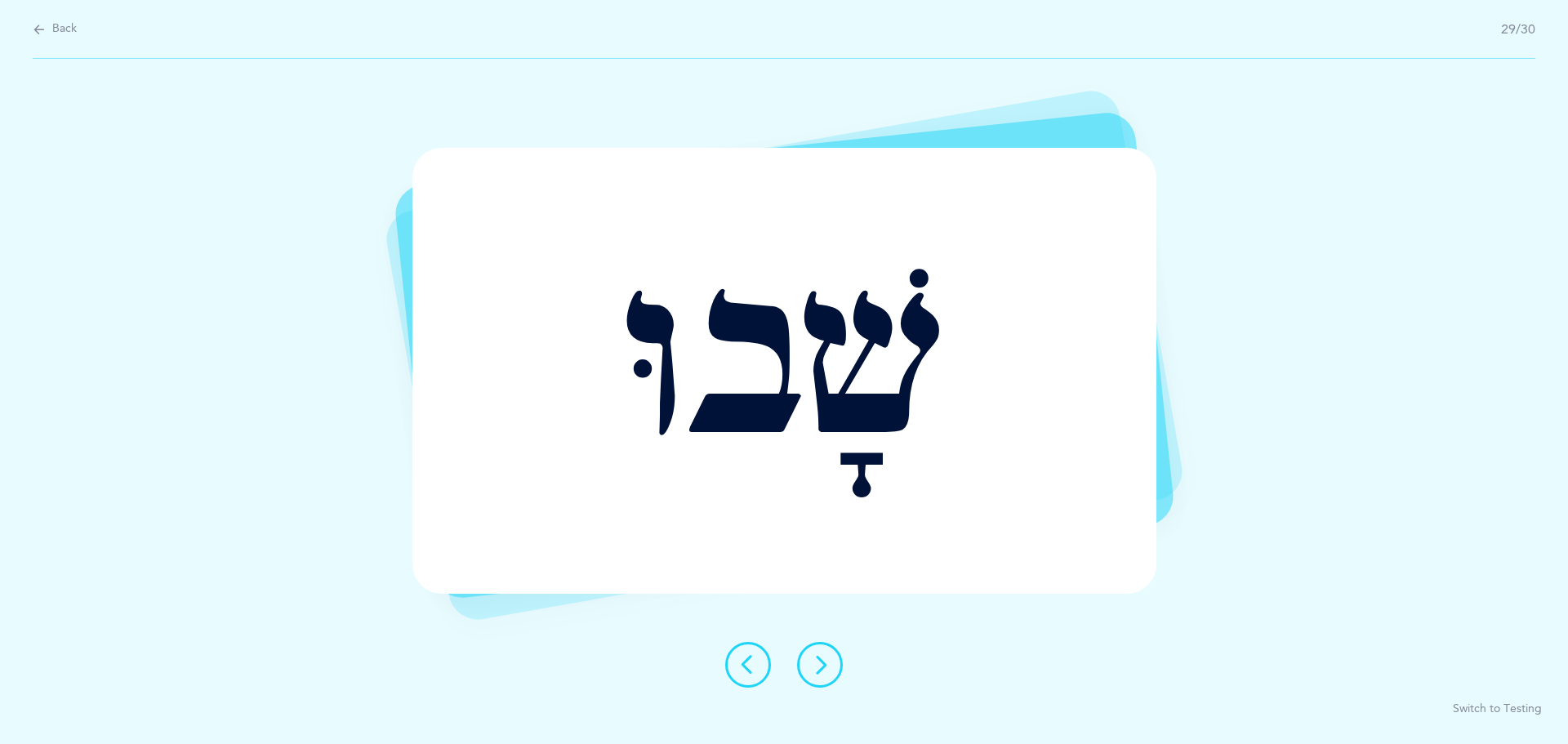
click at [822, 659] on icon at bounding box center [820, 665] width 20 height 20
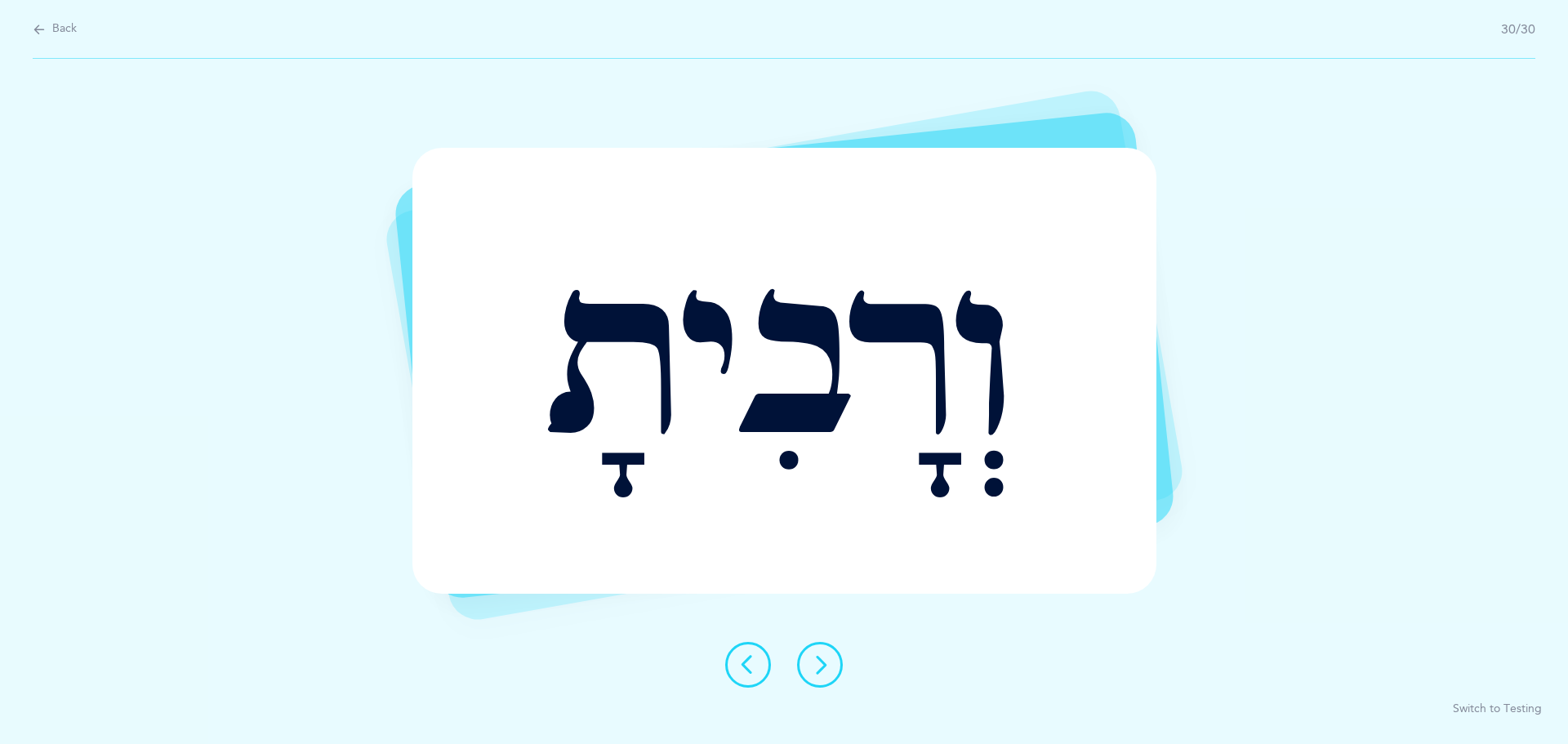
click at [818, 668] on icon at bounding box center [820, 665] width 20 height 20
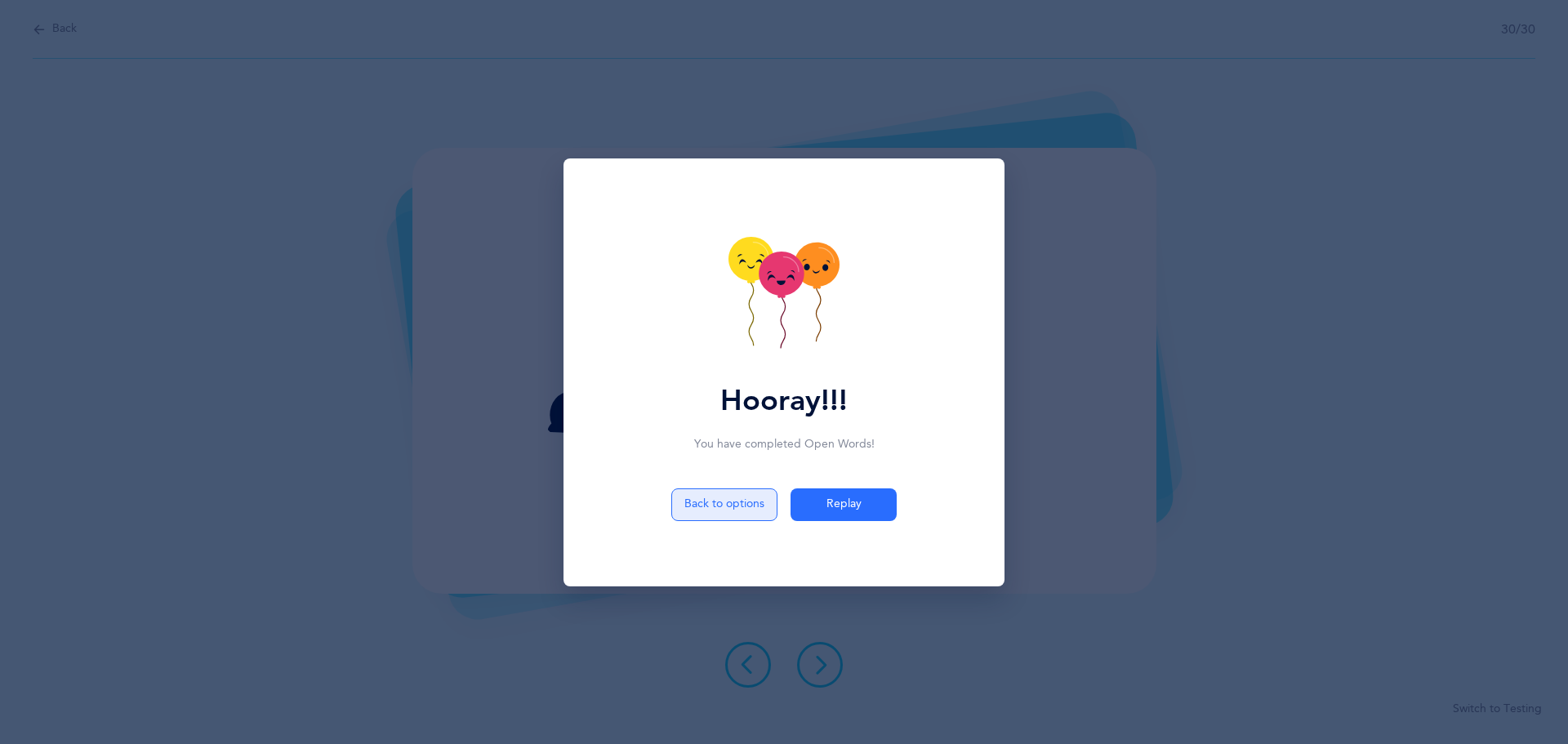
click at [731, 513] on button "Back to options" at bounding box center [724, 505] width 106 height 32
select select "27"
select select "single"
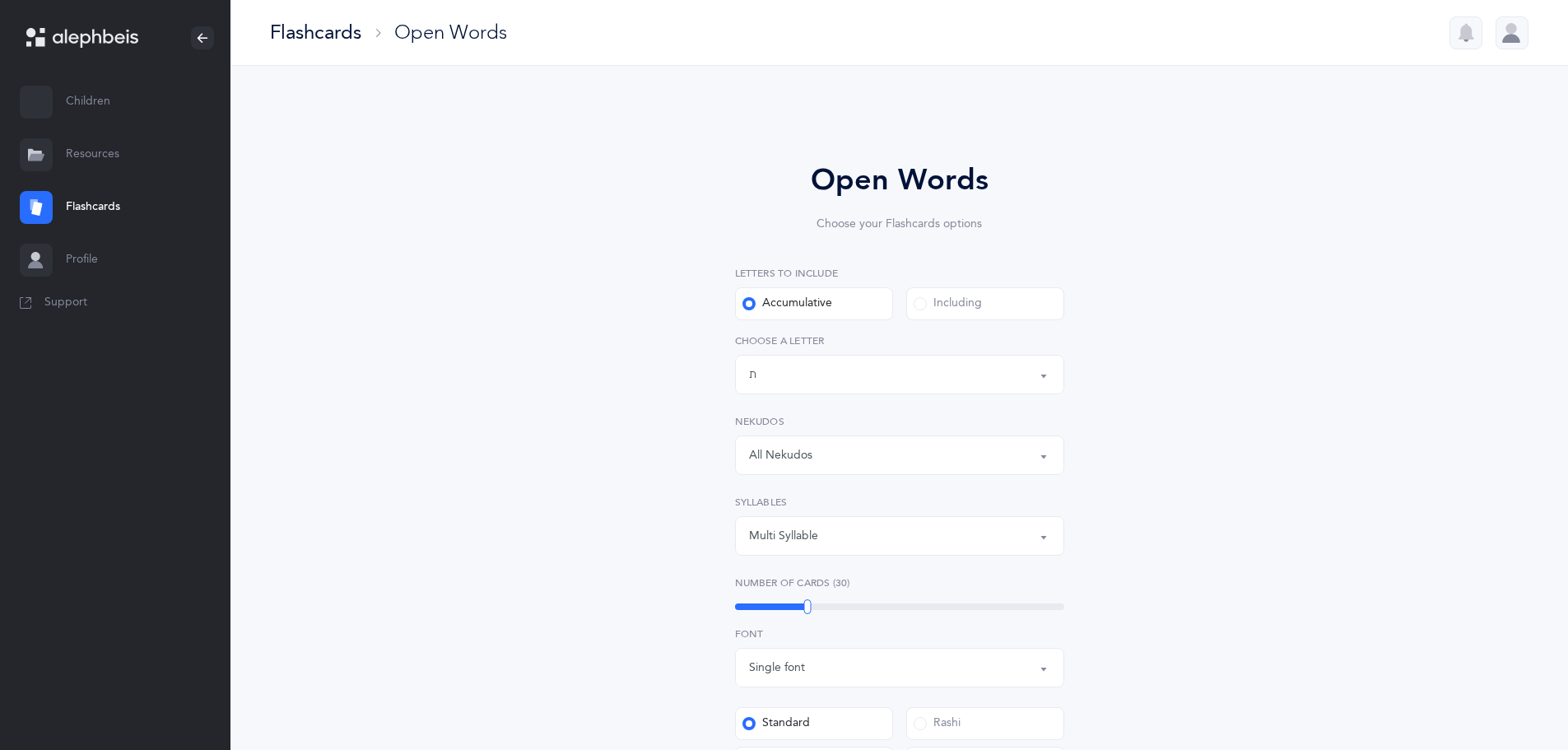
click at [920, 305] on span at bounding box center [920, 304] width 13 height 13
click at [0, 0] on input "Including" at bounding box center [0, 0] width 0 height 0
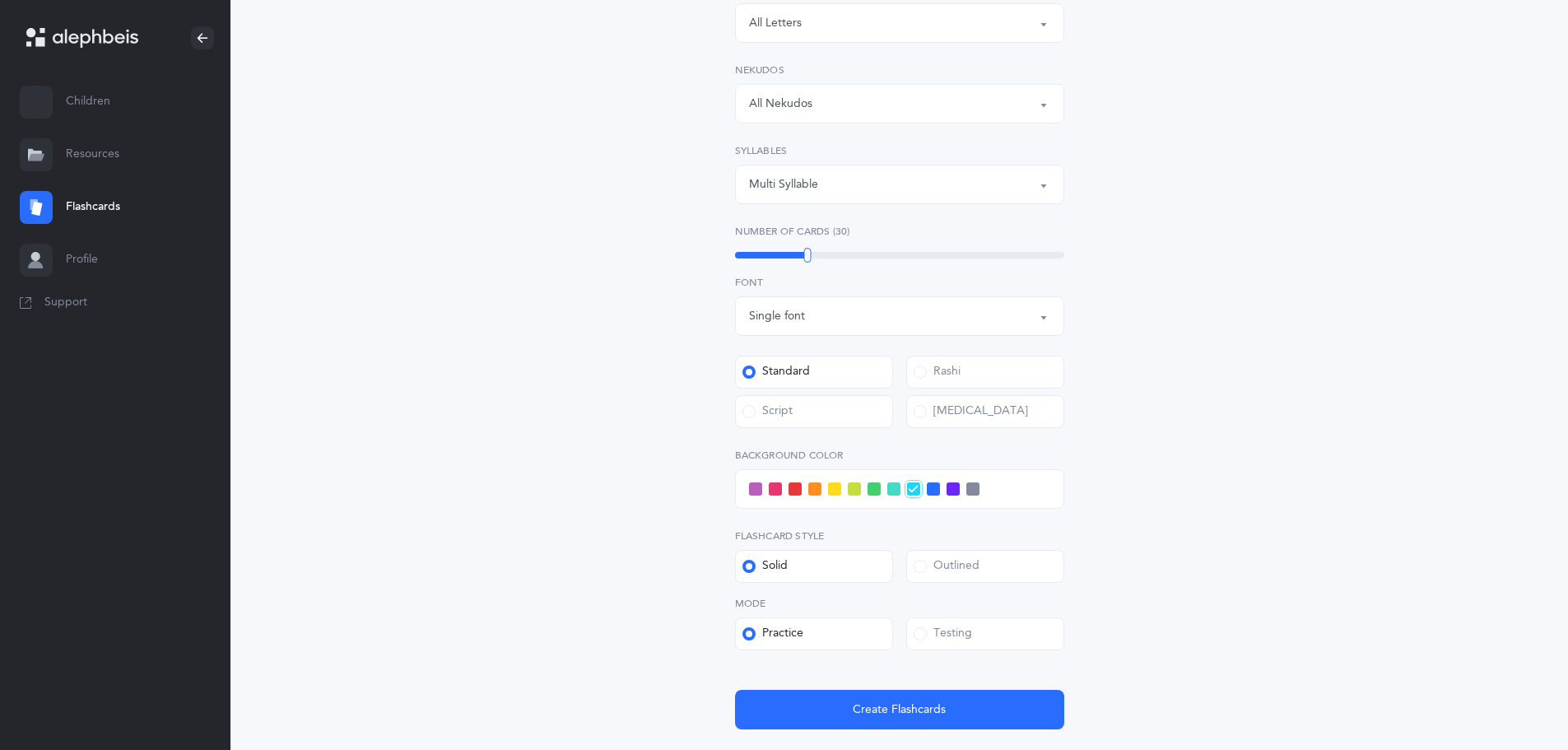
scroll to position [380, 0]
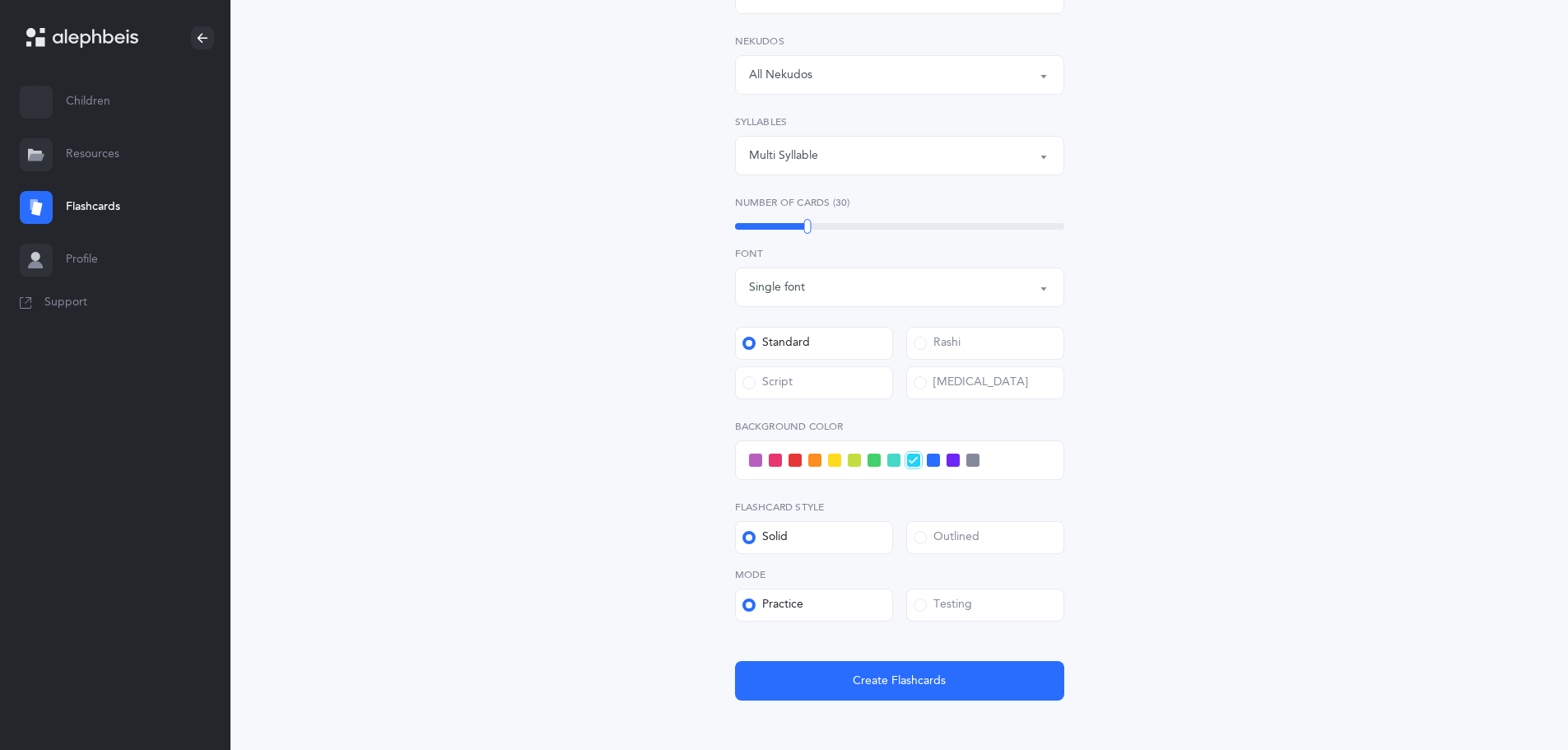
click at [774, 378] on div "Script" at bounding box center [767, 383] width 50 height 17
click at [0, 0] on input "Script" at bounding box center [0, 0] width 0 height 0
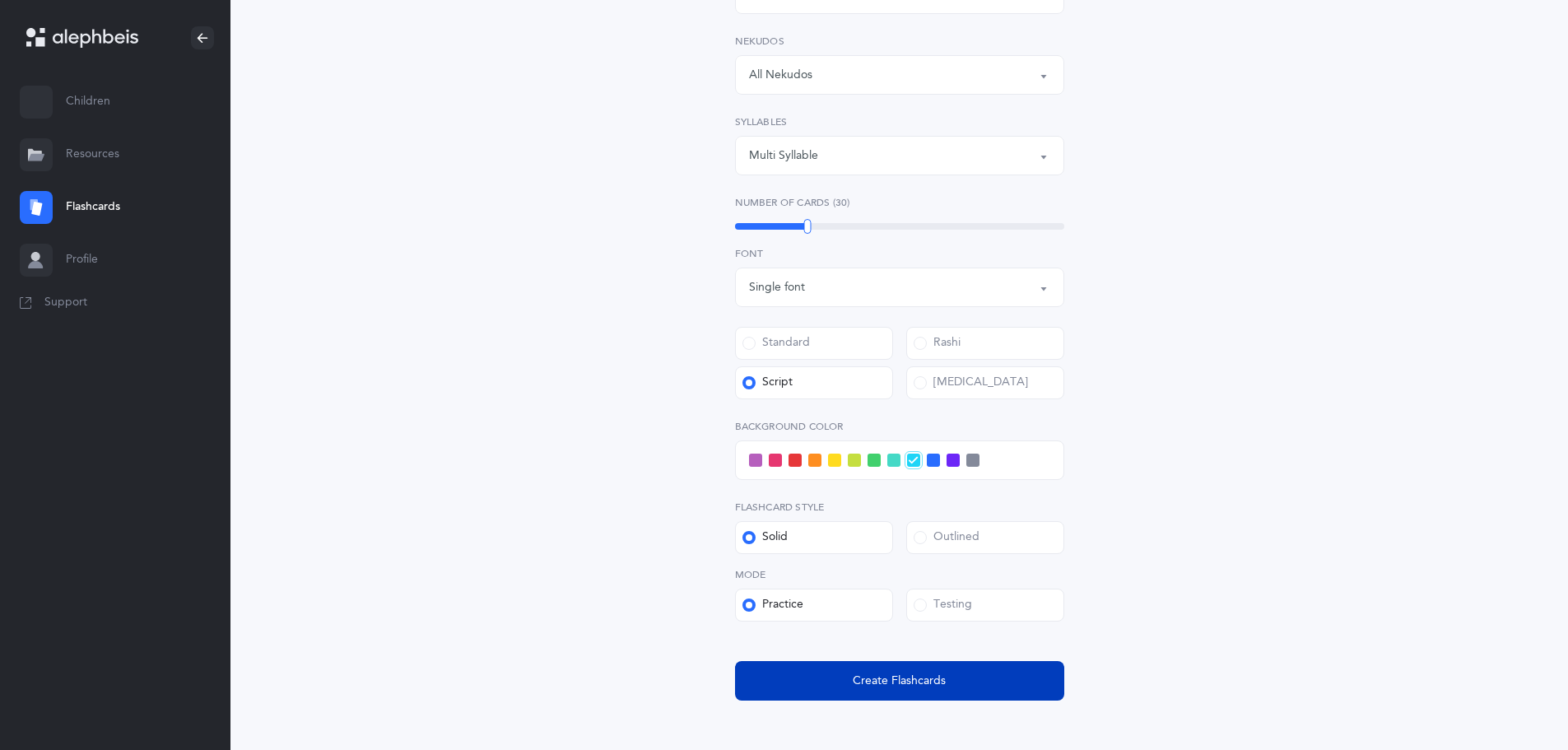
click at [915, 677] on span "Create Flashcards" at bounding box center [898, 681] width 93 height 18
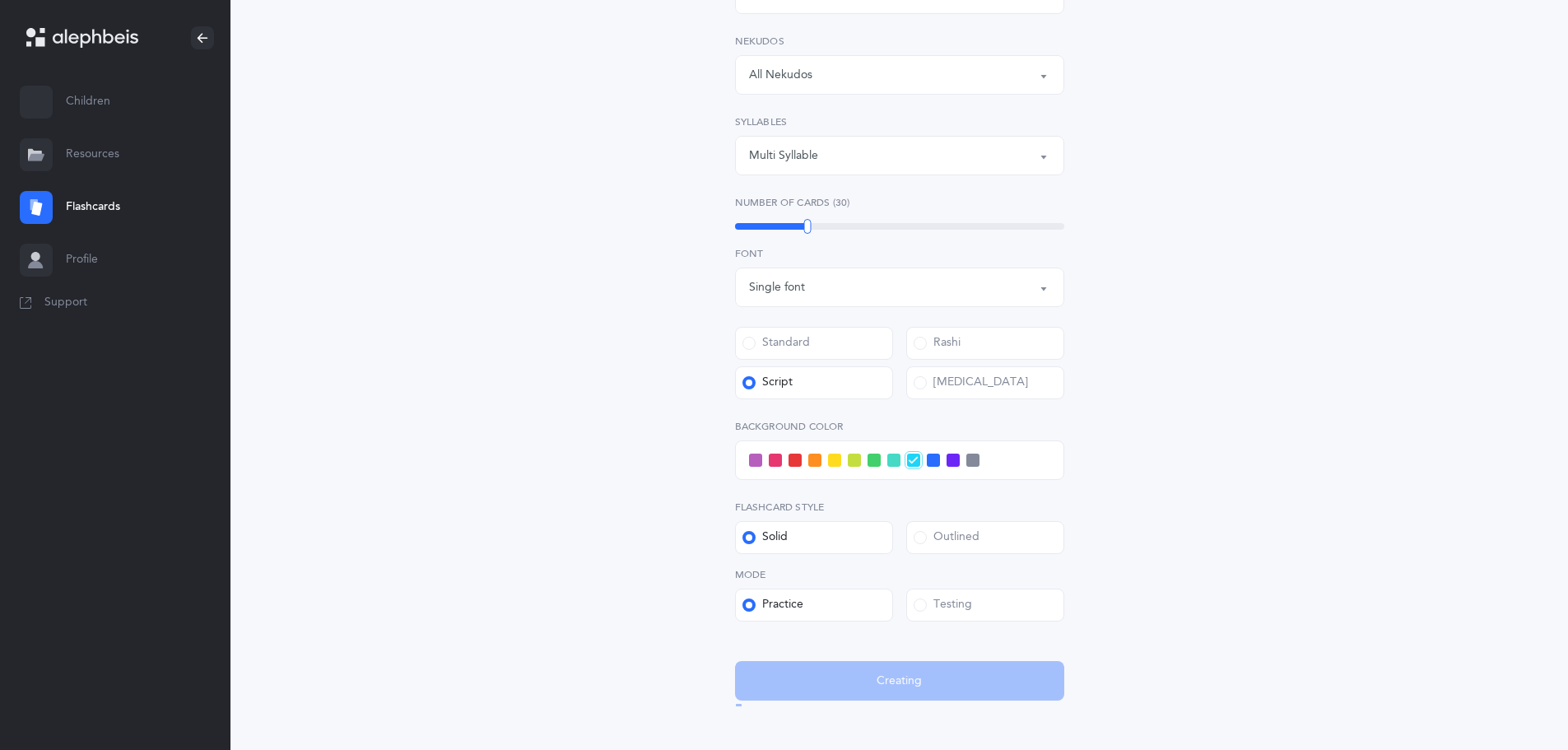
scroll to position [0, 0]
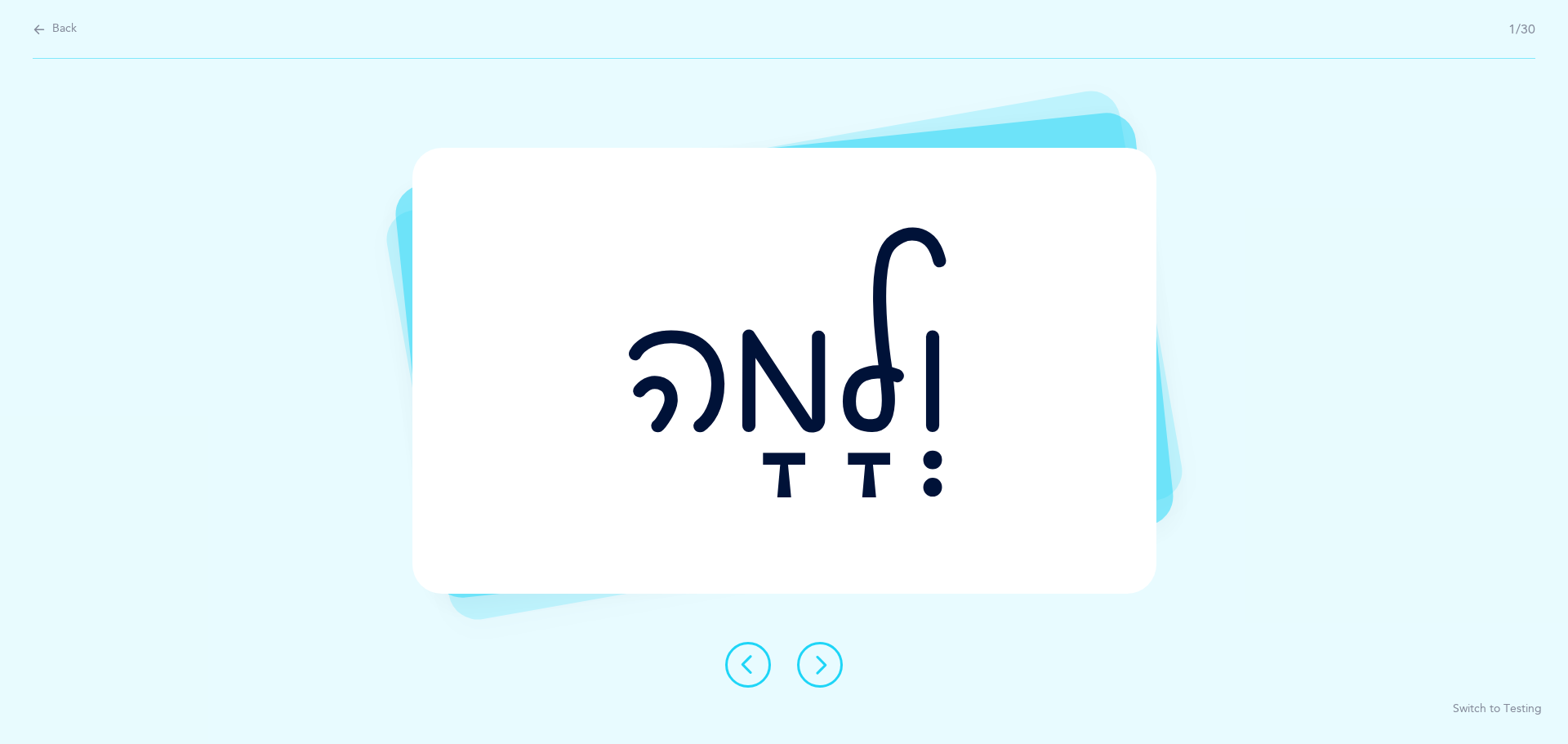
click at [29, 36] on div "Back 1/30 וְלָמָה Report incorrect word Switch to Testing" at bounding box center [784, 372] width 1568 height 744
click at [836, 654] on button at bounding box center [819, 664] width 46 height 46
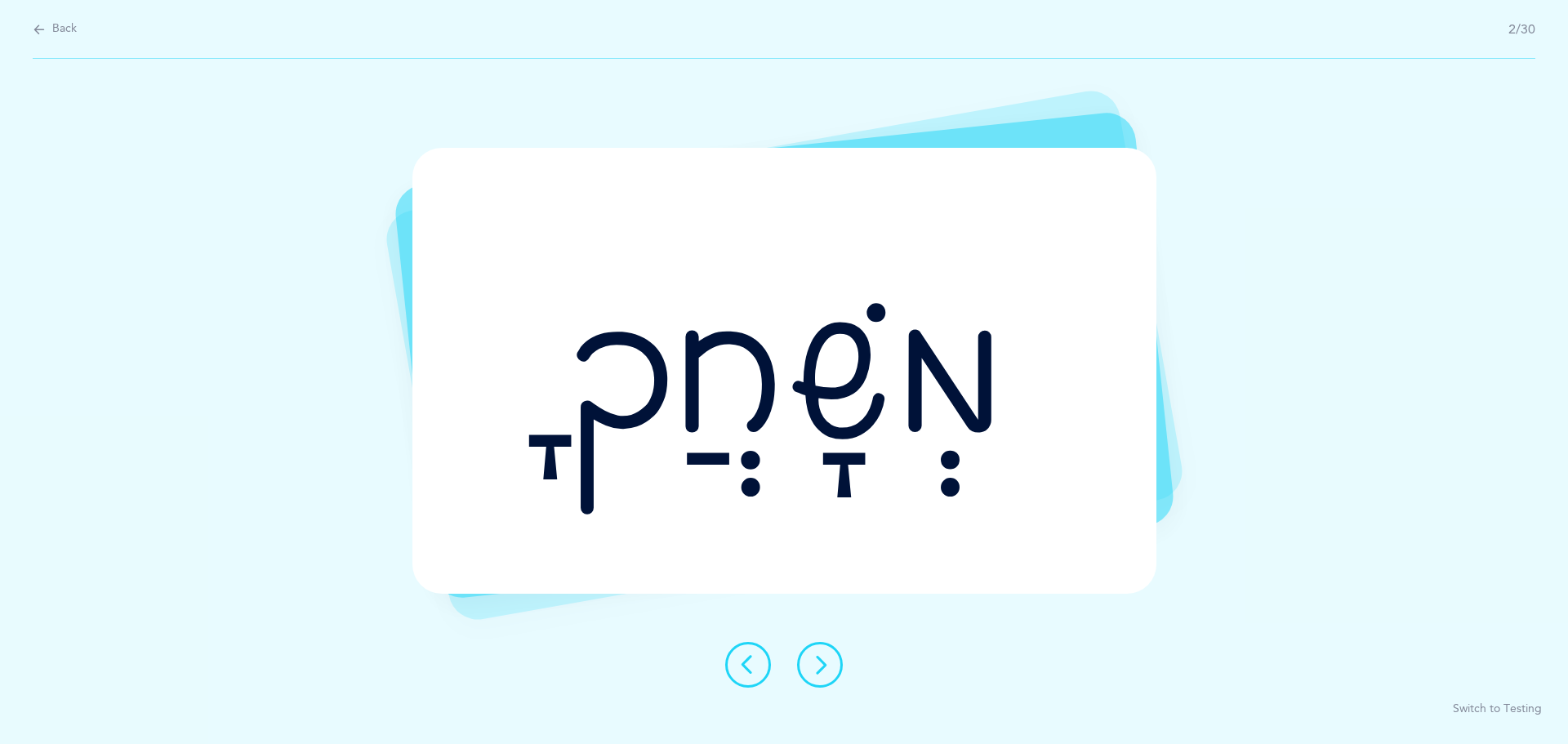
click at [761, 659] on button at bounding box center [747, 664] width 46 height 46
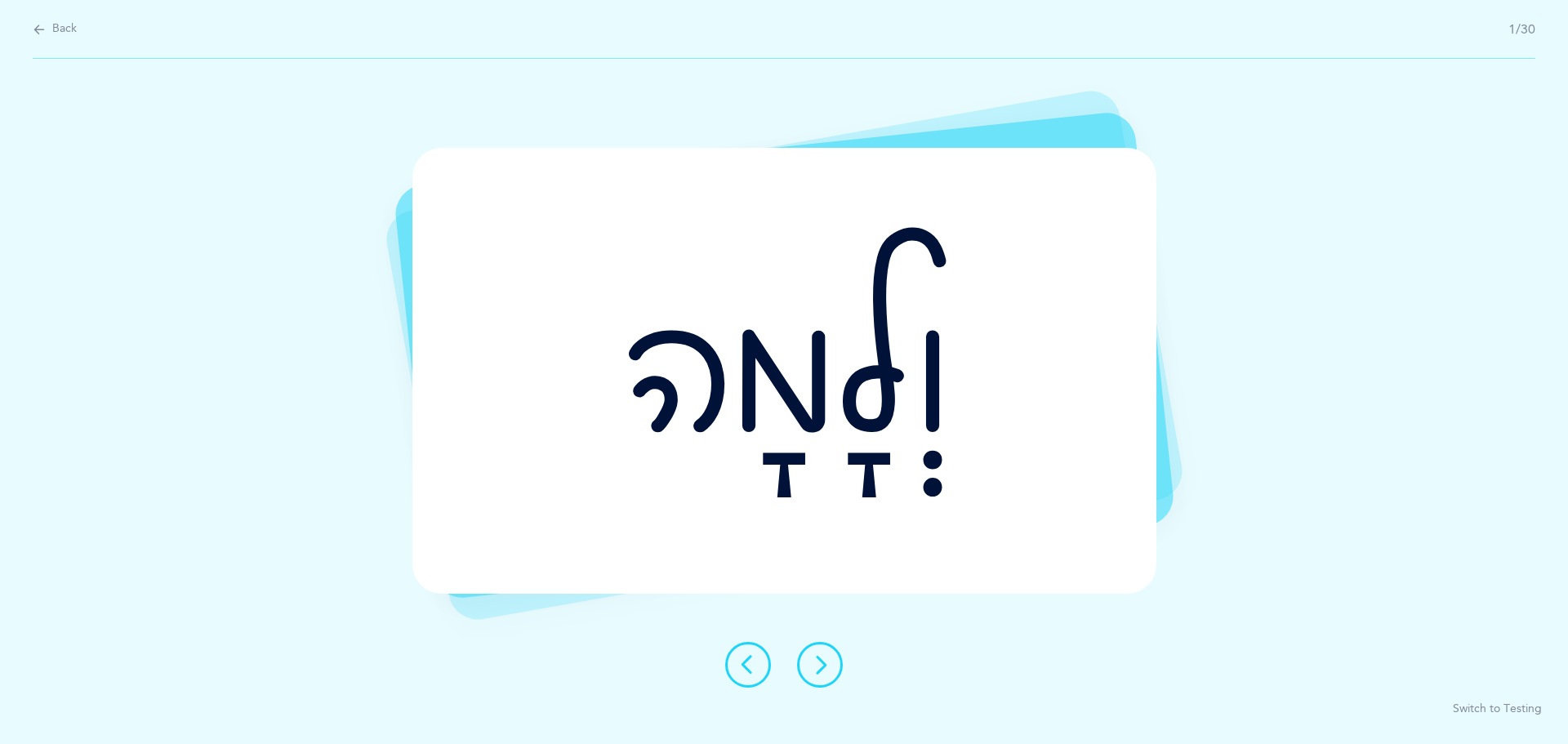
click at [54, 22] on span "Back" at bounding box center [65, 30] width 25 height 17
select select "single"
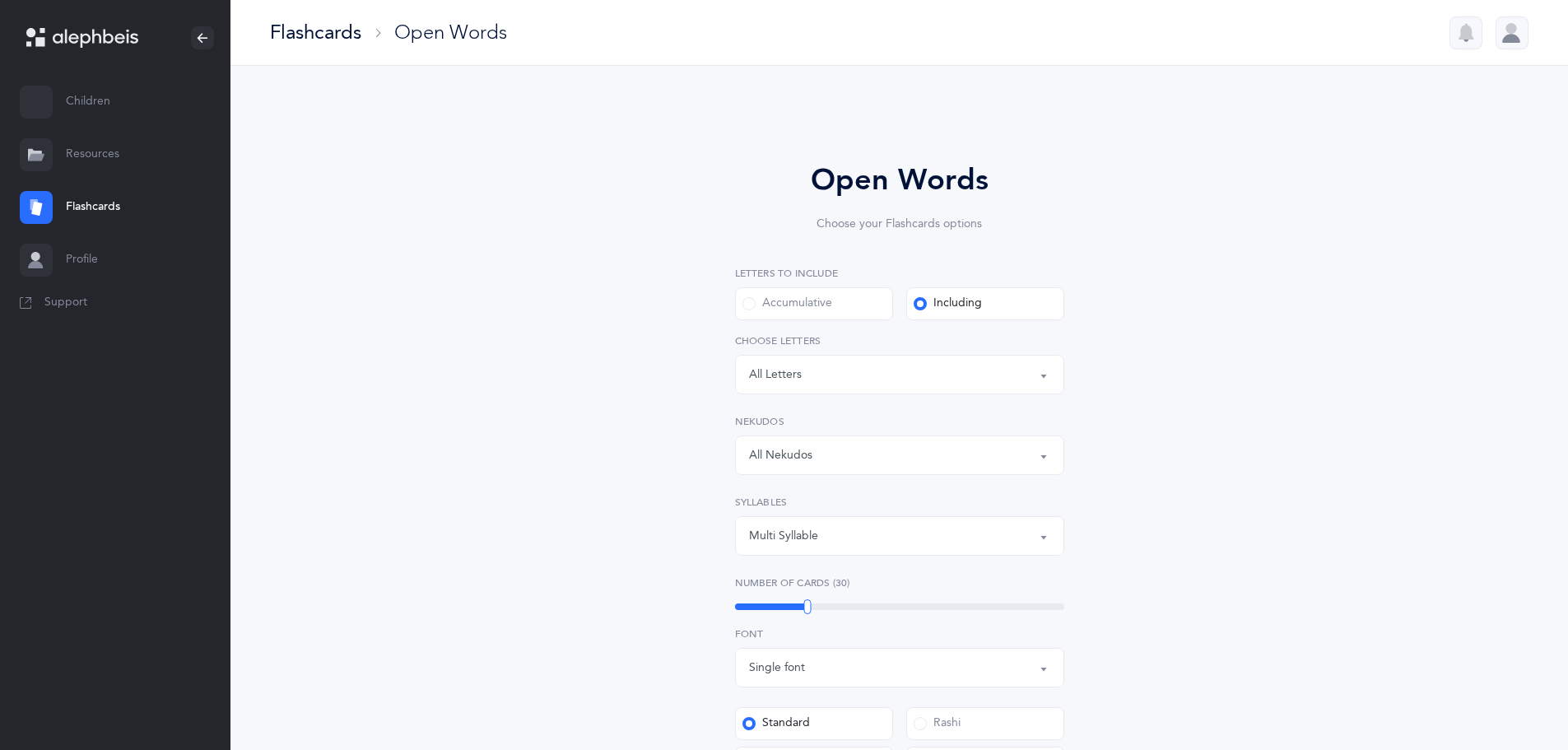
click at [323, 36] on div "Flashcards" at bounding box center [315, 33] width 91 height 28
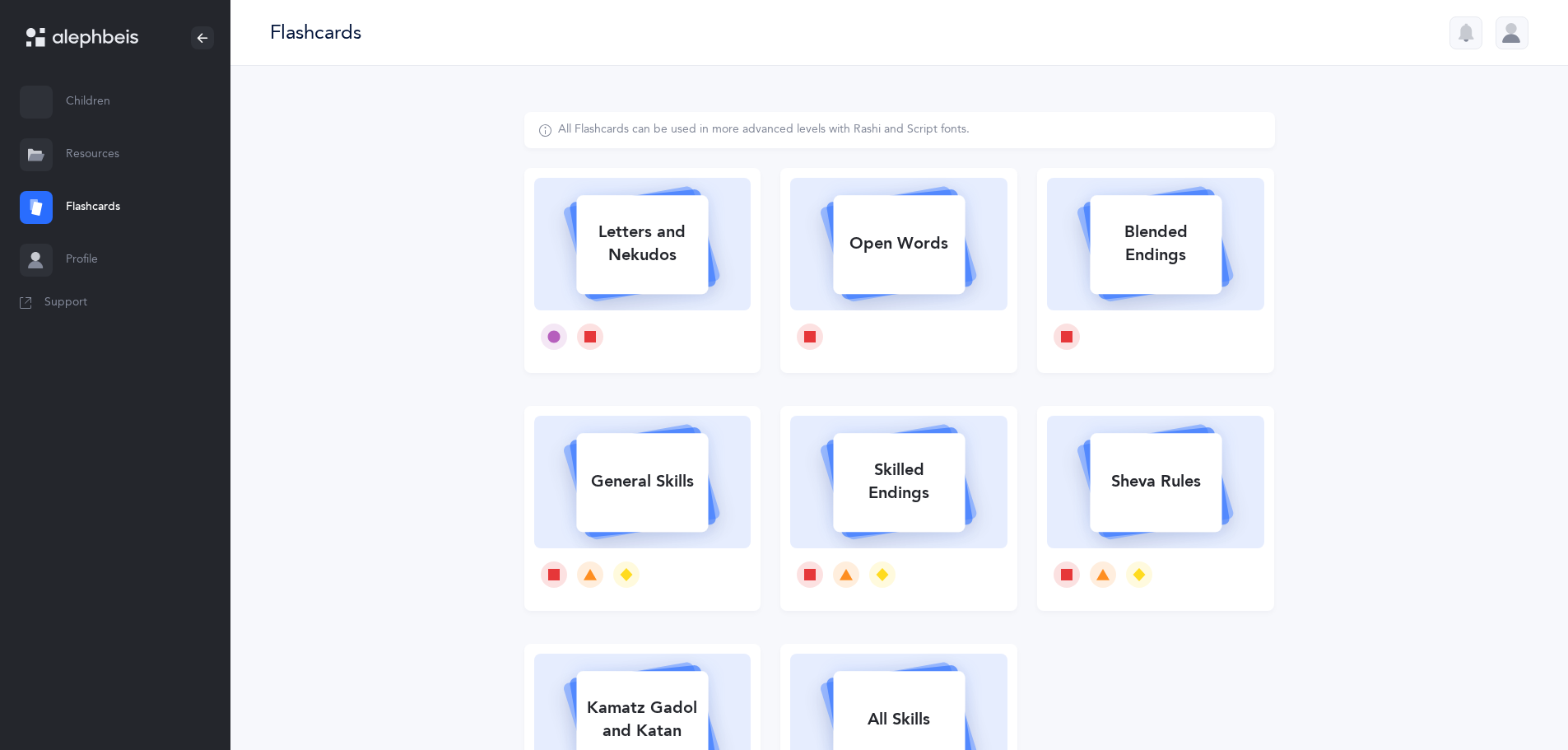
click at [913, 266] on rect at bounding box center [900, 245] width 132 height 99
select select "single"
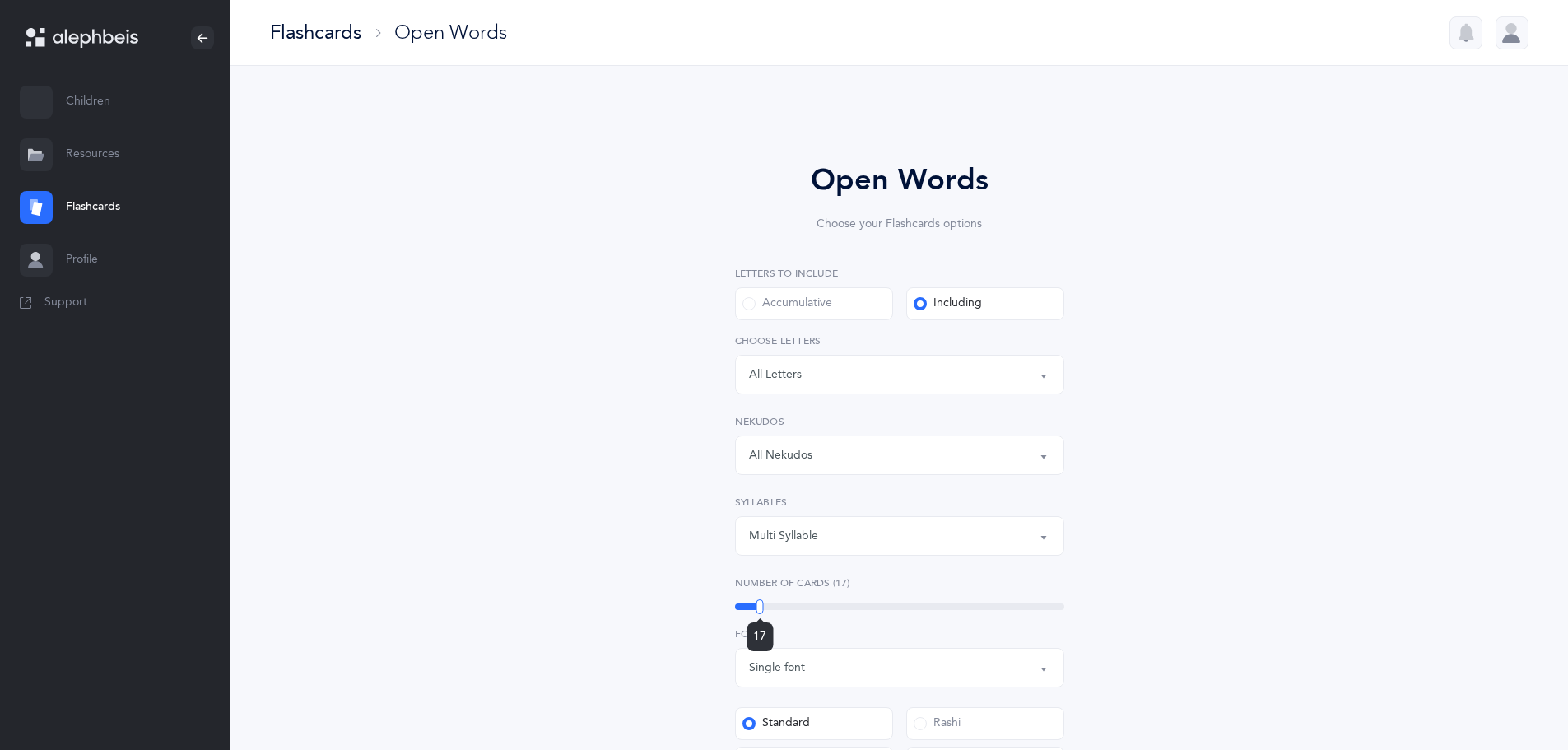
click at [760, 605] on div "17" at bounding box center [899, 607] width 329 height 7
drag, startPoint x: 760, startPoint y: 606, endPoint x: 730, endPoint y: 589, distance: 34.5
click at [730, 589] on div "Open Words Choose your Flashcards options Letters to include Accumulative Inclu…" at bounding box center [899, 619] width 422 height 923
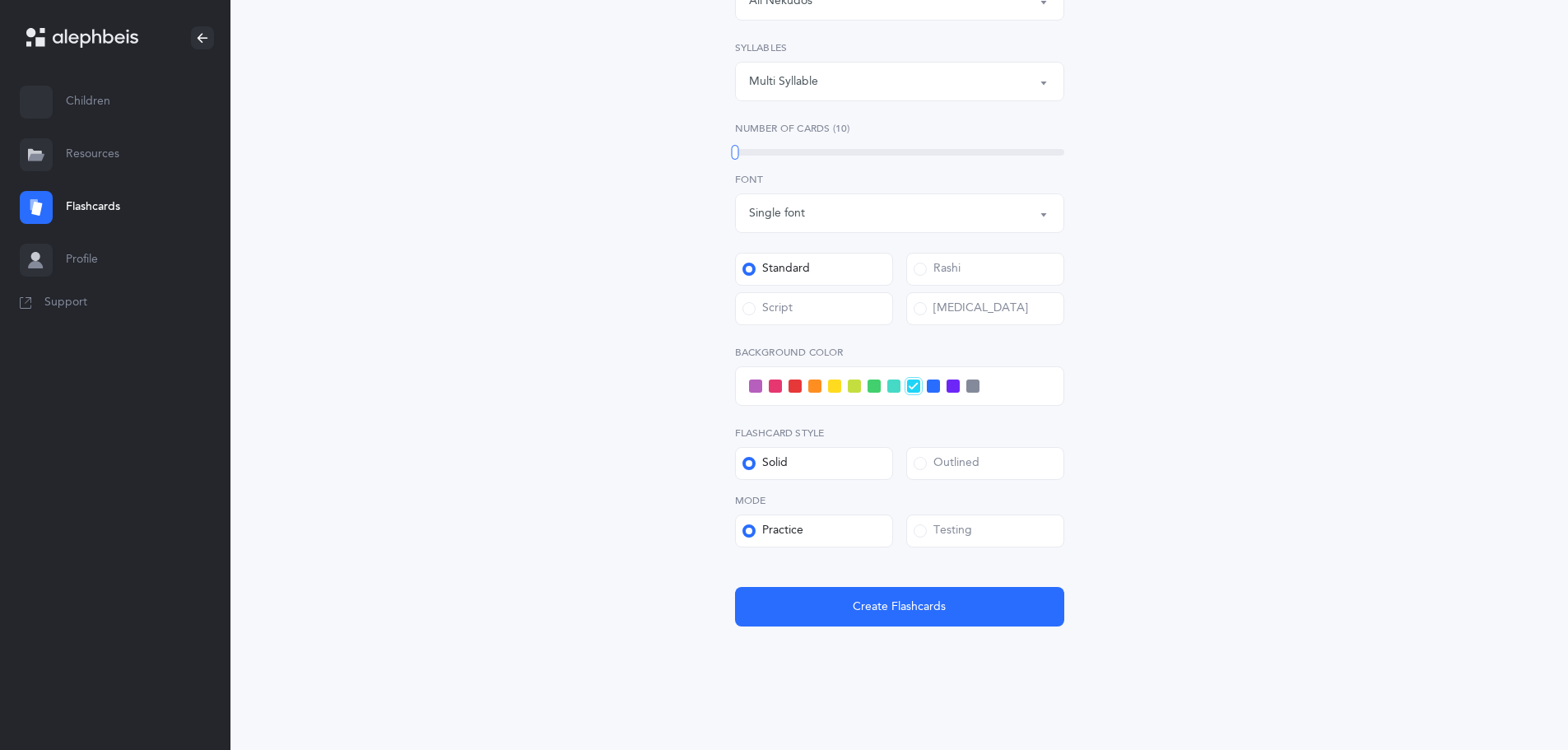
scroll to position [463, 0]
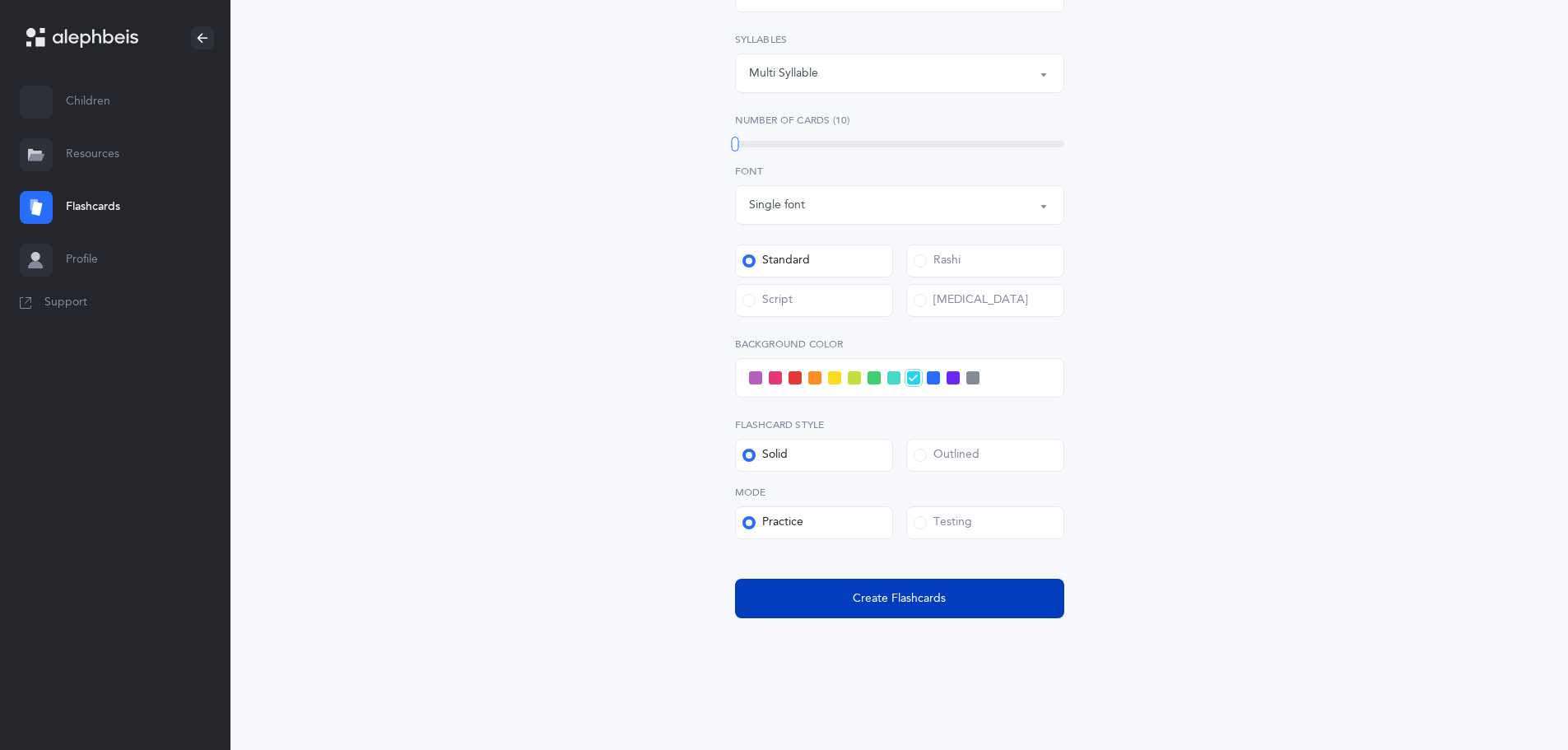
click at [945, 599] on span "Create Flashcards" at bounding box center [898, 599] width 93 height 18
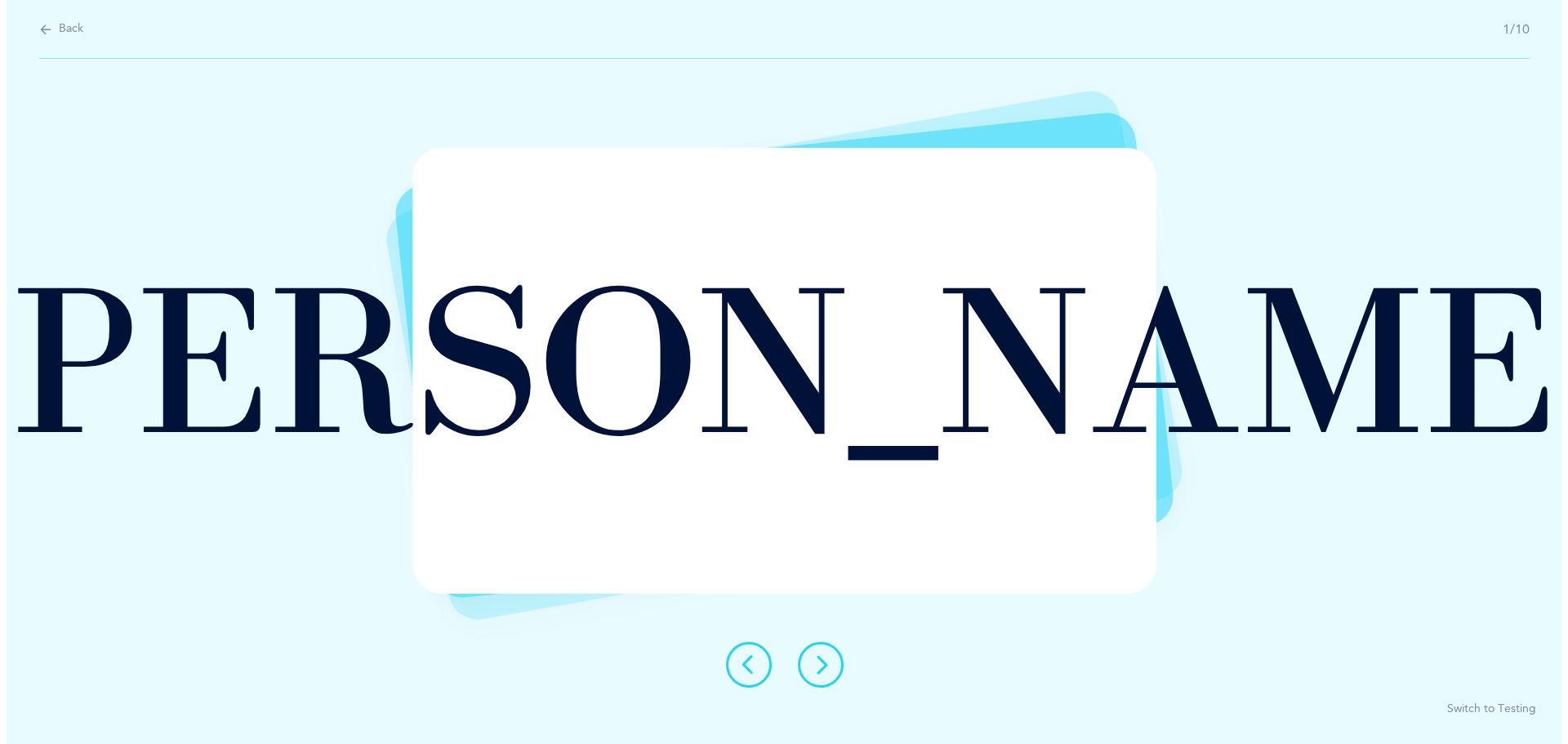
scroll to position [0, 0]
click at [818, 671] on icon at bounding box center [820, 665] width 20 height 20
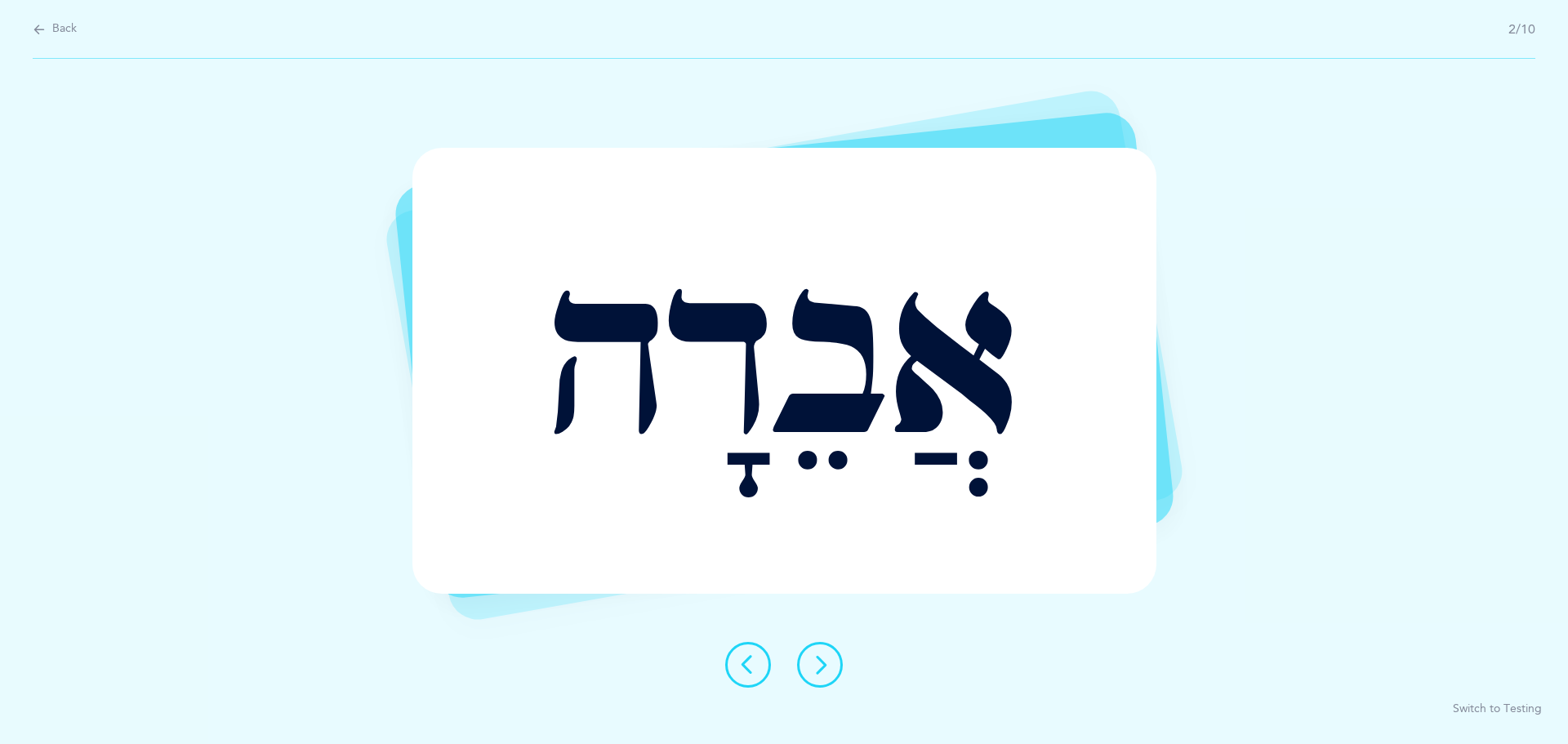
click at [819, 668] on icon at bounding box center [820, 665] width 20 height 20
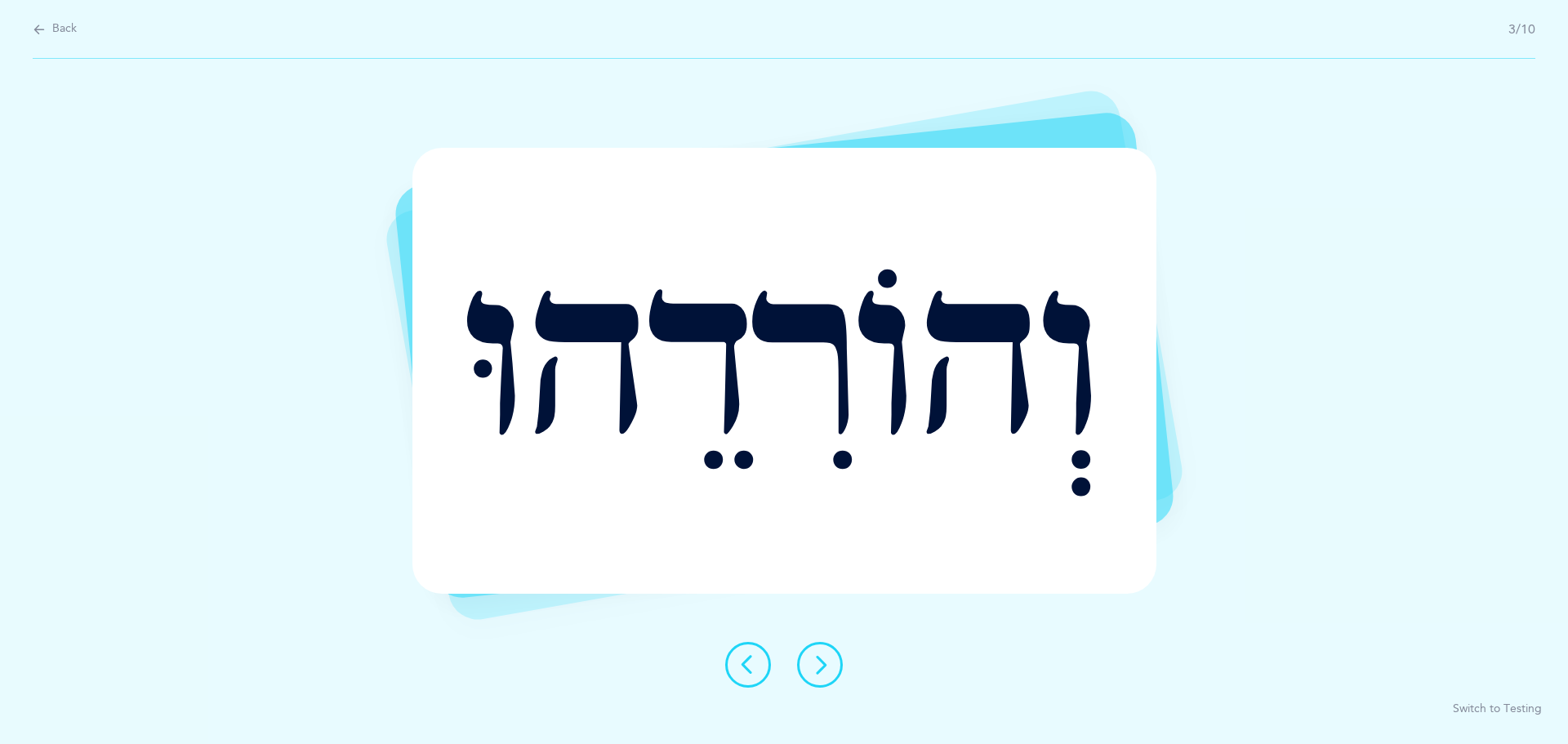
click at [818, 663] on icon at bounding box center [820, 665] width 20 height 20
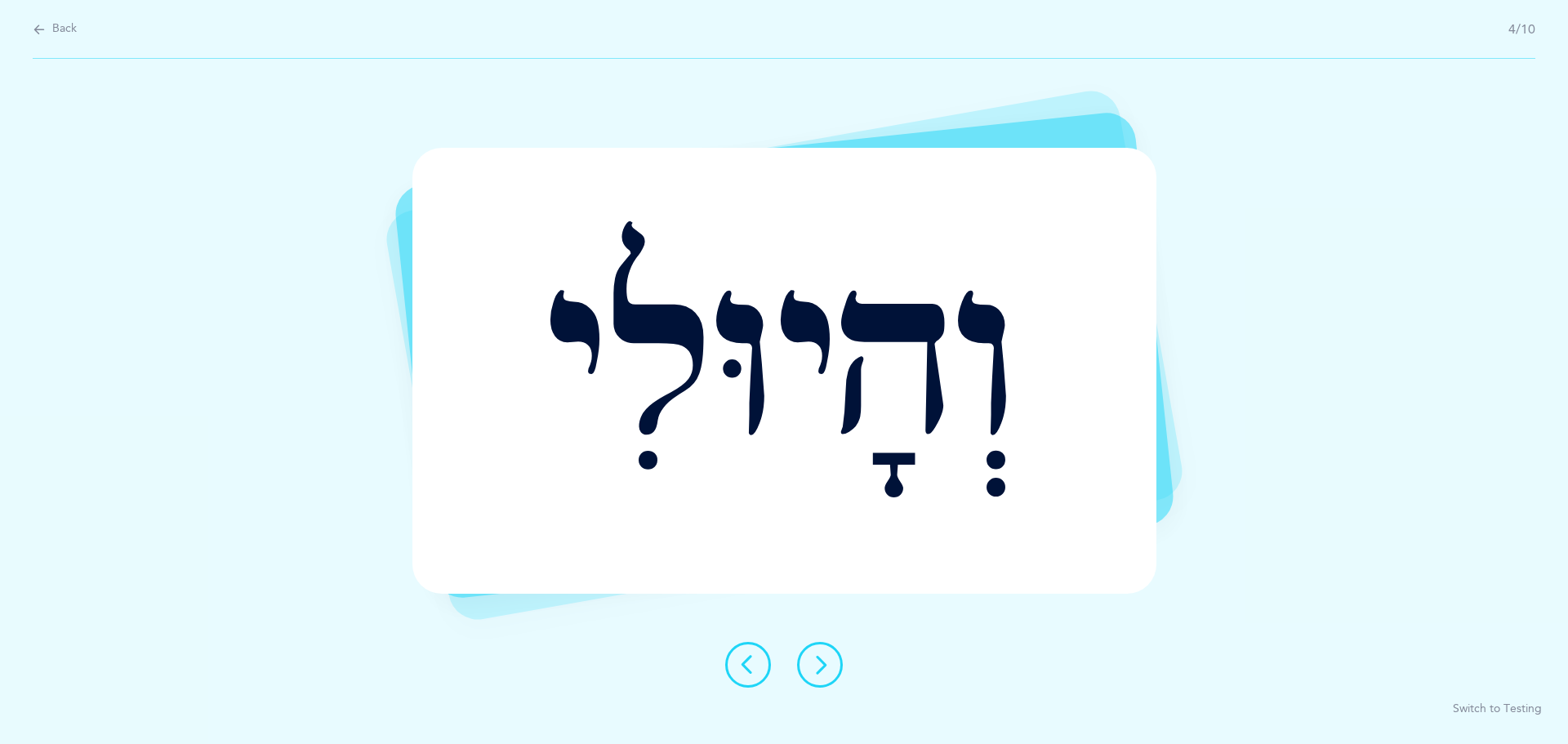
click at [818, 667] on icon at bounding box center [820, 665] width 20 height 20
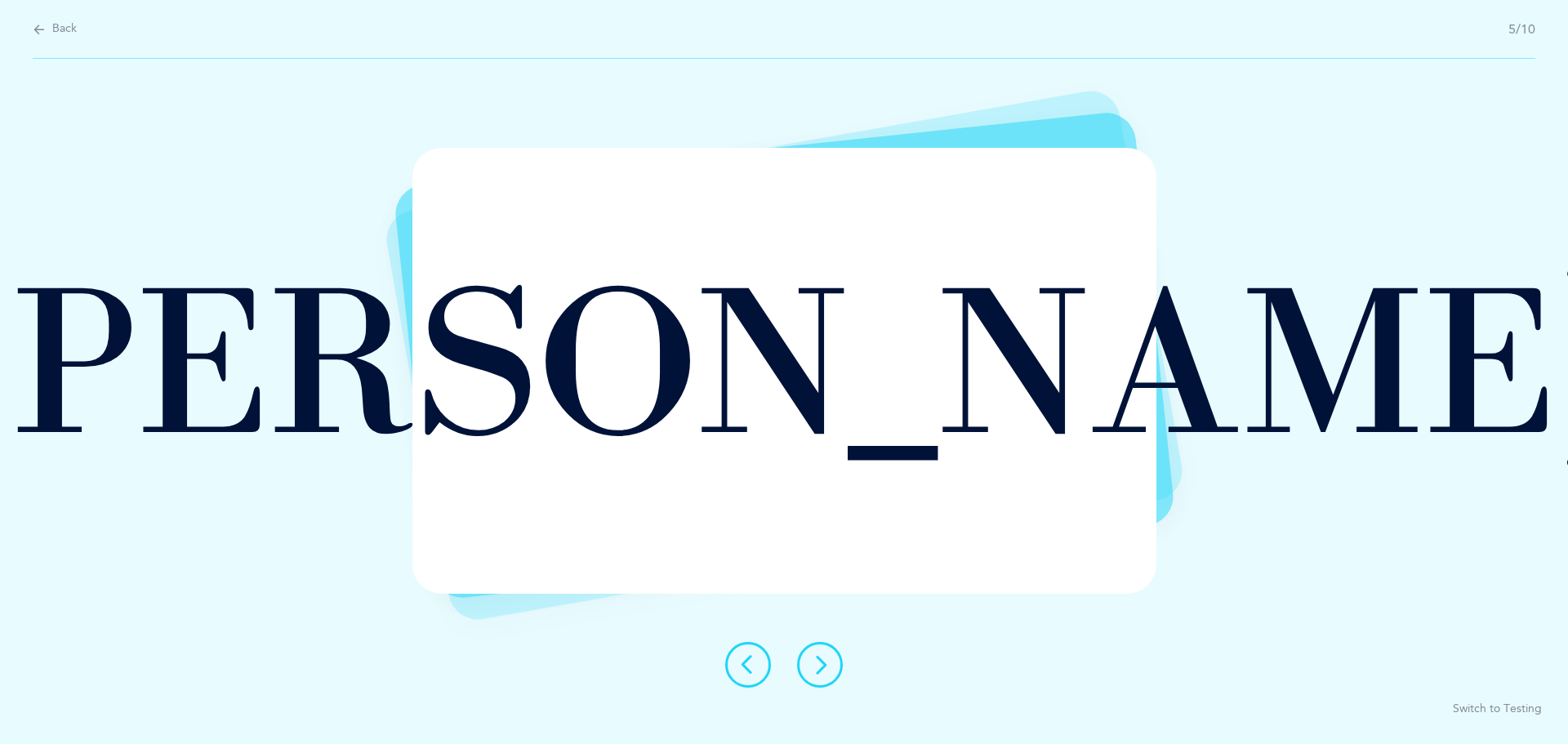
click at [821, 672] on icon at bounding box center [820, 665] width 20 height 20
click at [820, 670] on icon at bounding box center [820, 665] width 20 height 20
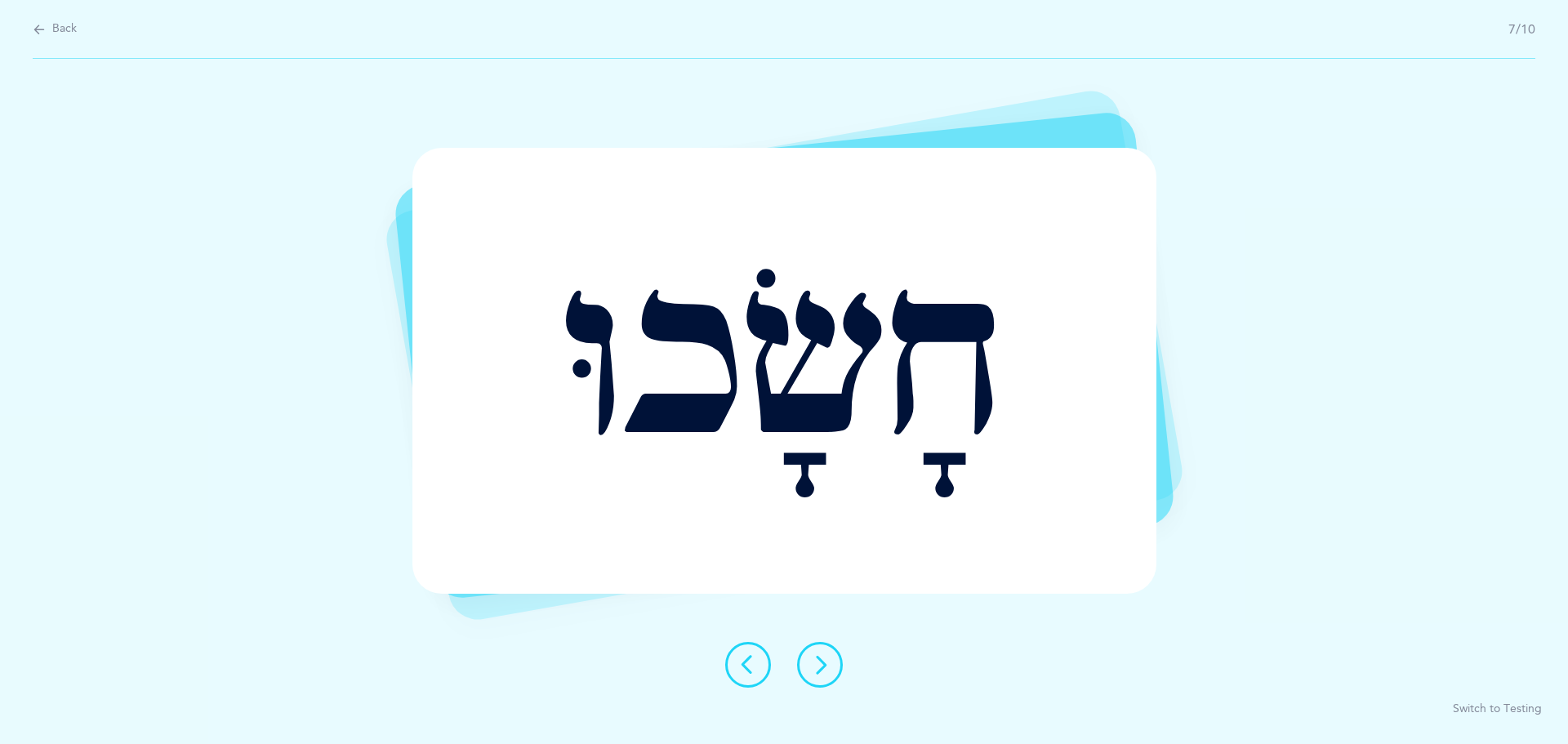
click at [820, 670] on icon at bounding box center [820, 665] width 20 height 20
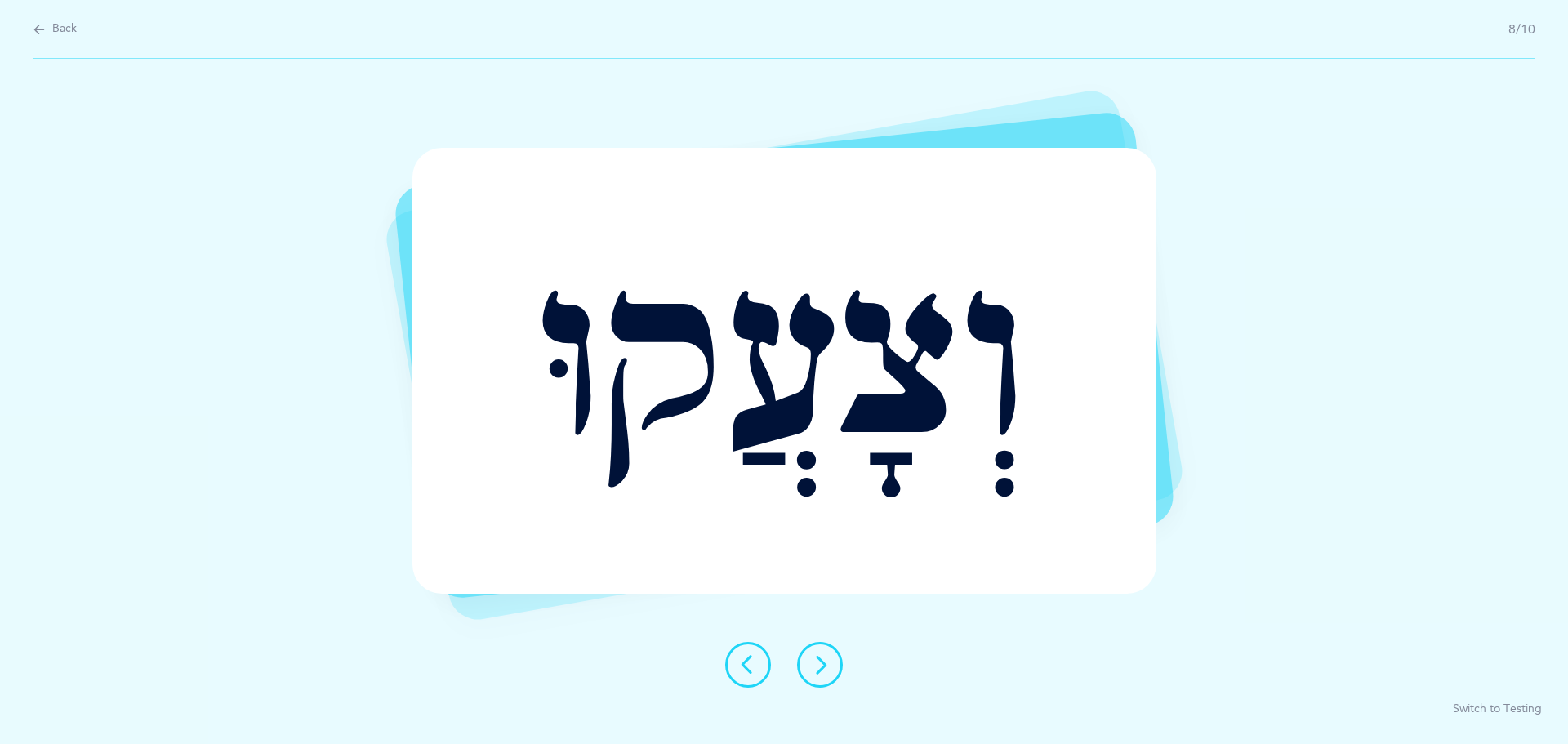
click at [824, 679] on button at bounding box center [819, 664] width 46 height 46
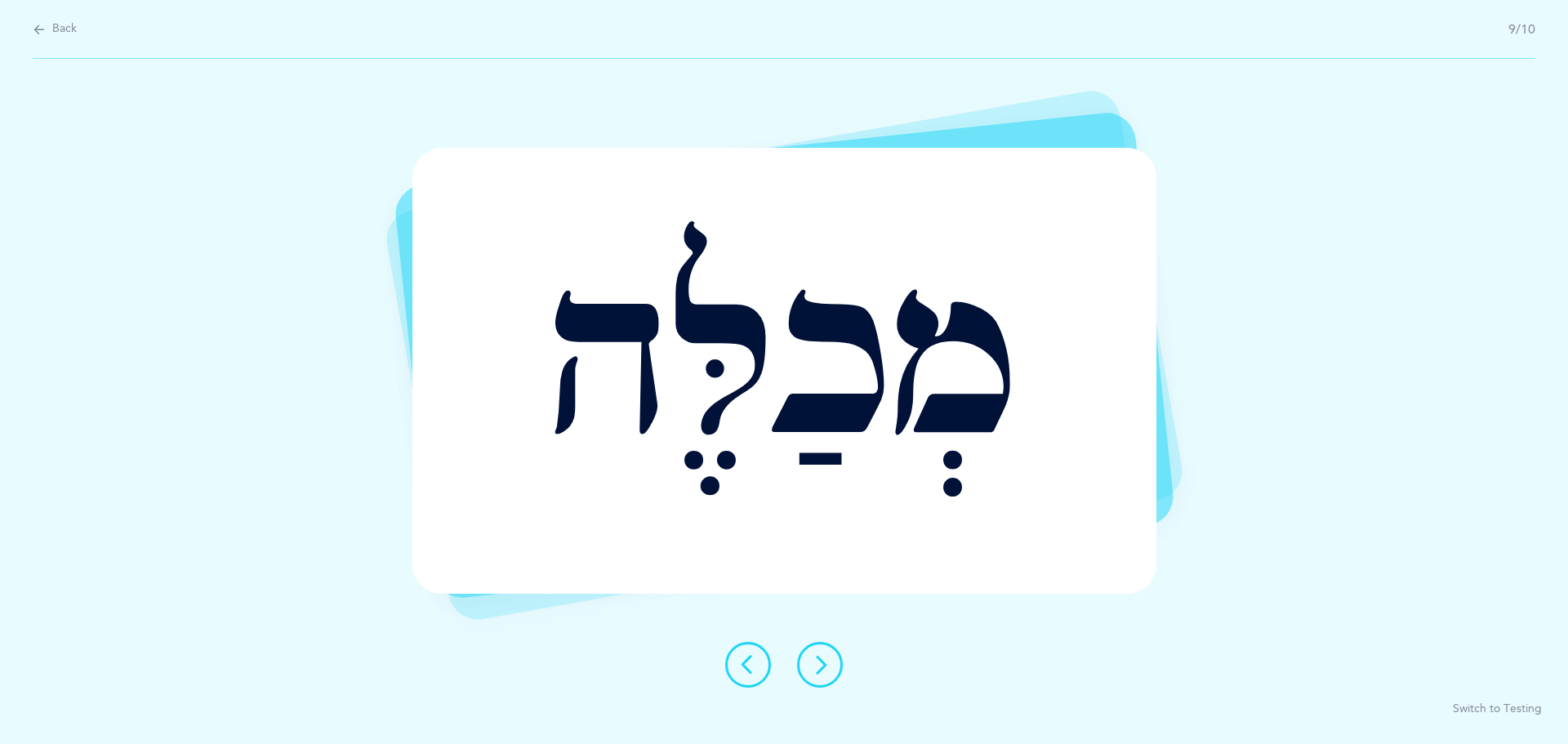
click at [825, 678] on button at bounding box center [819, 664] width 46 height 46
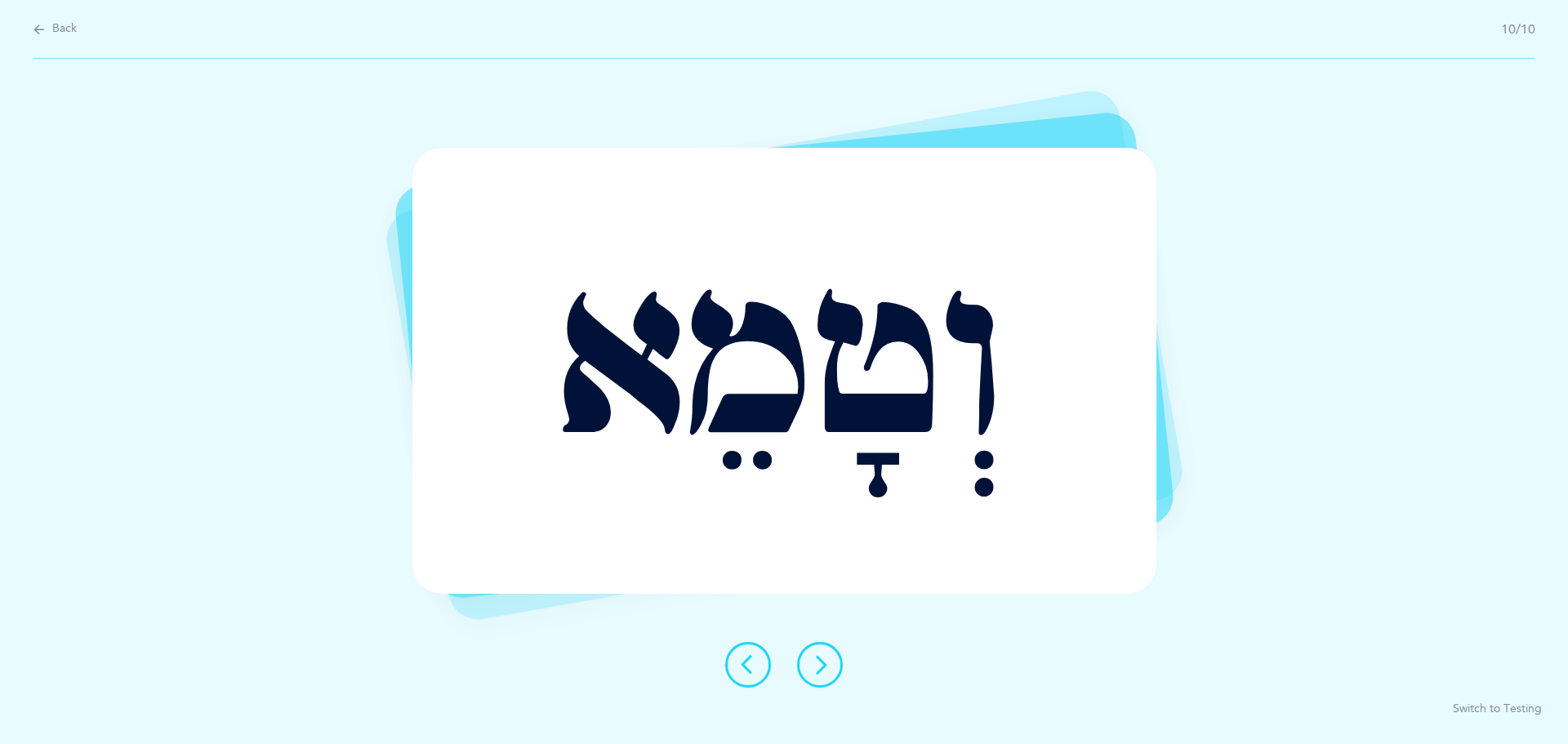
click at [822, 678] on button at bounding box center [819, 664] width 46 height 46
